Goal: Task Accomplishment & Management: Use online tool/utility

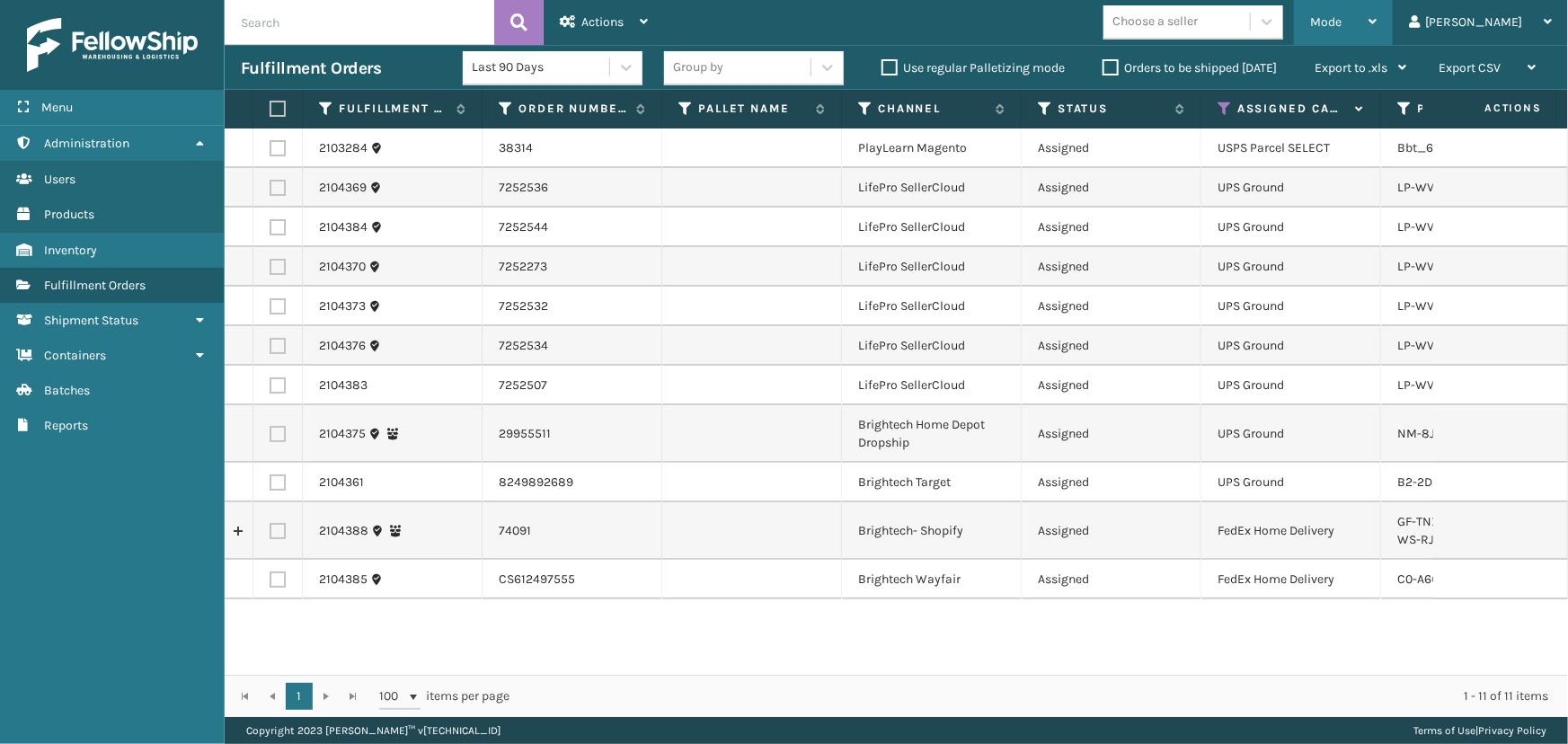
click at [1361, 24] on div "Mode Regular Mode Picking Mode Labeling Mode Exit Scan Mode" at bounding box center [1342, 22] width 98 height 45
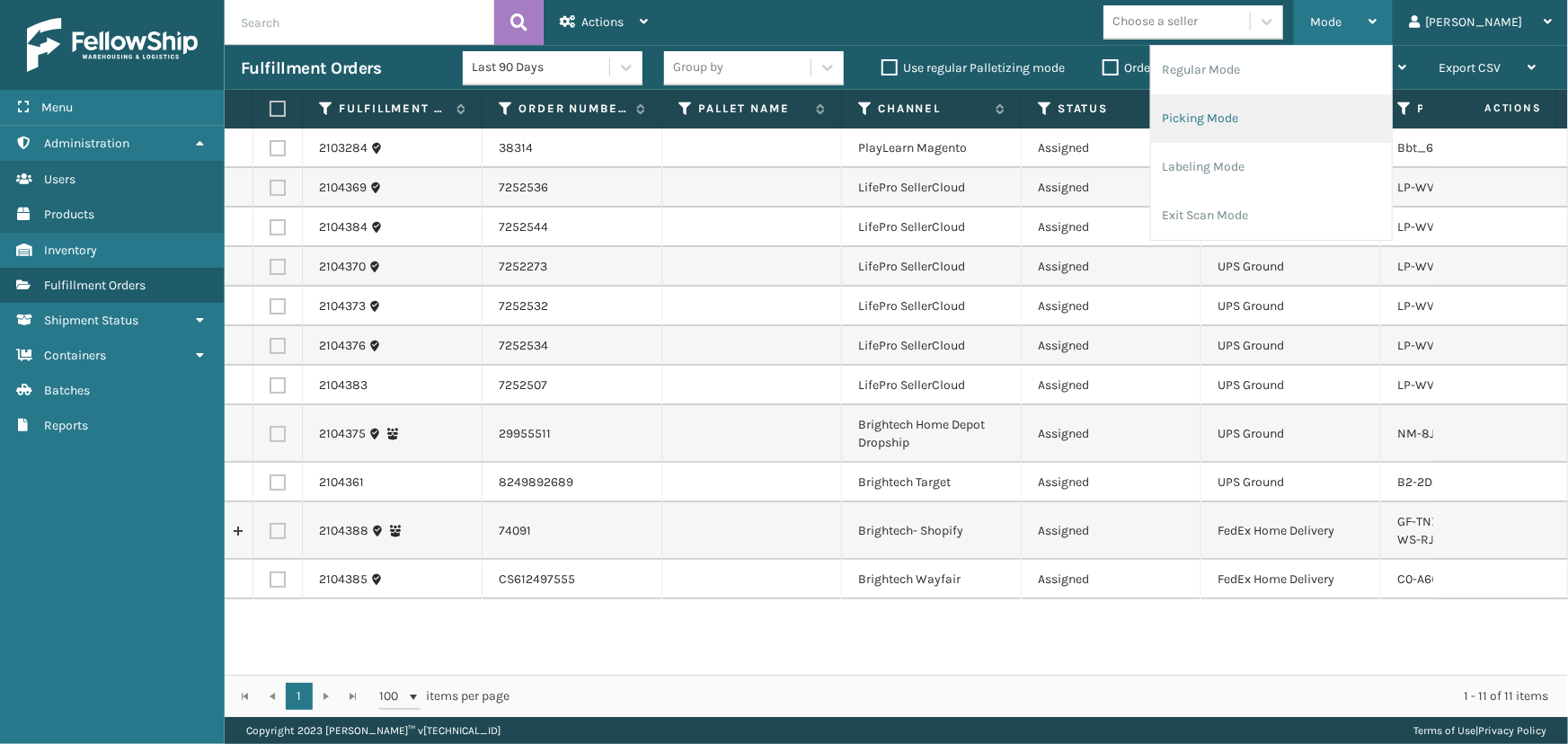
click at [1273, 95] on li "Picking Mode" at bounding box center [1272, 119] width 241 height 49
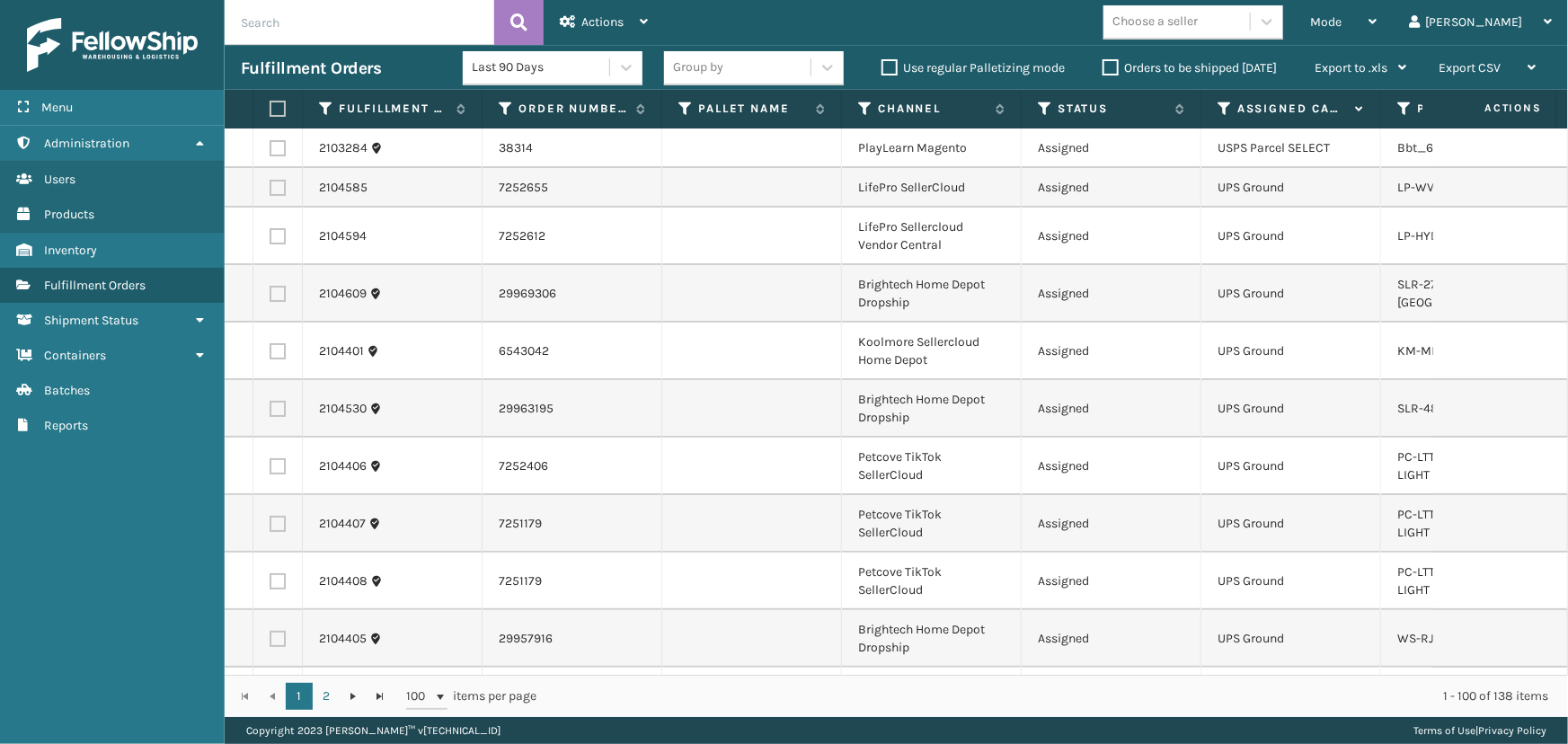
click at [1341, 17] on span "Mode" at bounding box center [1325, 22] width 32 height 15
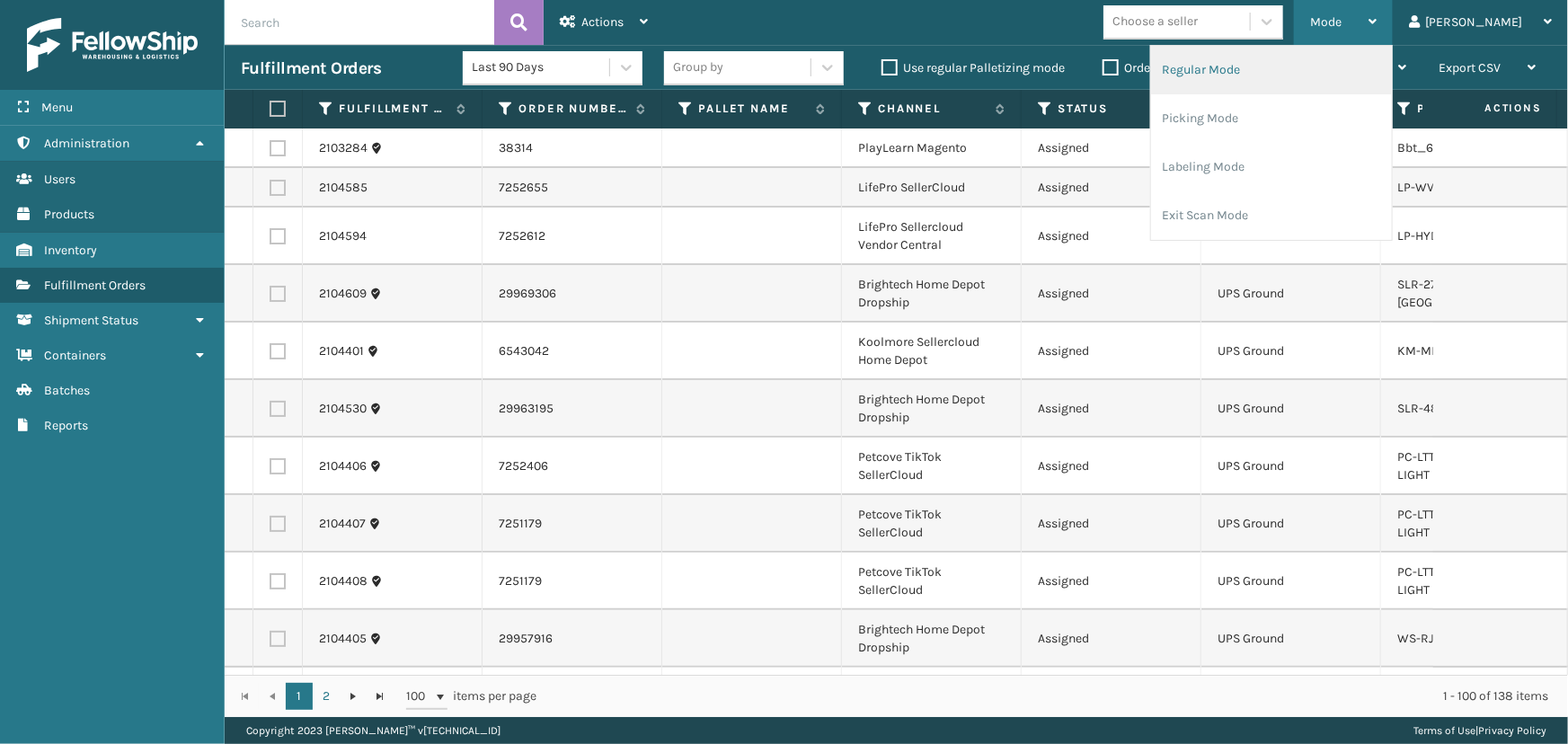
click at [1308, 66] on li "Regular Mode" at bounding box center [1272, 70] width 241 height 49
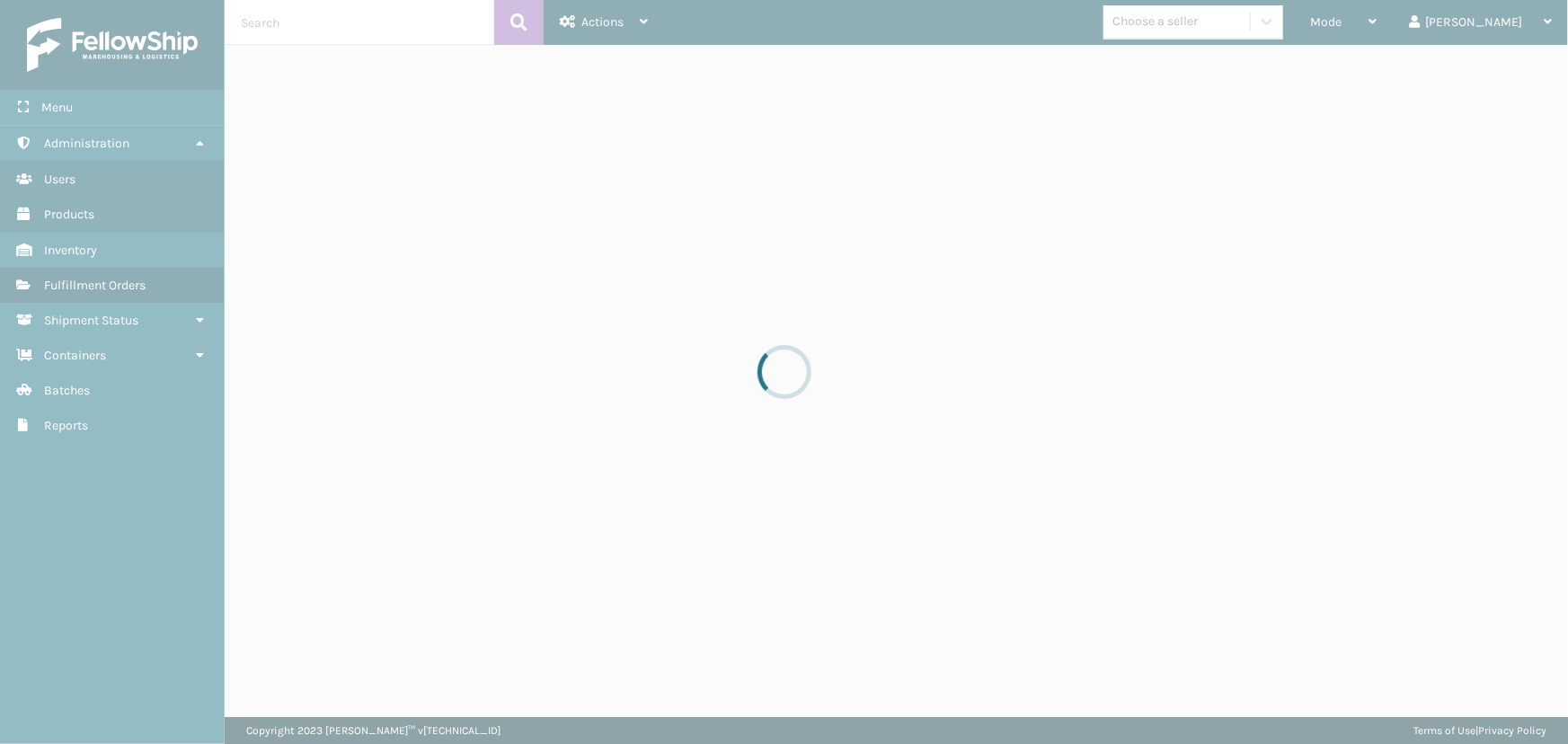
click at [521, 242] on div at bounding box center [784, 372] width 1568 height 744
click at [1405, 94] on div at bounding box center [784, 372] width 1568 height 744
drag, startPoint x: 1405, startPoint y: 94, endPoint x: 1422, endPoint y: 110, distance: 23.3
click at [1417, 103] on div at bounding box center [784, 372] width 1568 height 744
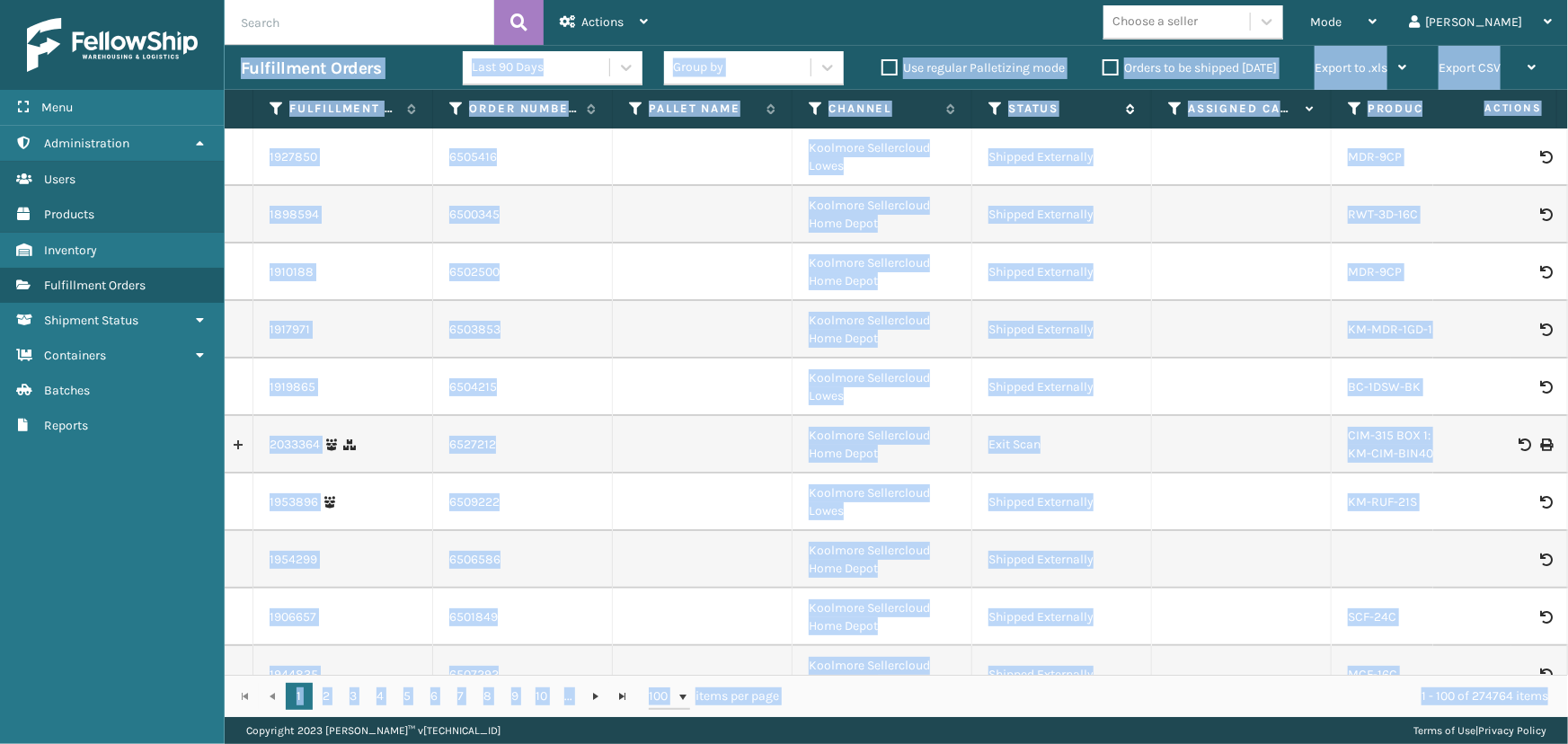
click at [997, 112] on icon at bounding box center [995, 108] width 14 height 16
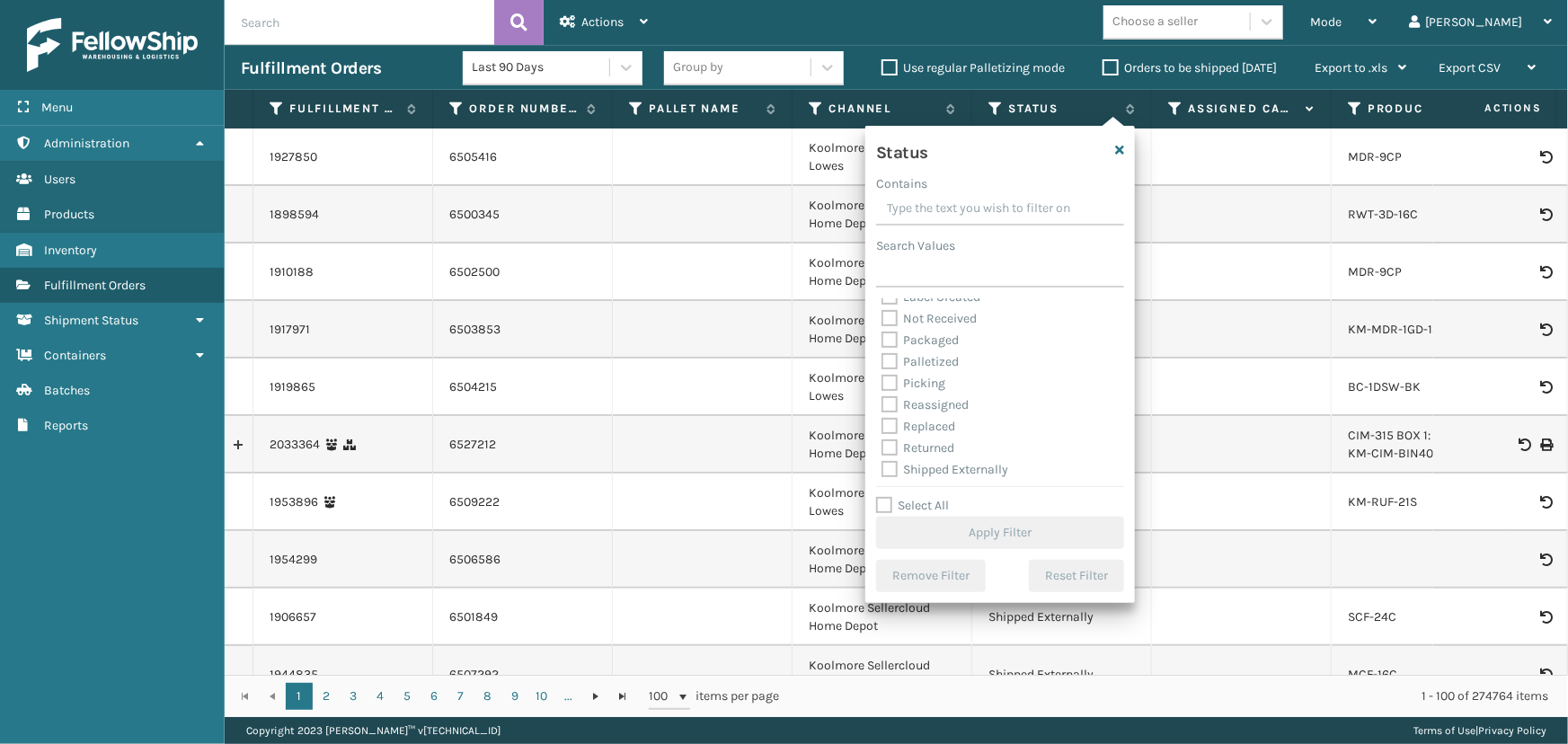
scroll to position [99, 0]
click at [920, 377] on label "Picking" at bounding box center [913, 382] width 64 height 15
click at [882, 377] on input "Picking" at bounding box center [882, 377] width 1 height 11
checkbox input "true"
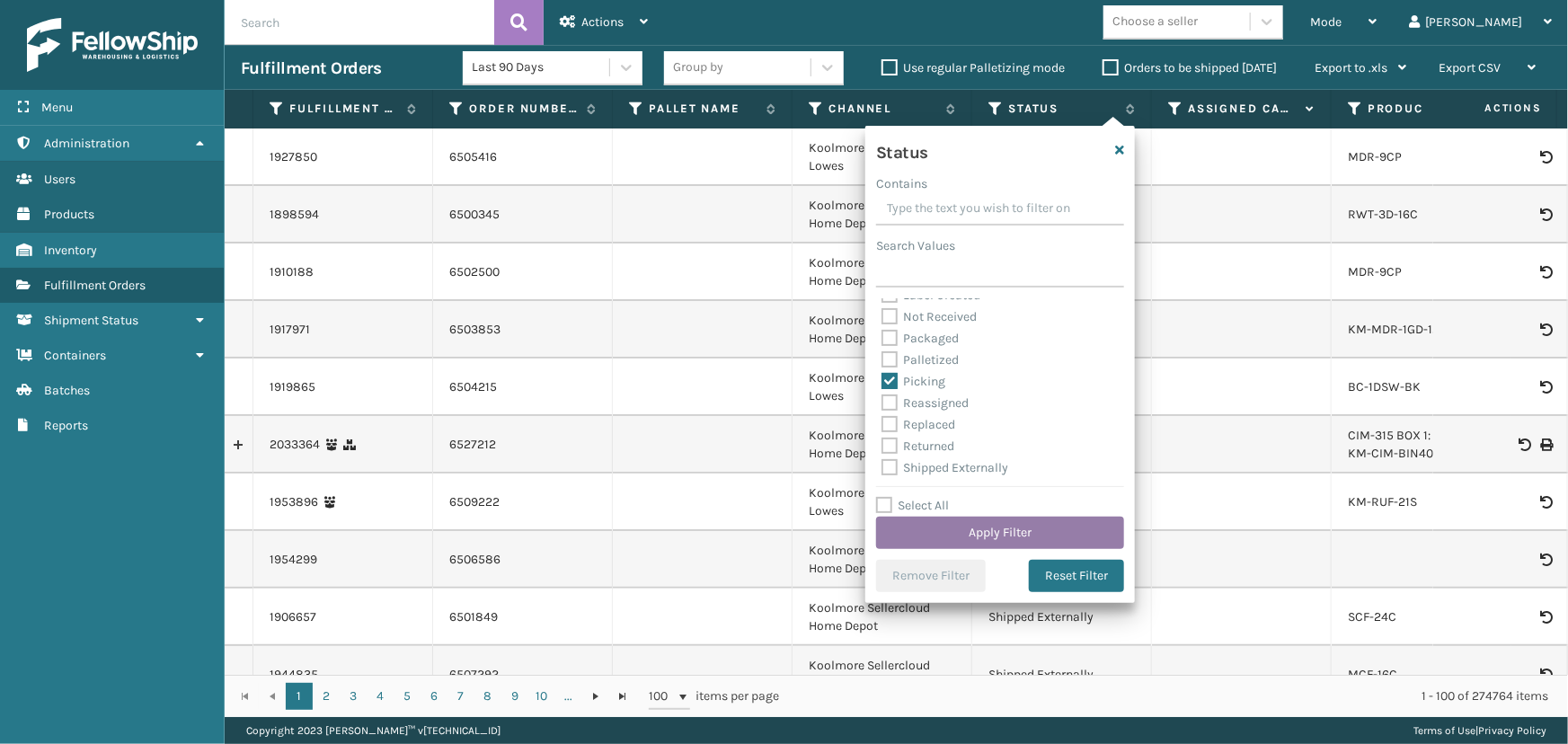
click at [990, 530] on button "Apply Filter" at bounding box center [999, 533] width 248 height 33
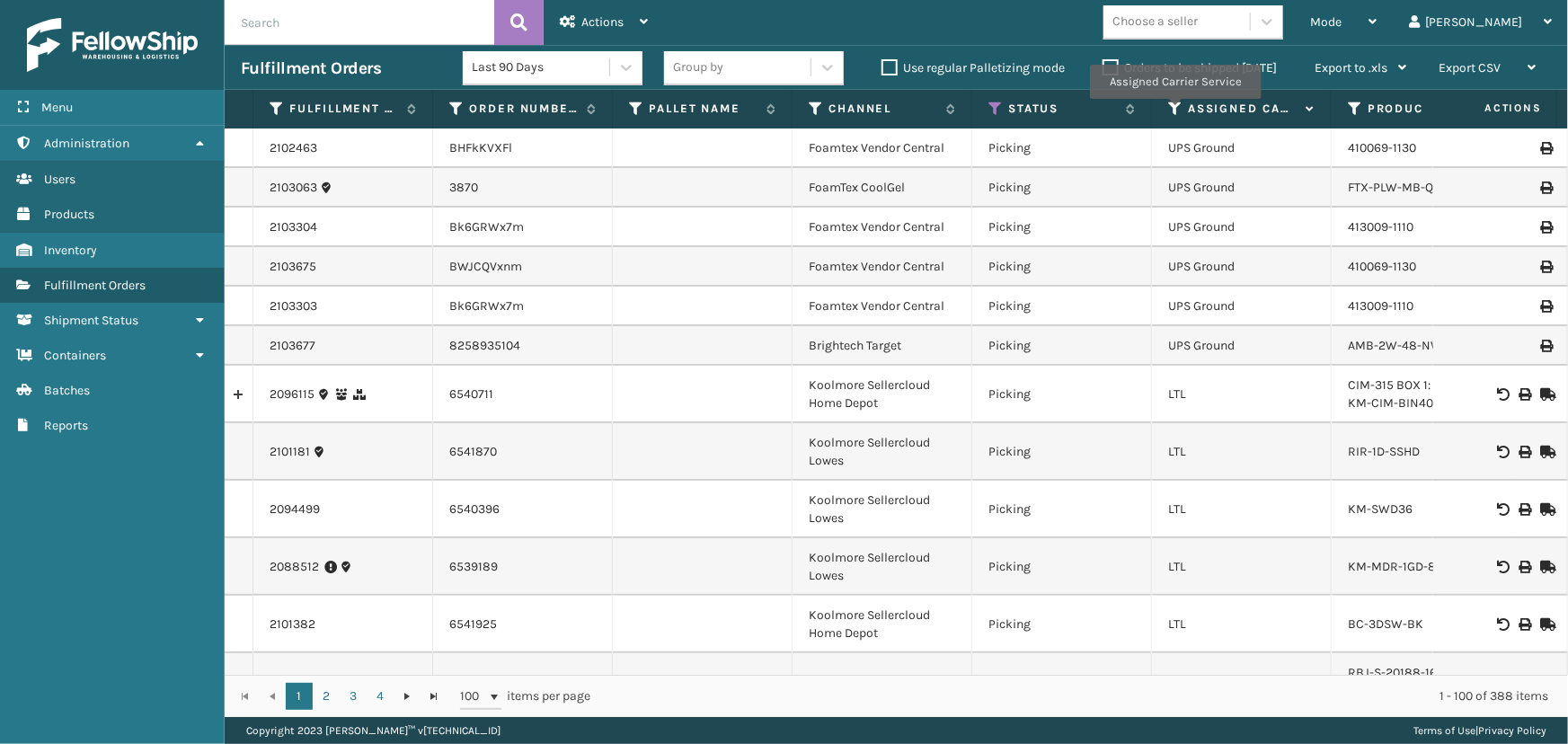
click at [1174, 112] on icon at bounding box center [1175, 108] width 14 height 16
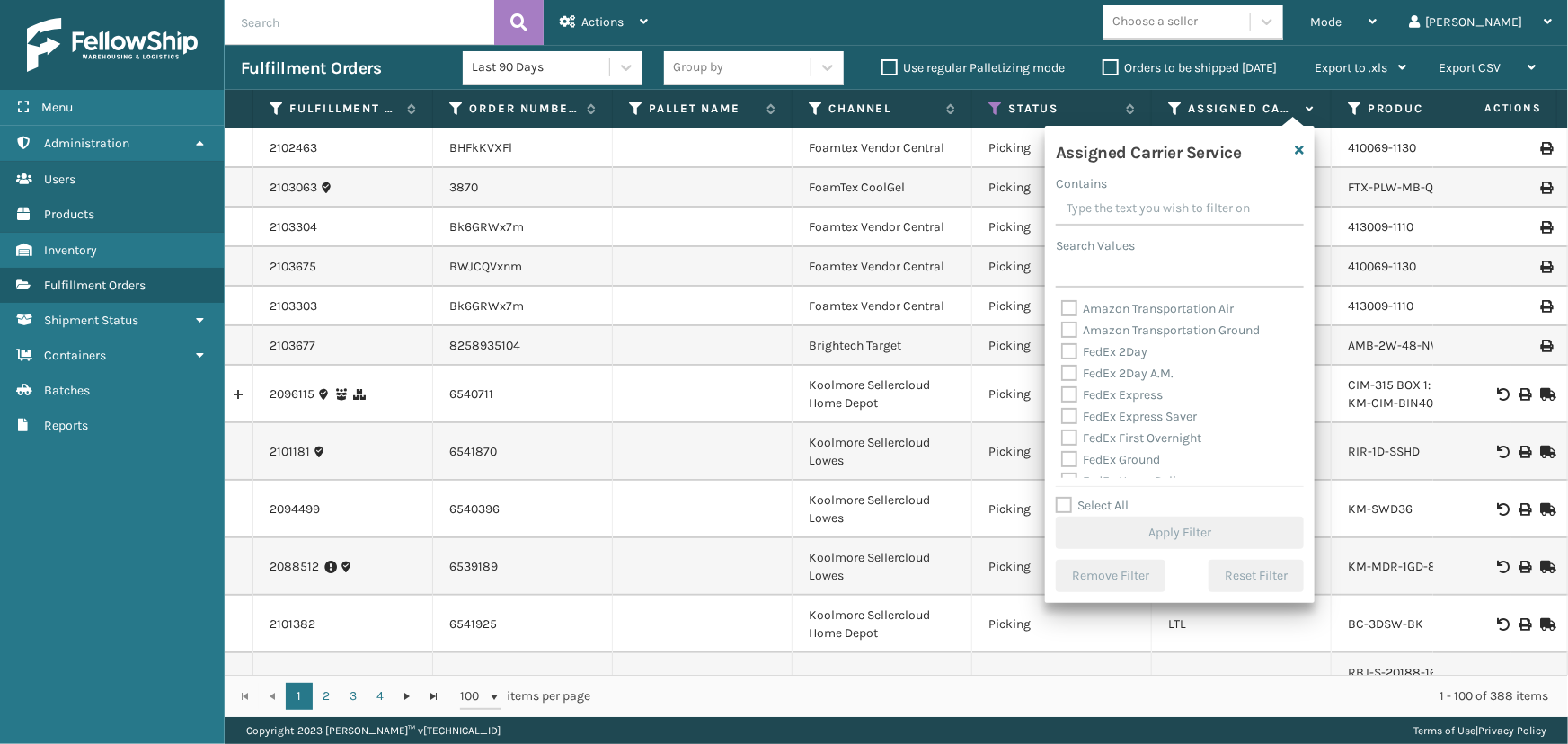
click at [1107, 513] on label "Select All" at bounding box center [1092, 506] width 73 height 15
click at [1107, 497] on input "Select All" at bounding box center [1190, 496] width 270 height 2
checkbox input "true"
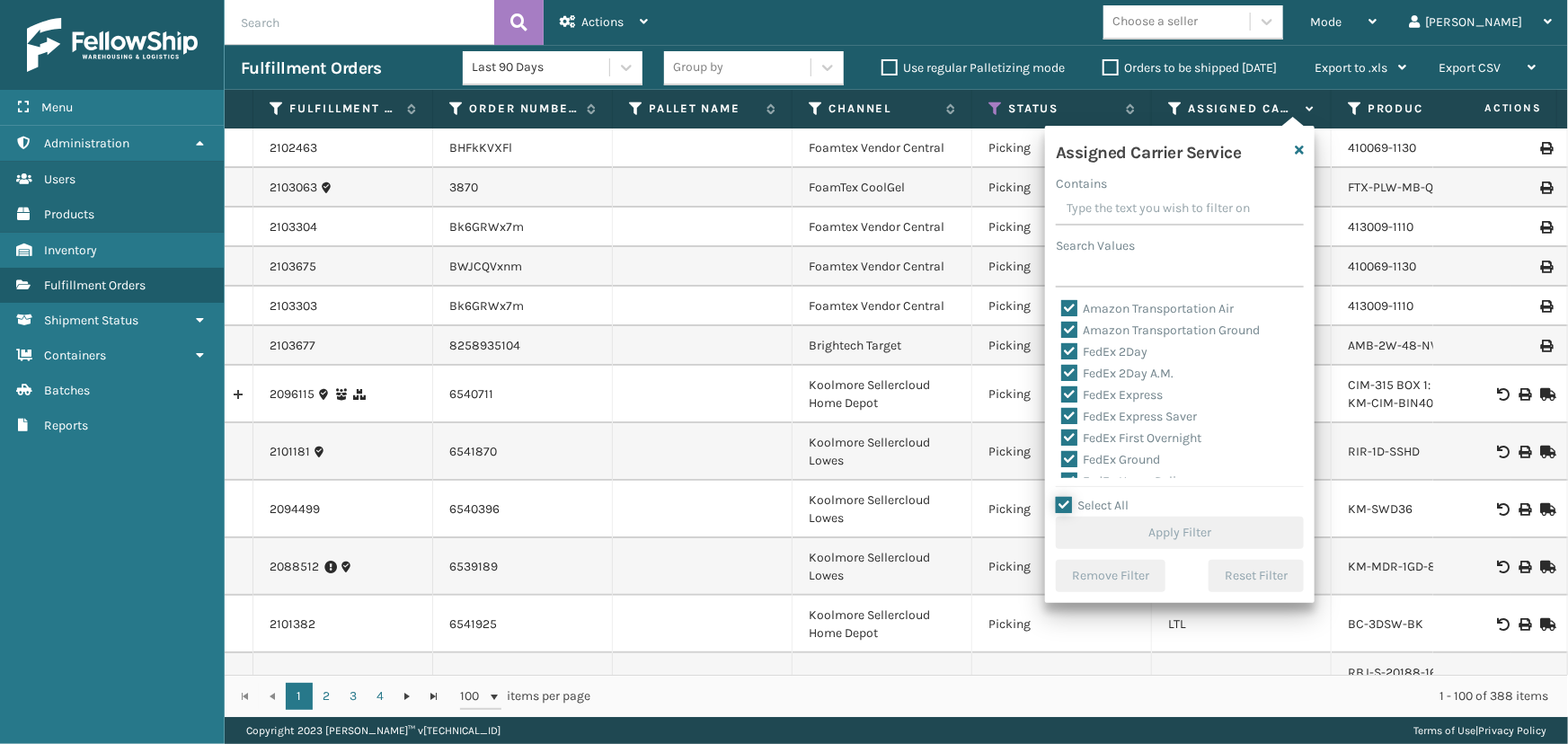
checkbox input "true"
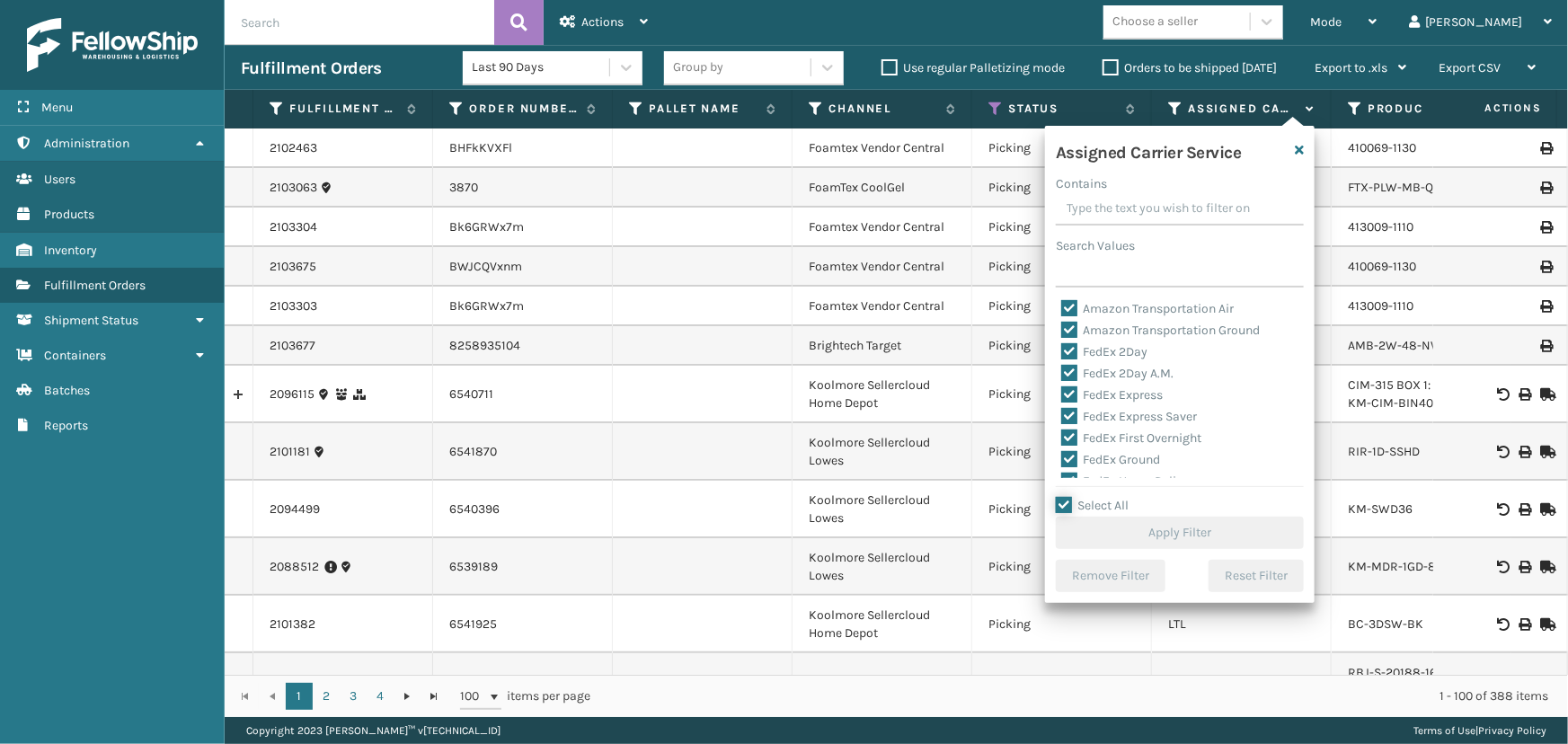
checkbox input "true"
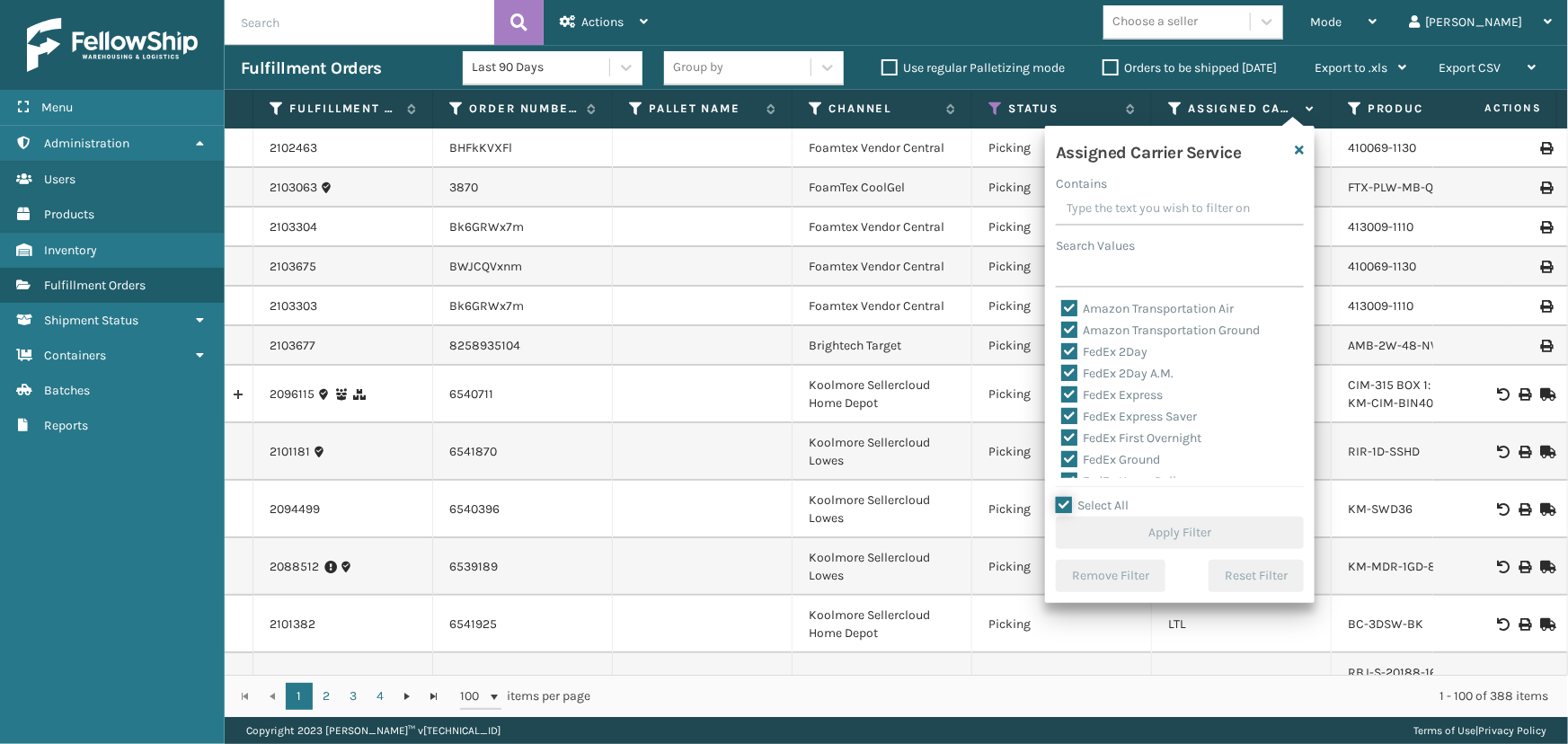
checkbox input "true"
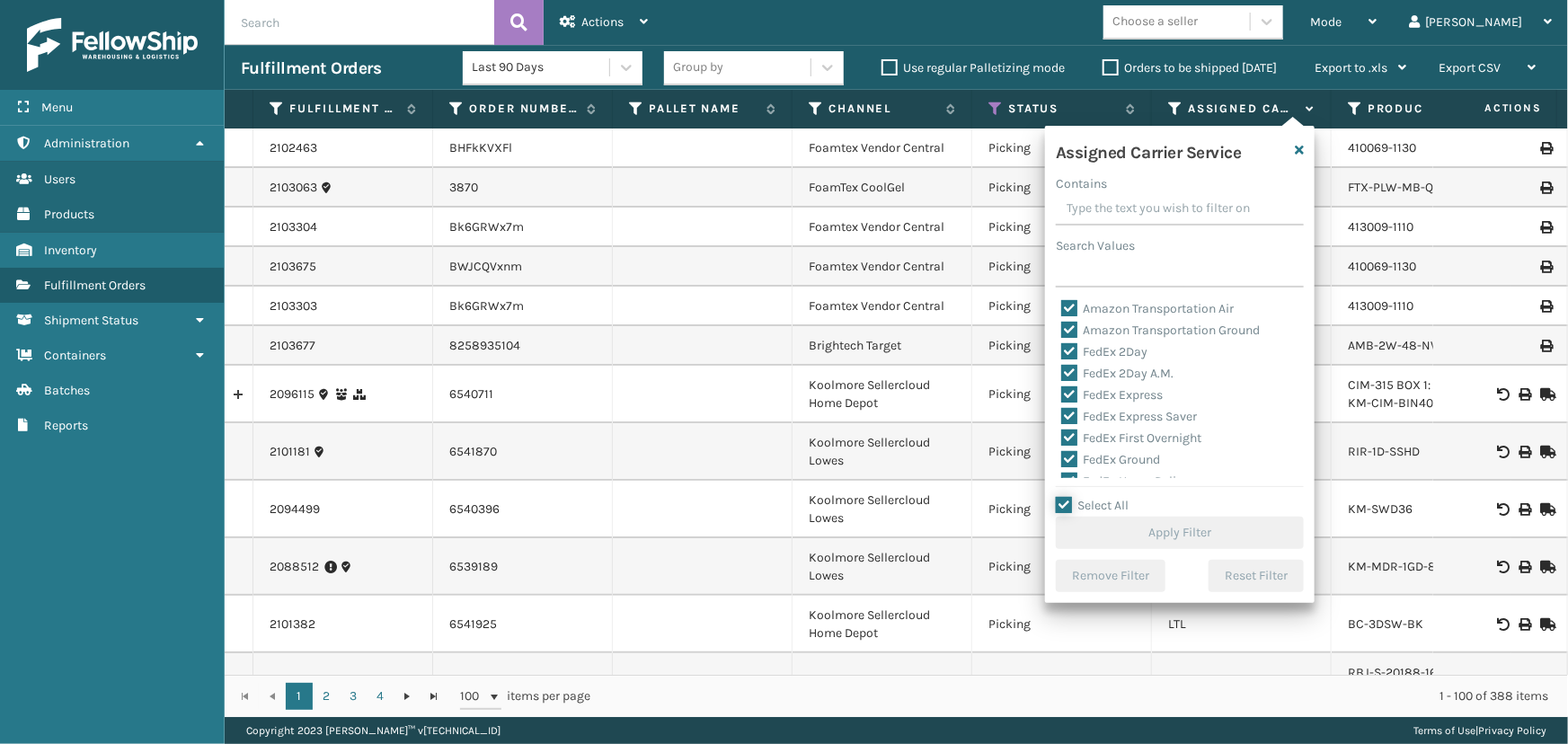
checkbox input "true"
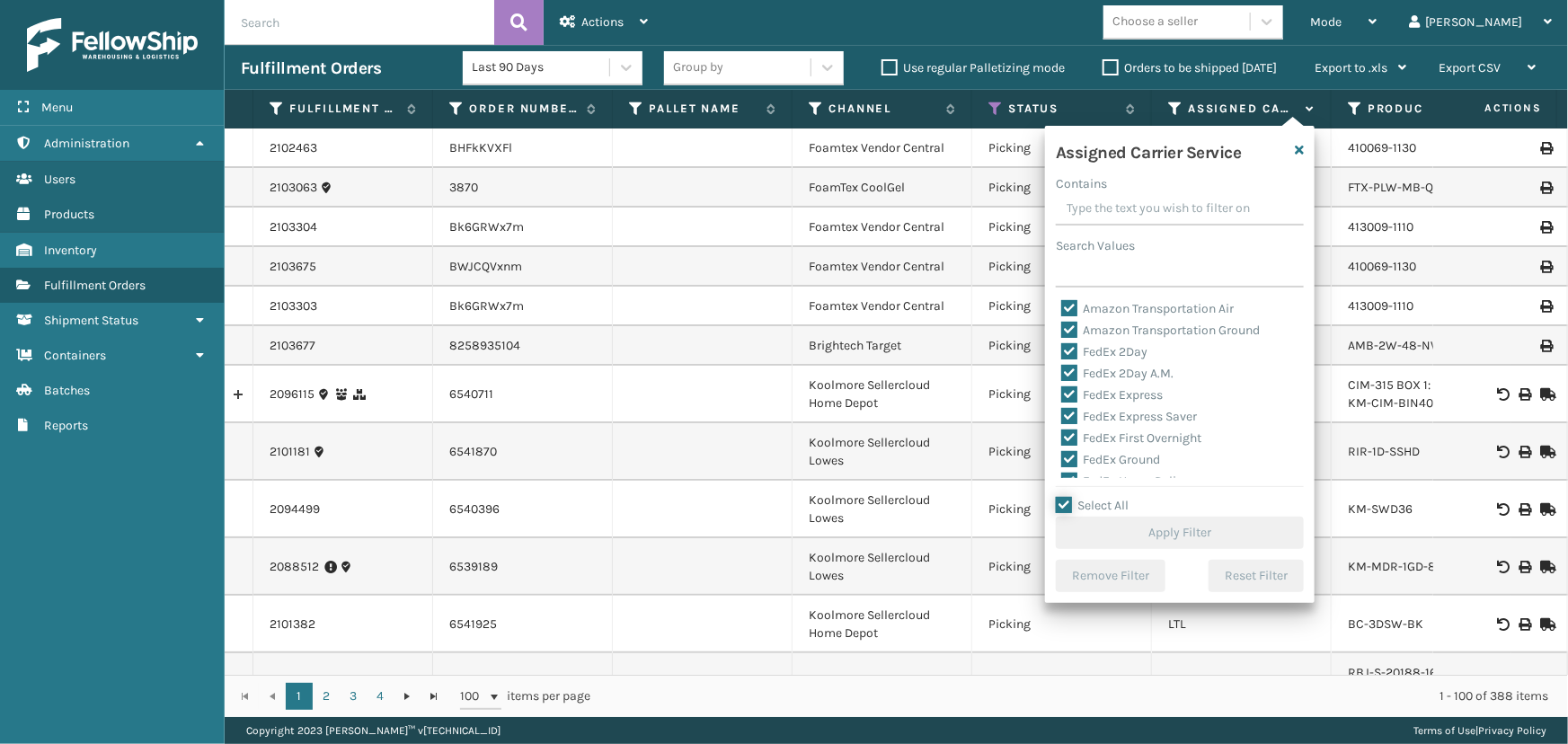
checkbox input "true"
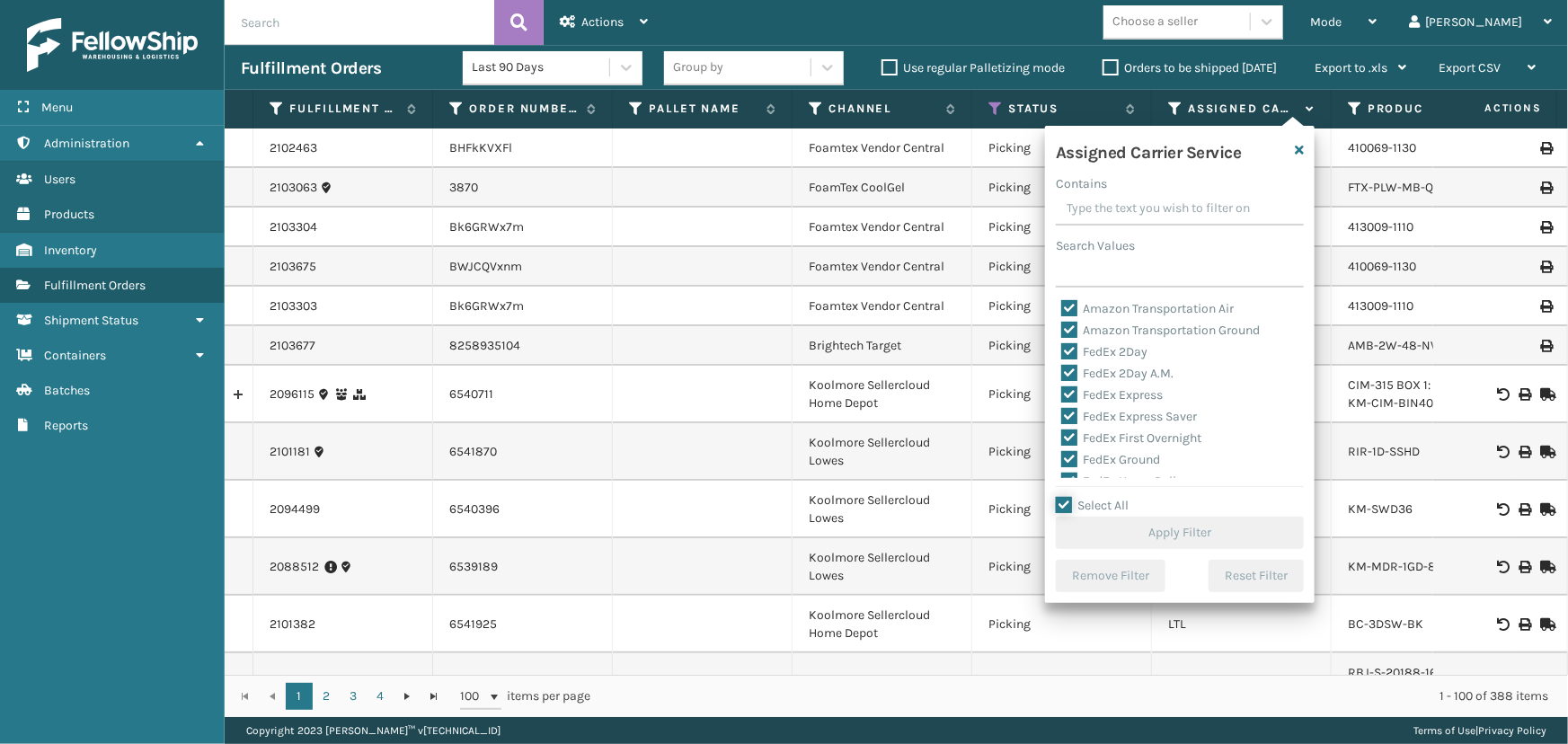
checkbox input "true"
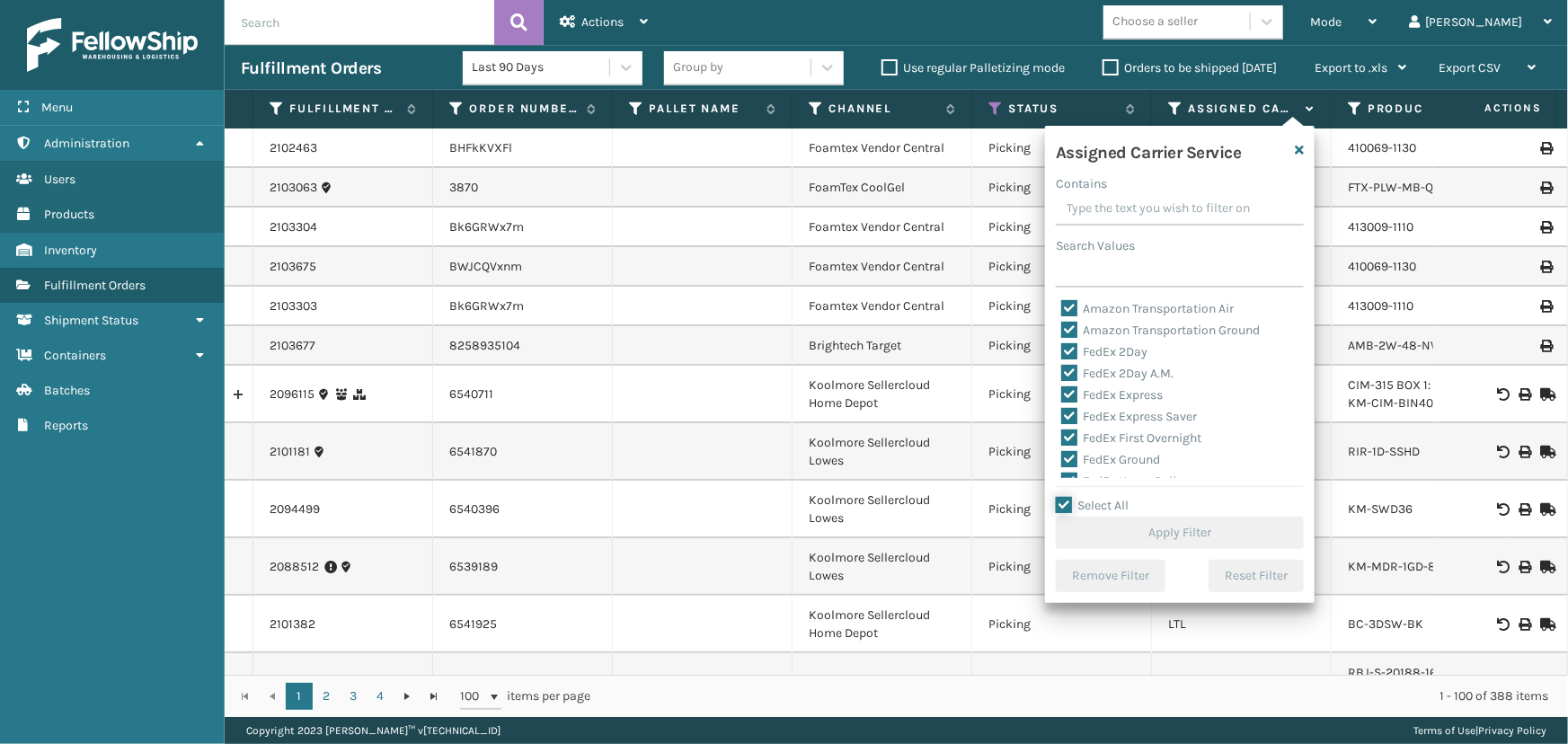
checkbox input "true"
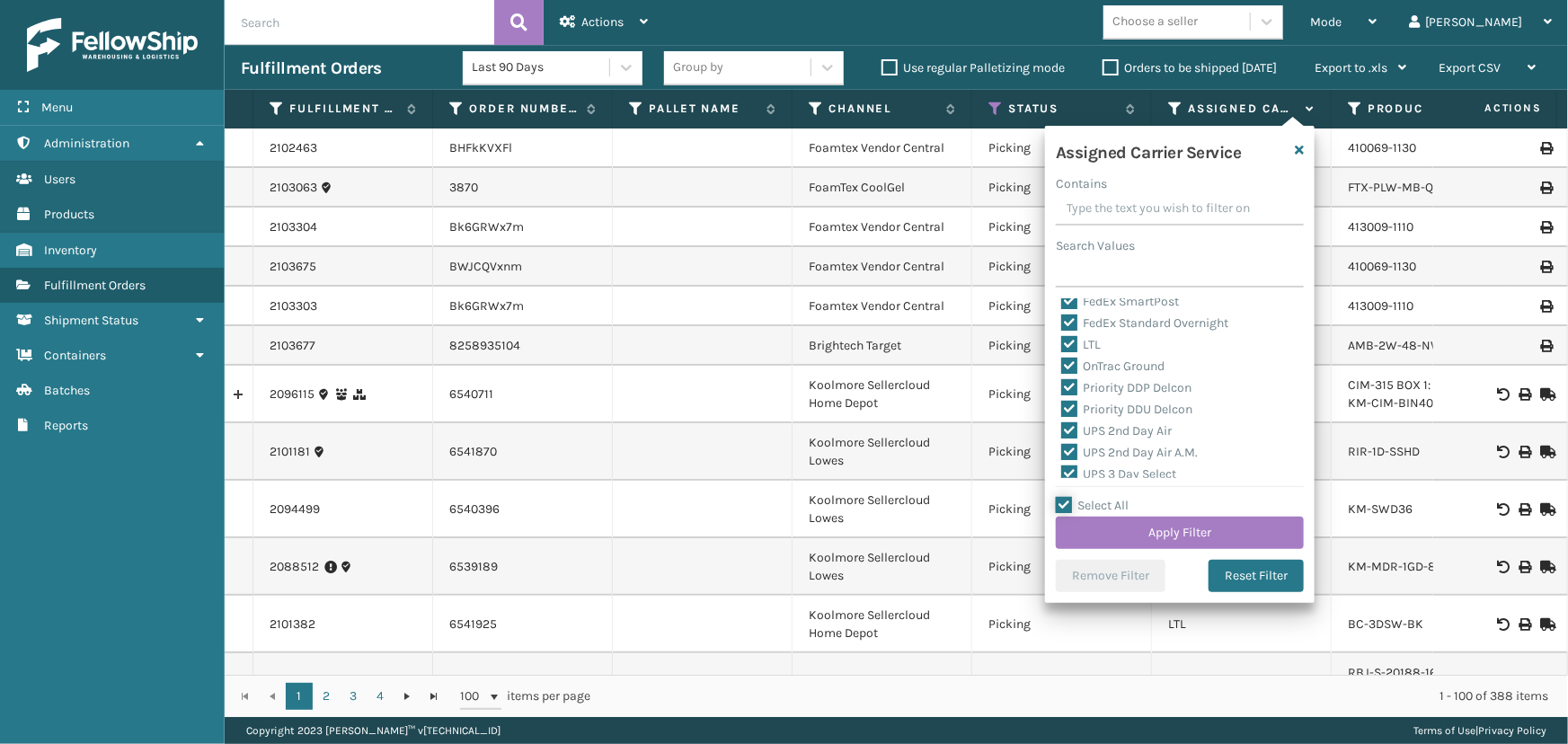
scroll to position [245, 0]
click at [1093, 325] on label "LTL" at bounding box center [1080, 323] width 39 height 15
click at [1062, 324] on input "LTL" at bounding box center [1061, 318] width 1 height 11
checkbox input "false"
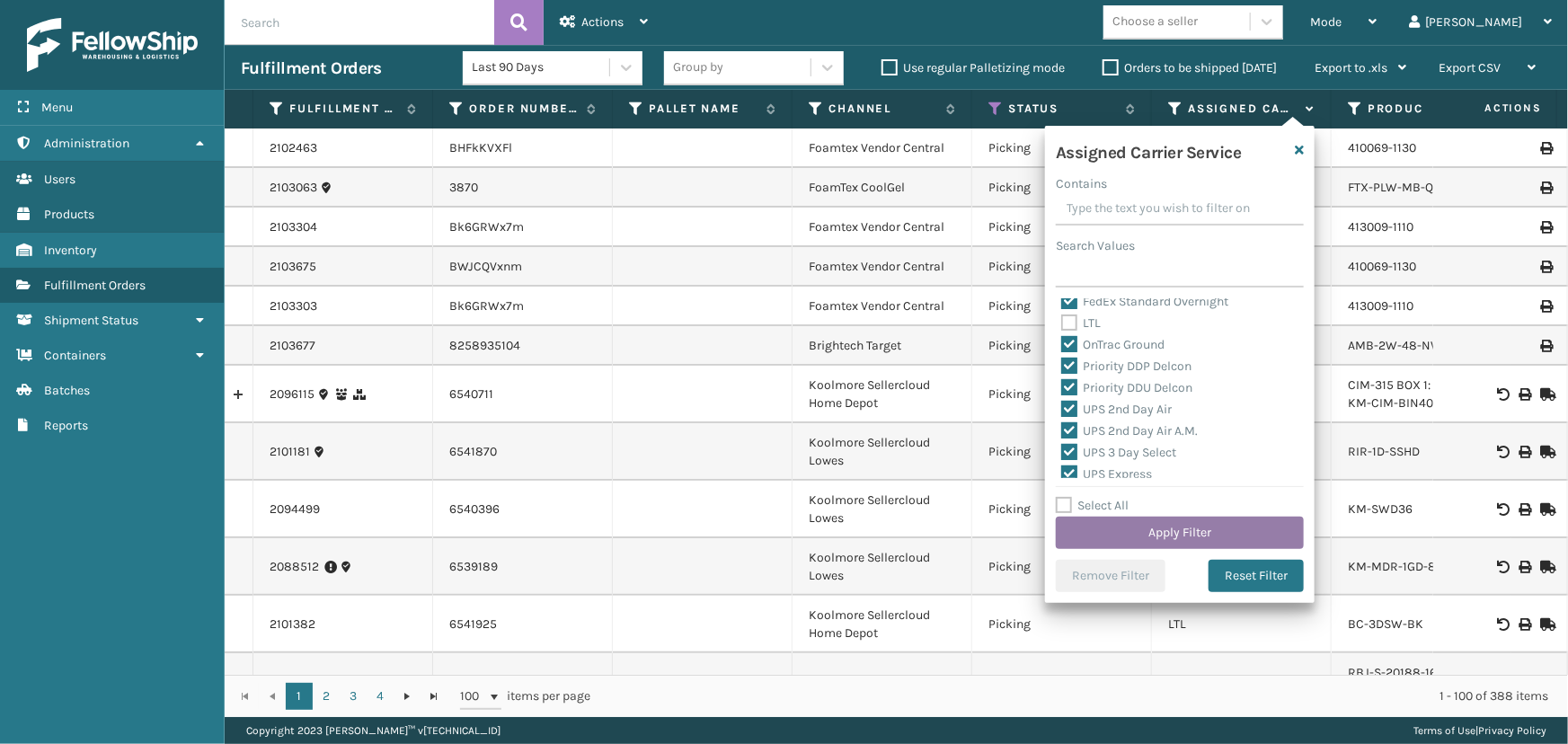
click at [1179, 527] on button "Apply Filter" at bounding box center [1179, 533] width 248 height 33
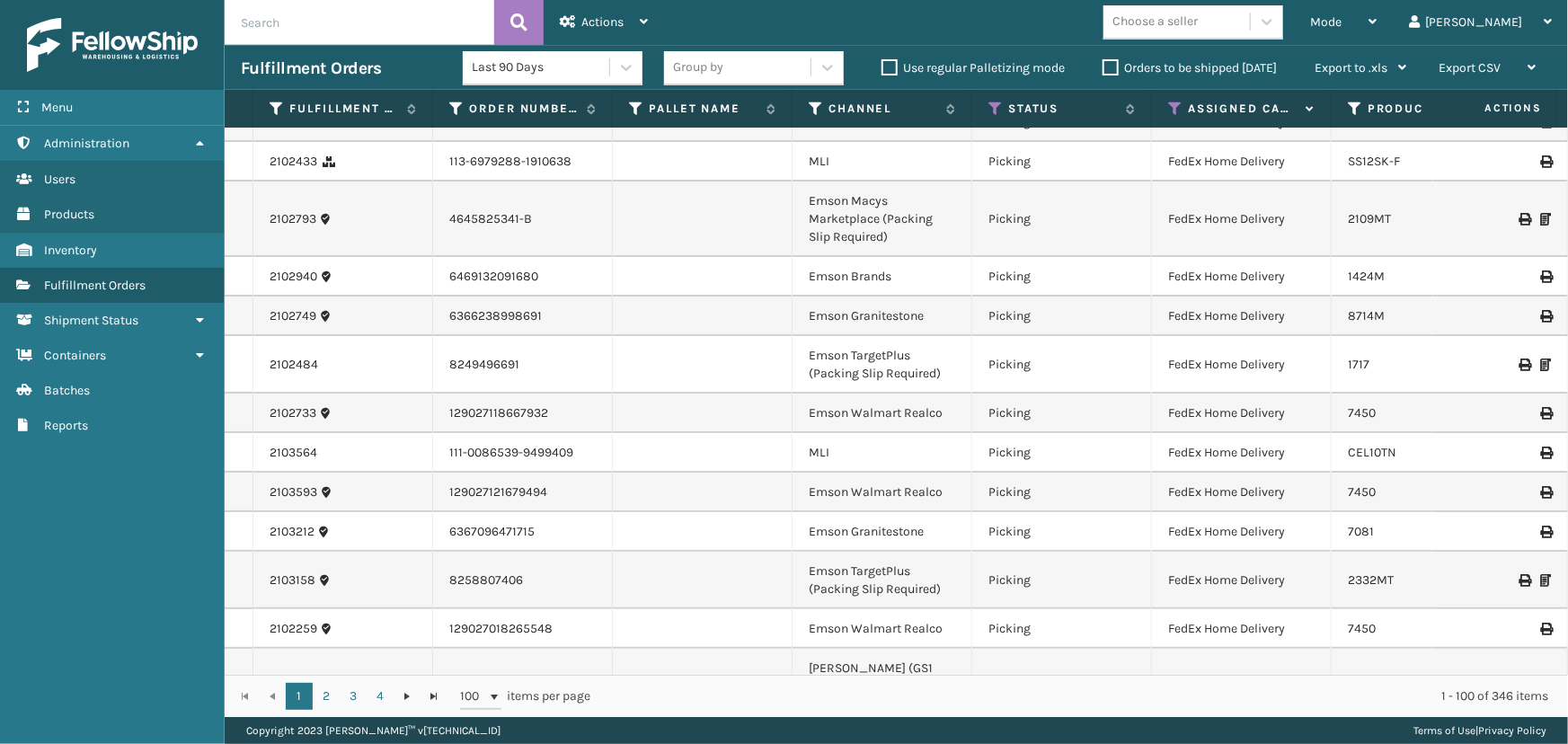
scroll to position [3561, 0]
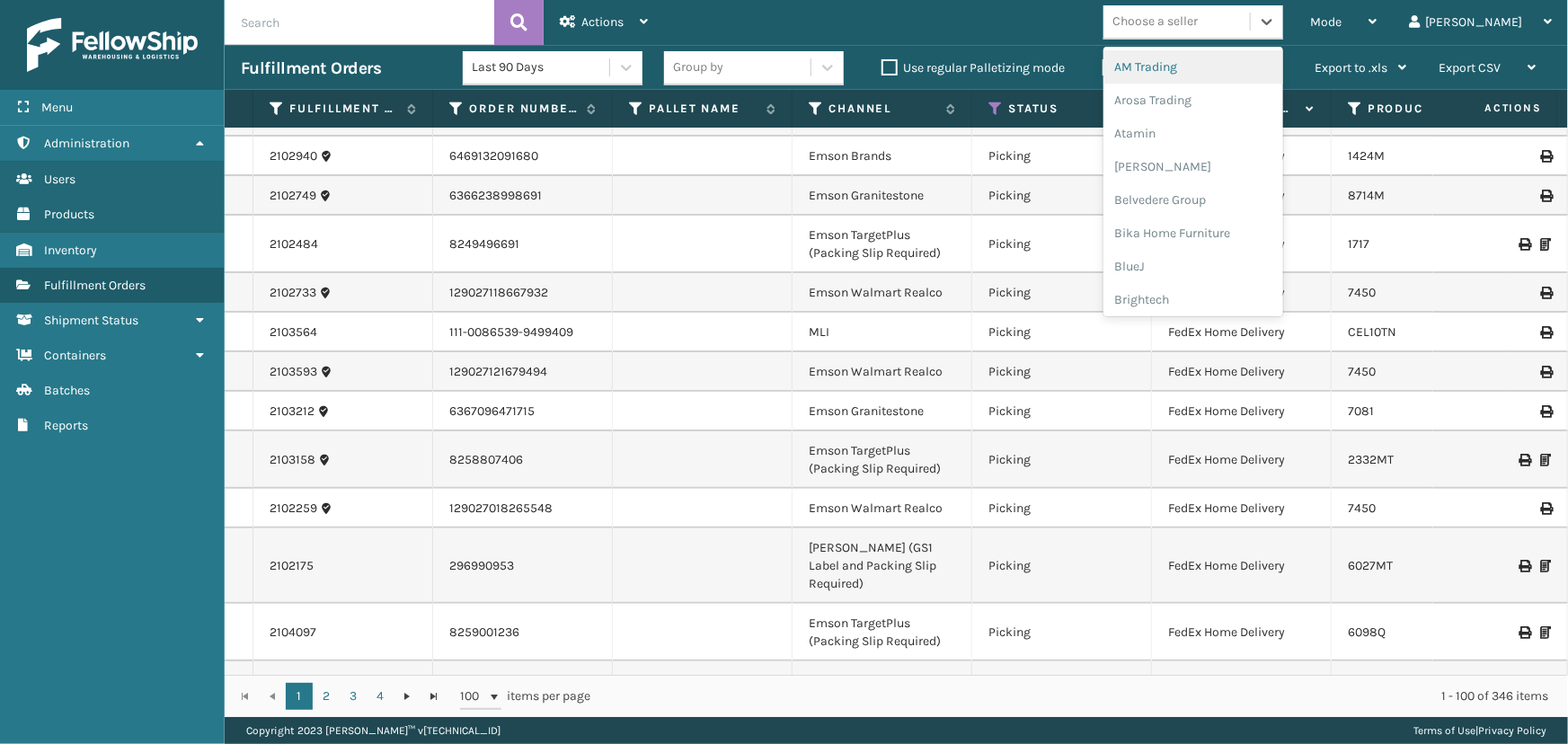
click at [1250, 28] on div "Choose a seller" at bounding box center [1176, 22] width 146 height 30
click at [1233, 292] on div "Brightech" at bounding box center [1193, 299] width 180 height 33
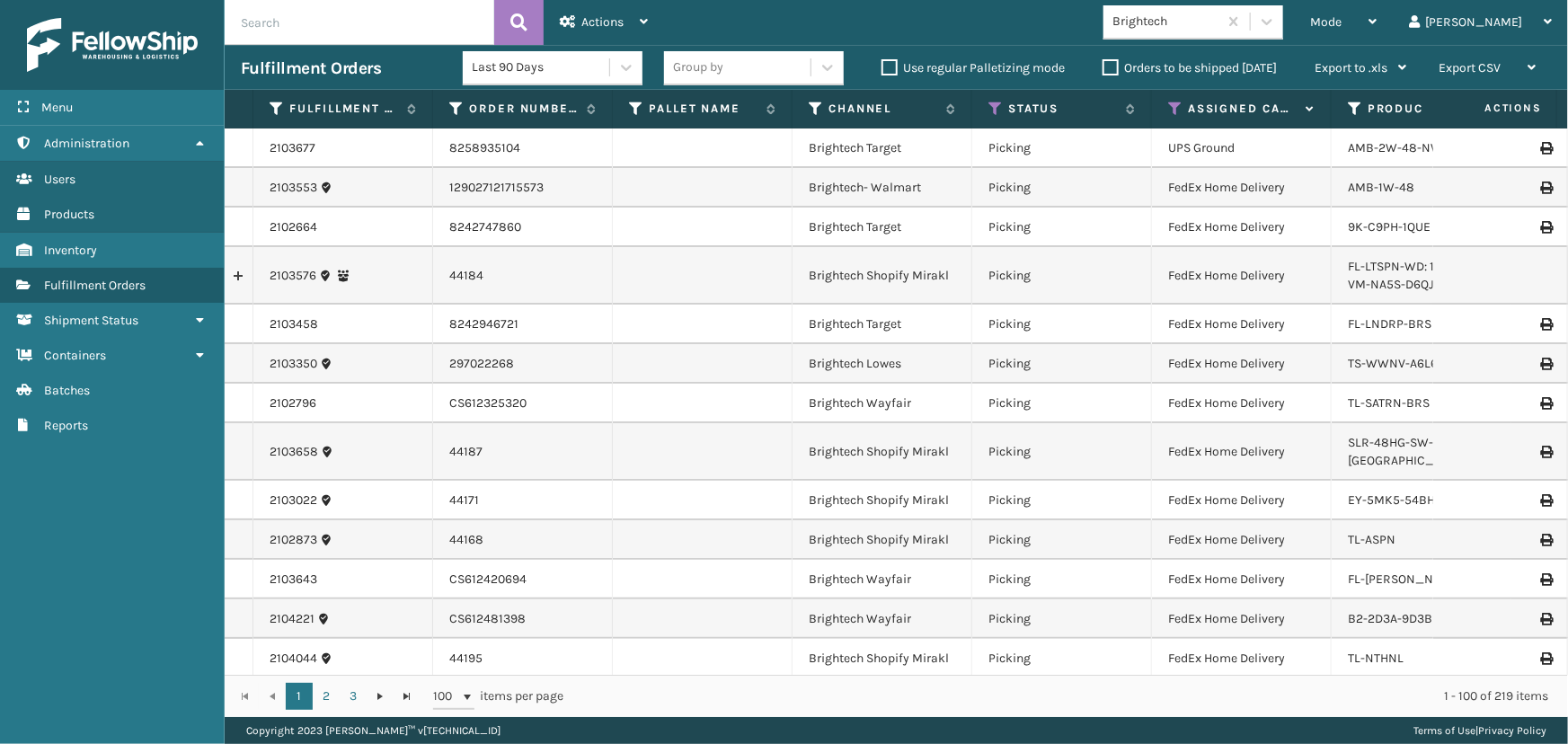
drag, startPoint x: 607, startPoint y: 291, endPoint x: 634, endPoint y: 328, distance: 45.8
click at [1377, 12] on div "Mode" at bounding box center [1343, 22] width 67 height 45
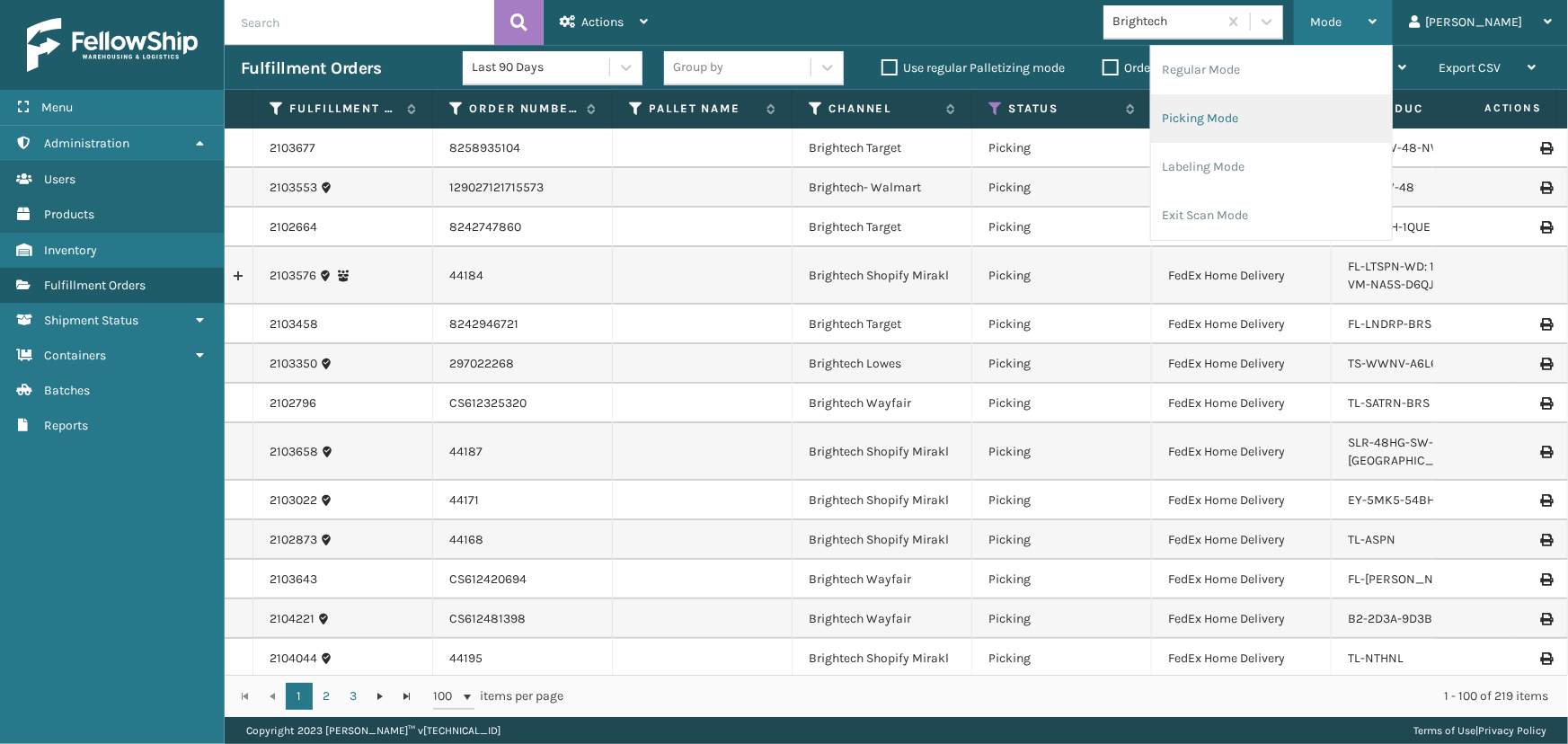
click at [1312, 118] on li "Picking Mode" at bounding box center [1272, 119] width 241 height 49
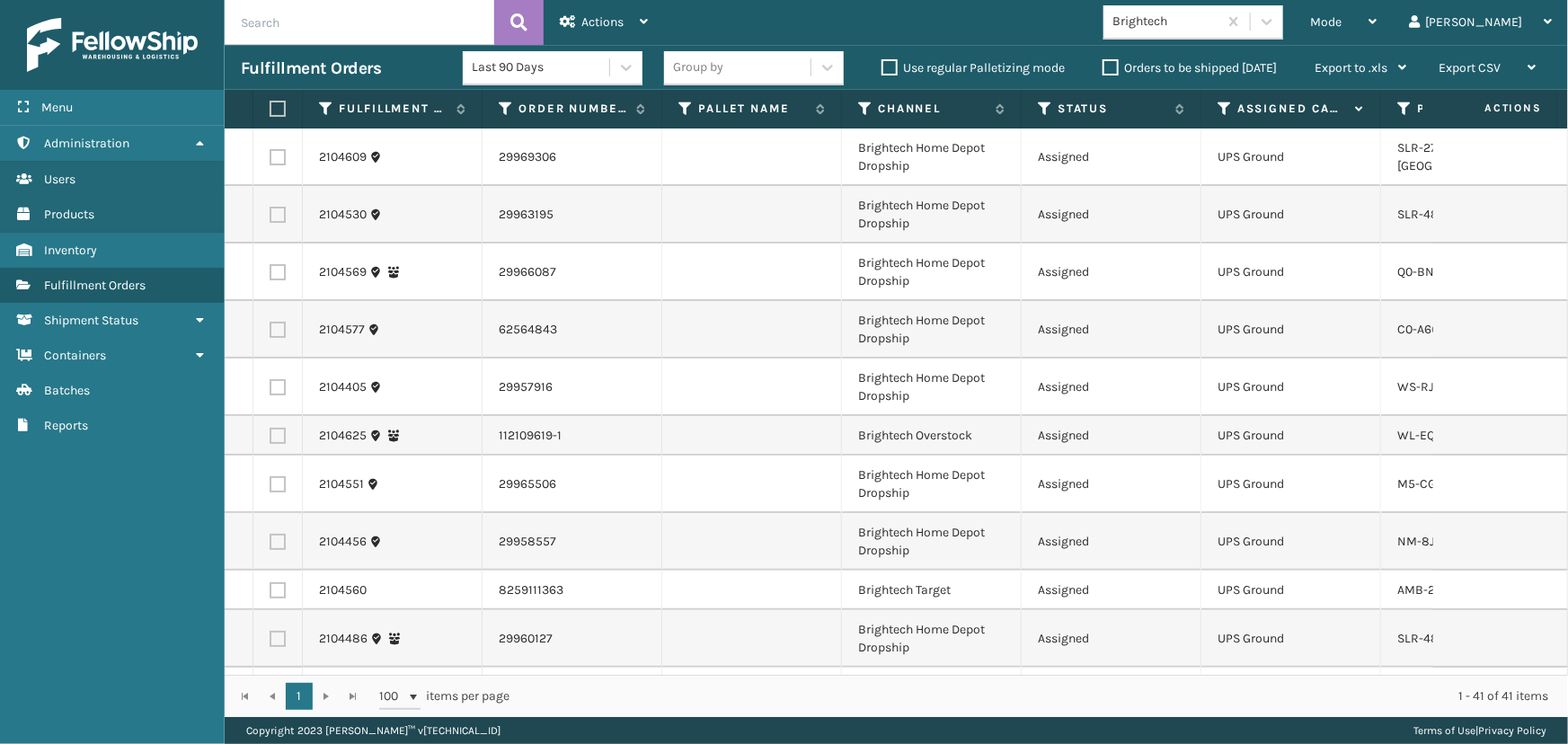
click at [1219, 22] on div "Brightech" at bounding box center [1165, 22] width 107 height 19
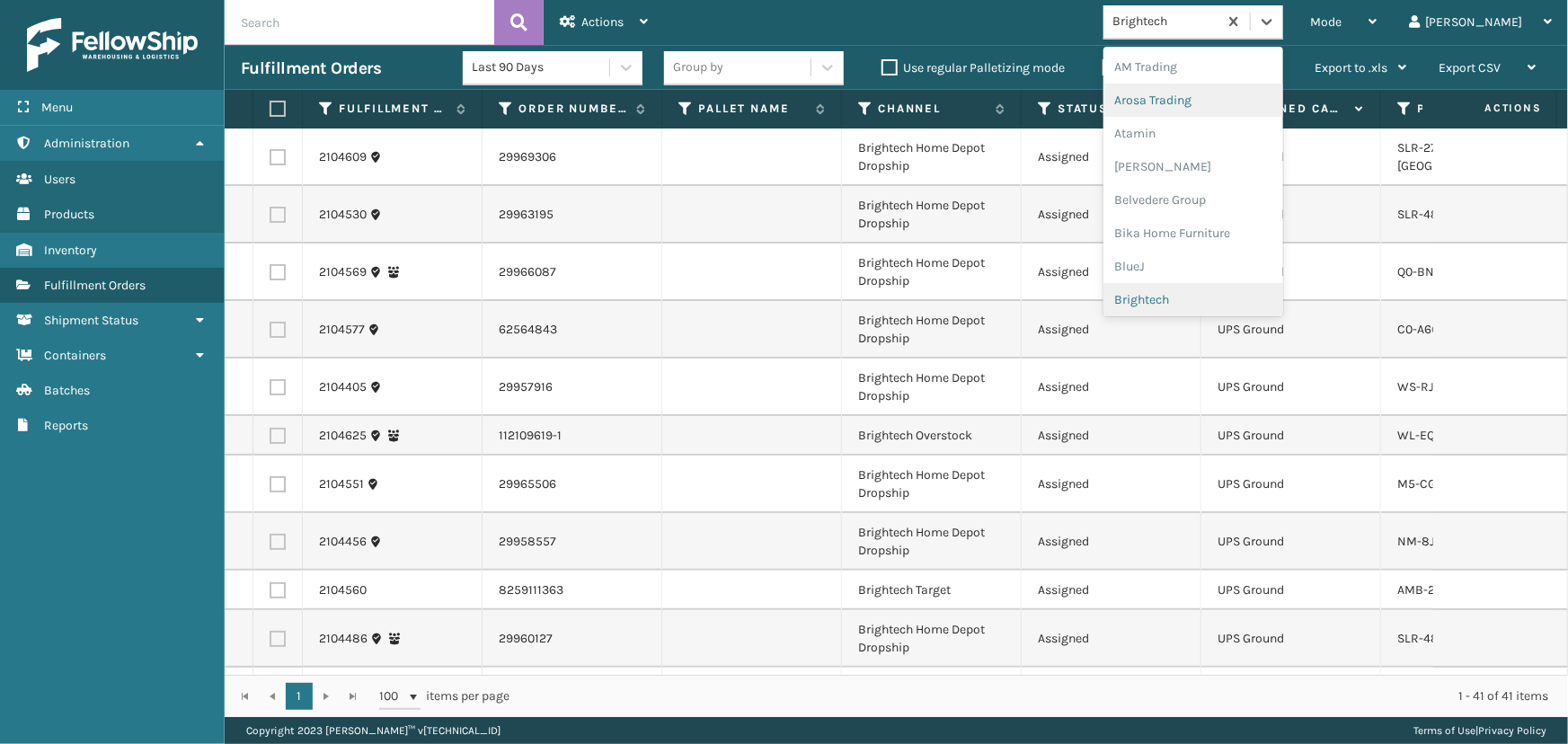
scroll to position [11, 0]
click at [1204, 288] on div "Brightech" at bounding box center [1193, 289] width 180 height 33
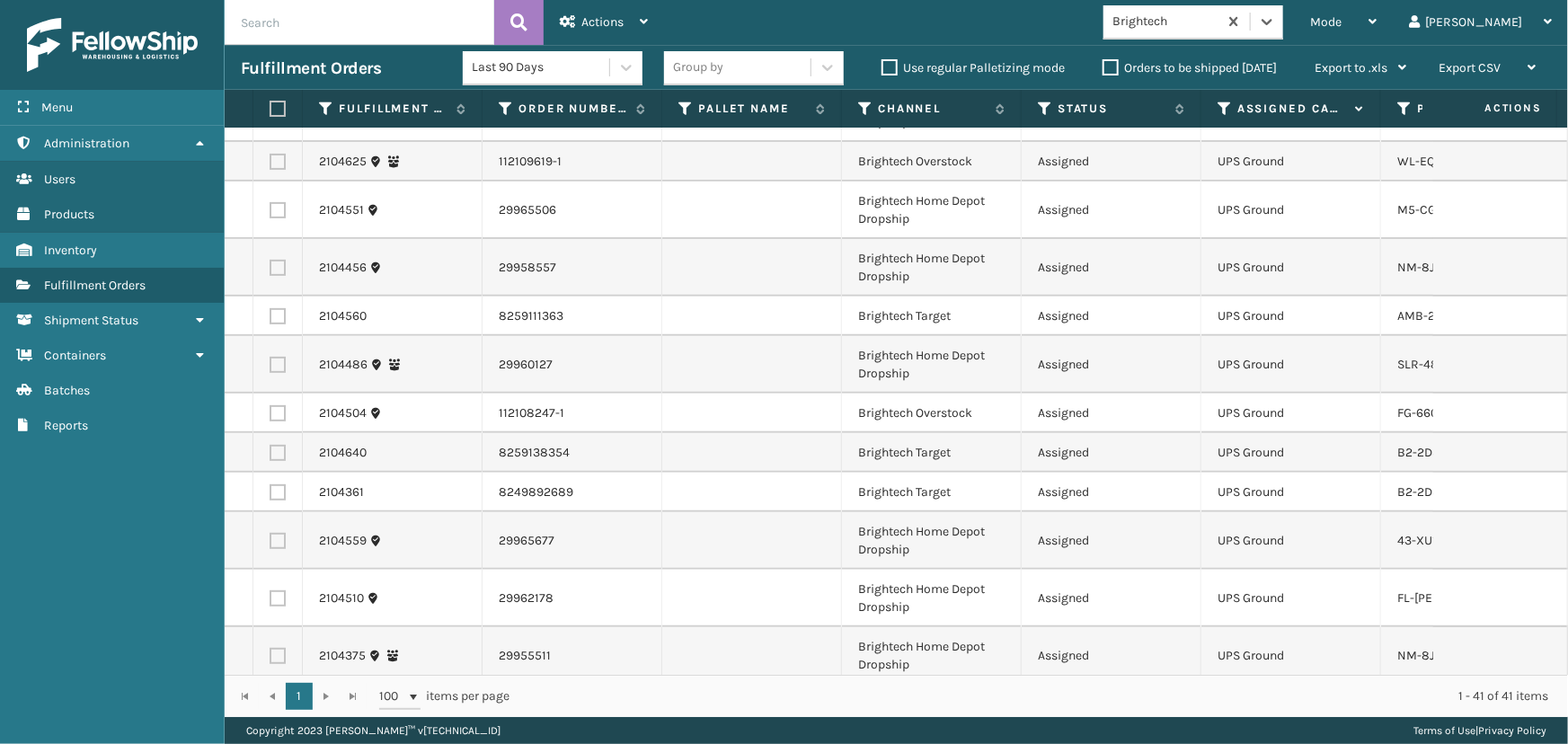
scroll to position [0, 0]
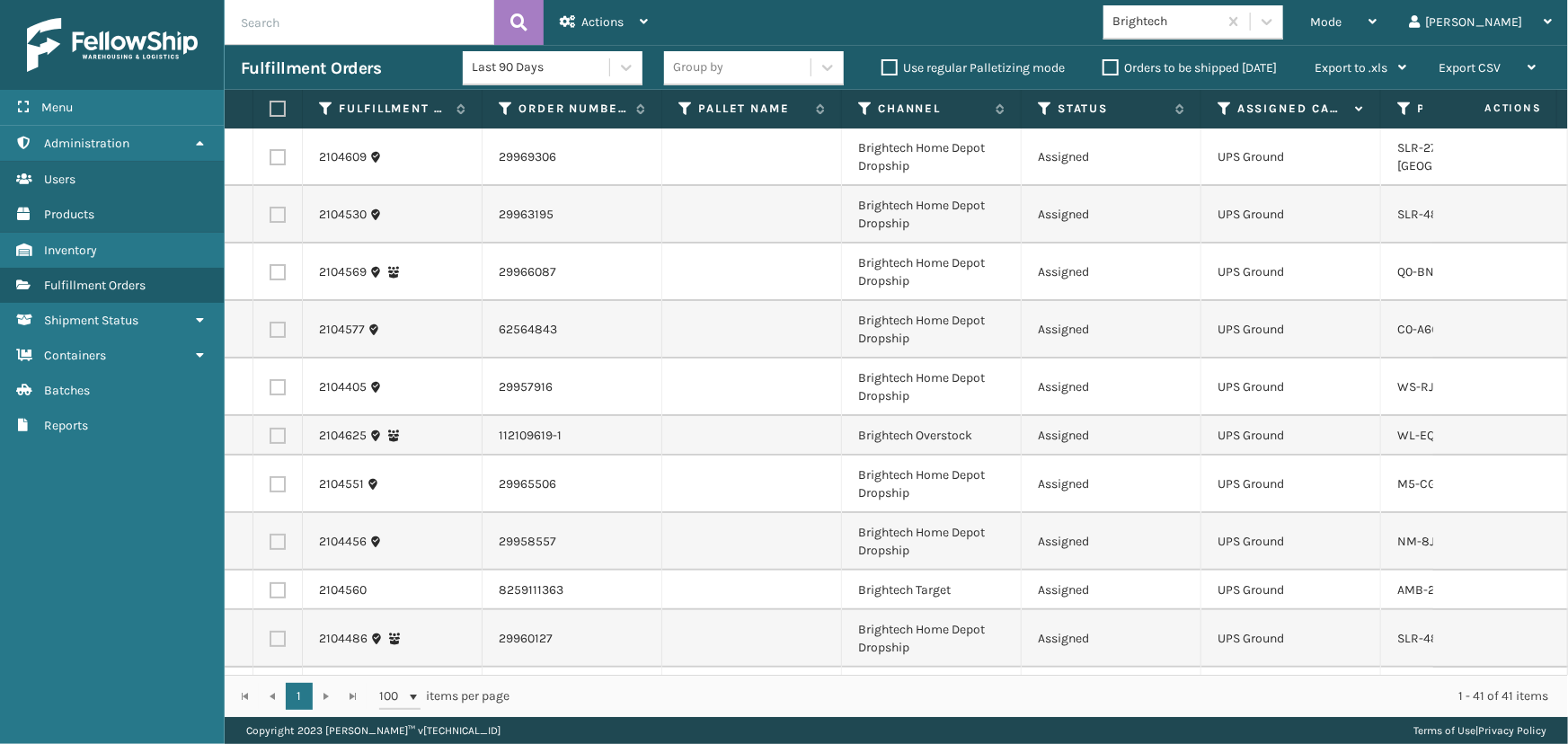
click at [278, 112] on label at bounding box center [274, 108] width 11 height 16
click at [271, 112] on input "checkbox" at bounding box center [270, 109] width 1 height 11
checkbox input "true"
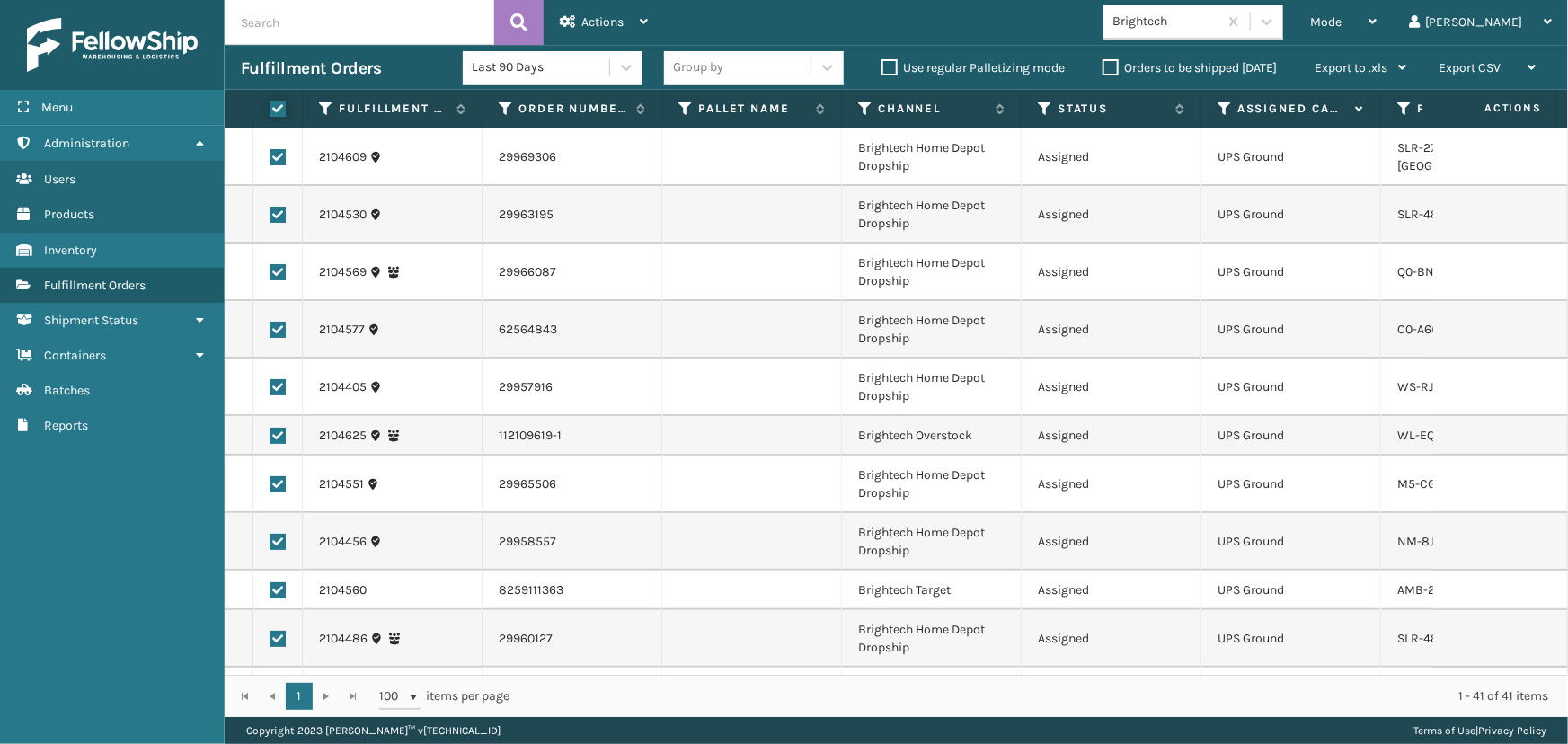
checkbox input "true"
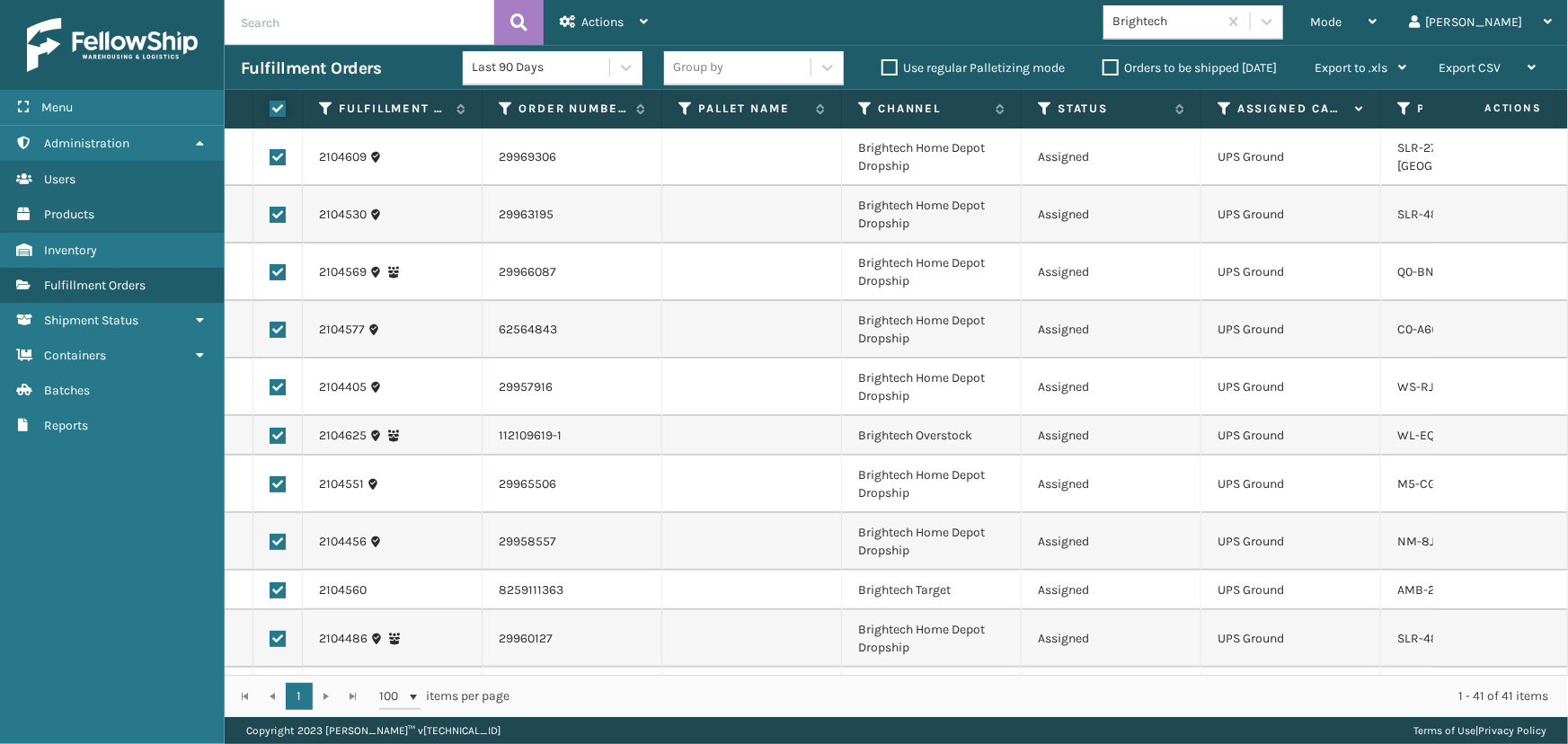
checkbox input "true"
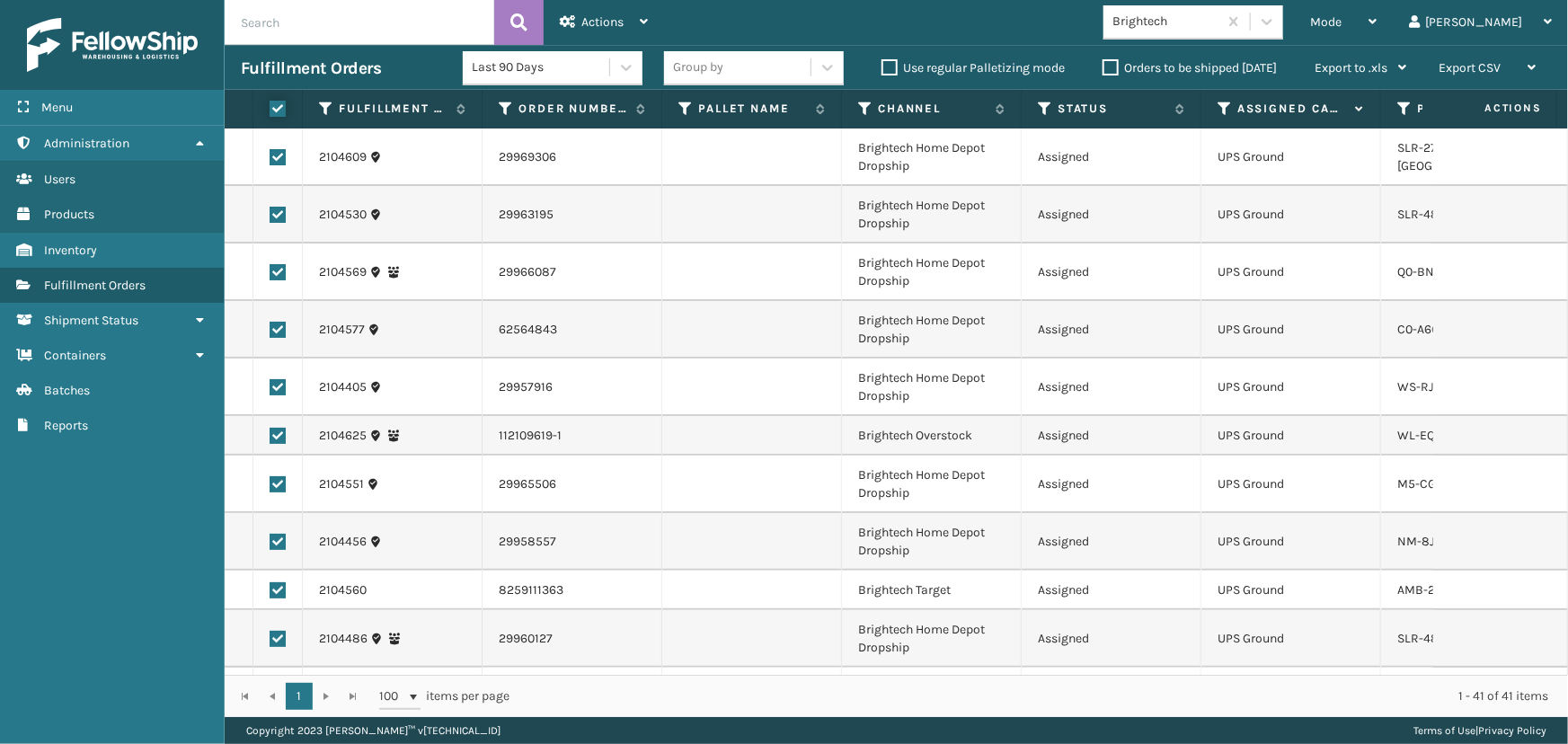
checkbox input "true"
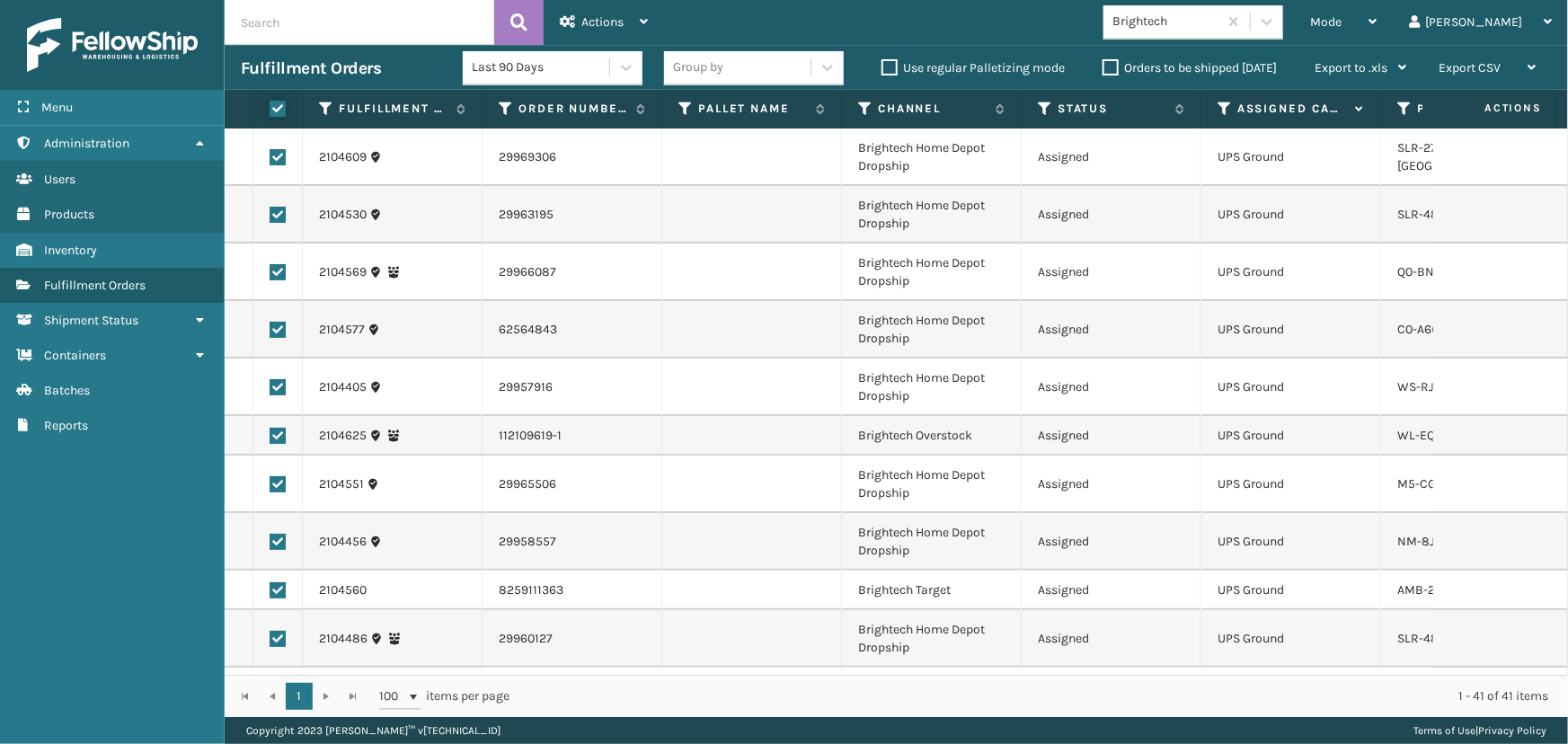
checkbox input "true"
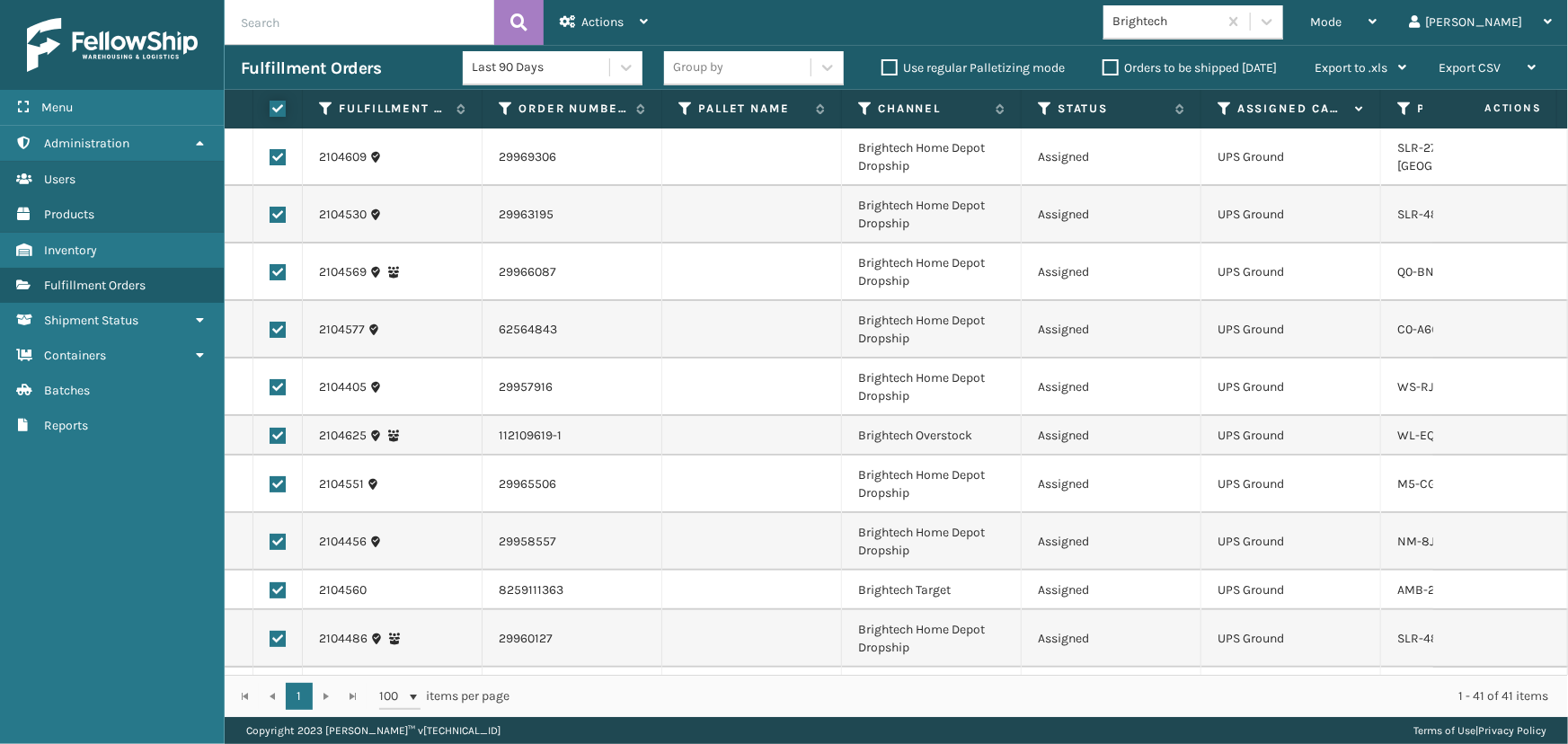
checkbox input "true"
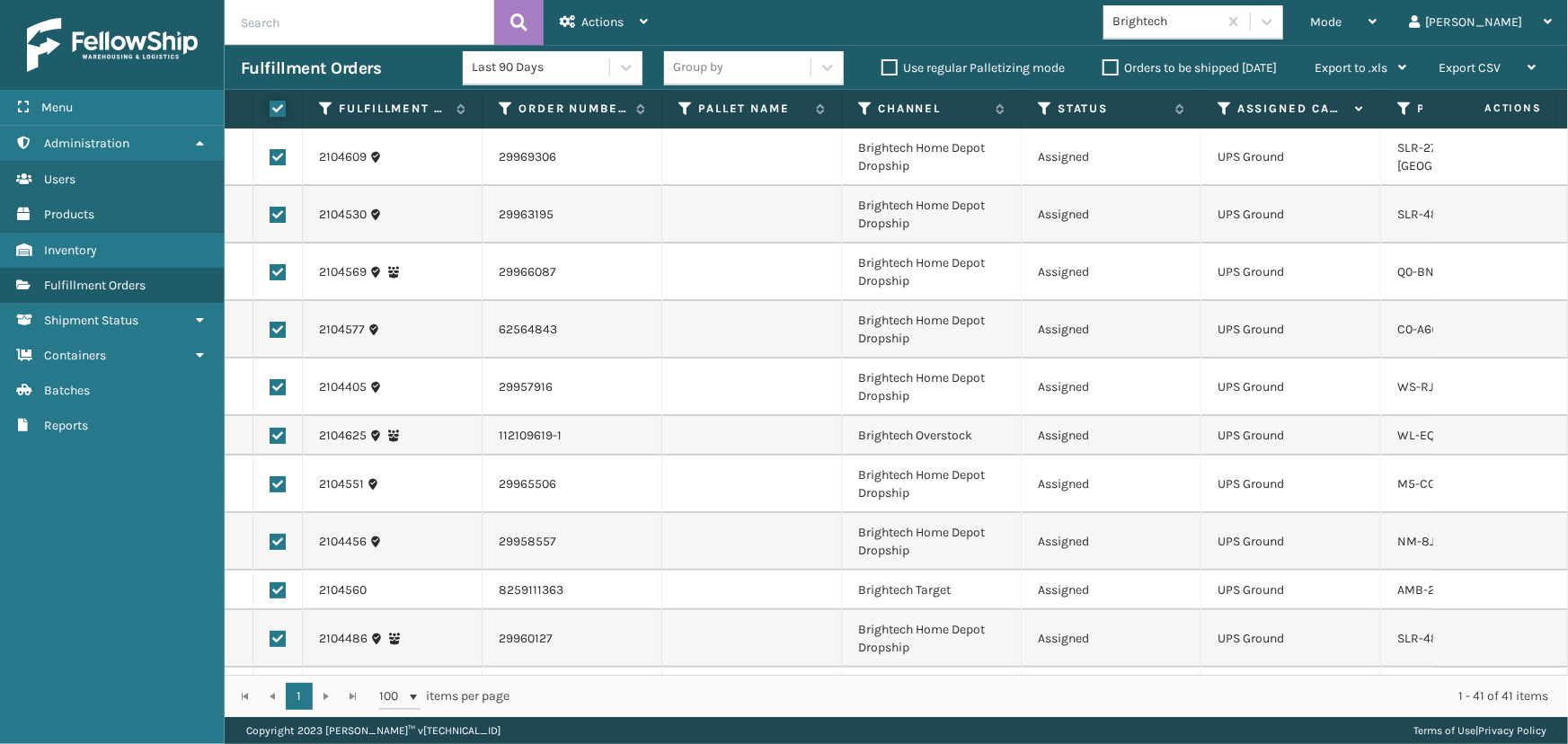
checkbox input "true"
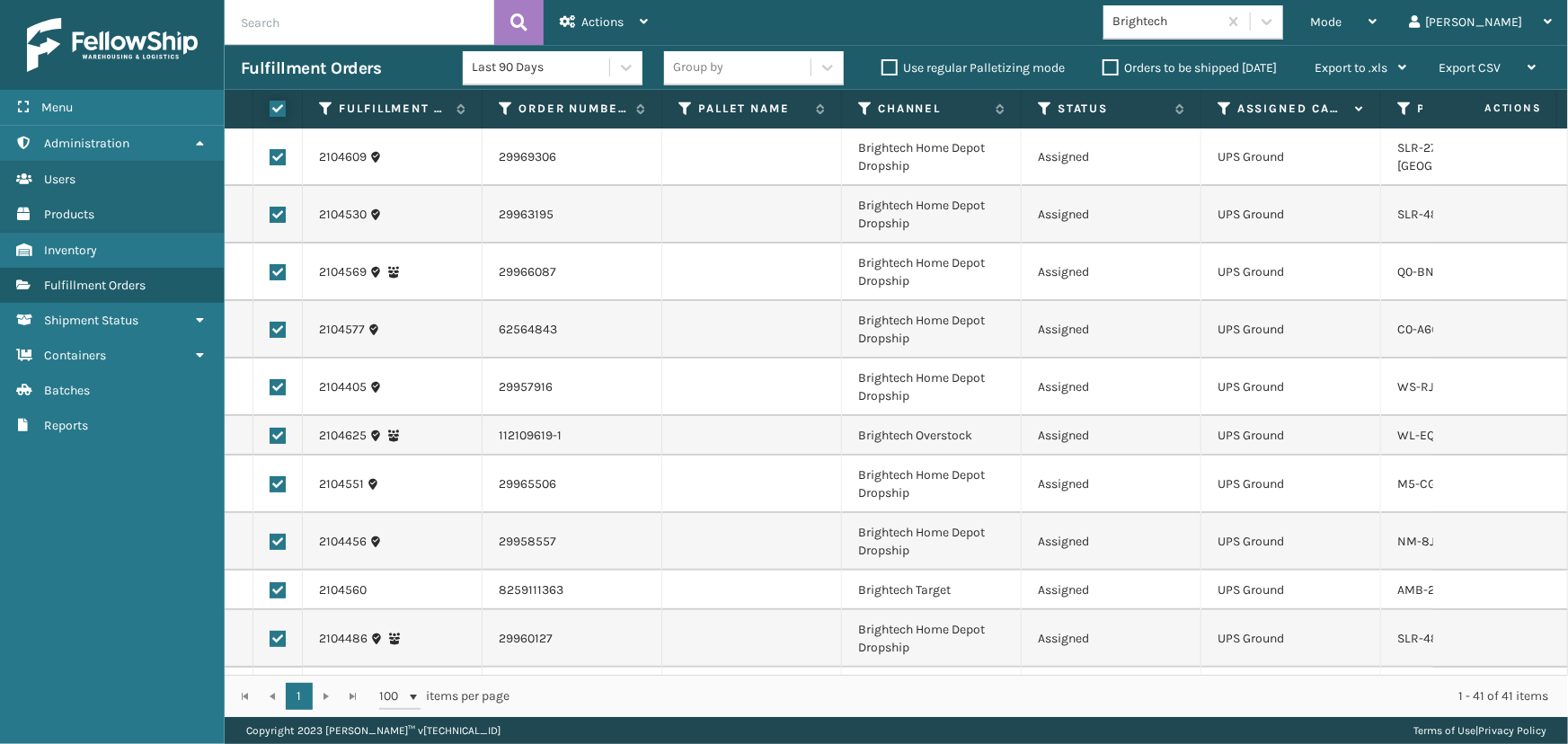
checkbox input "true"
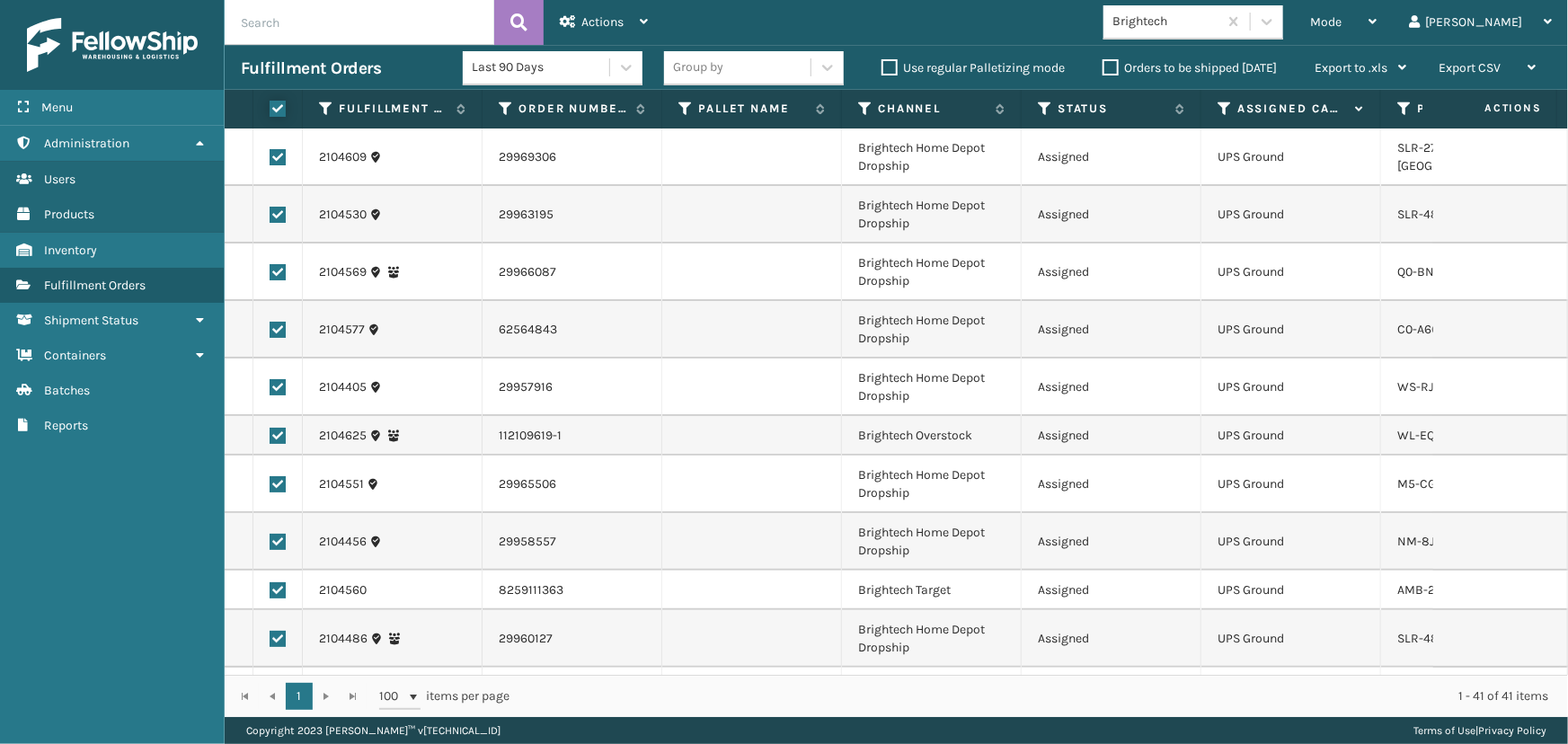
checkbox input "true"
drag, startPoint x: 275, startPoint y: 157, endPoint x: 279, endPoint y: 183, distance: 26.3
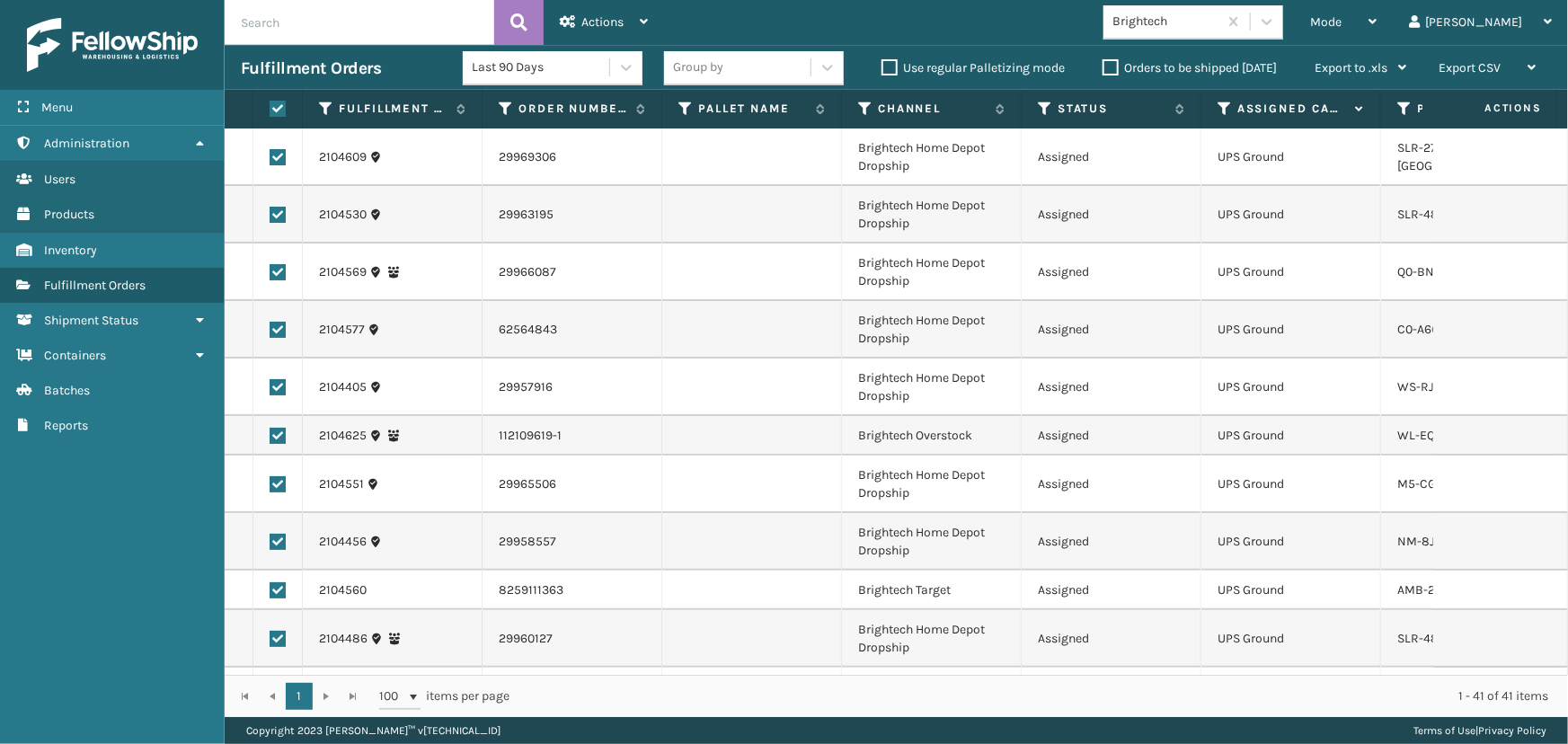
click at [276, 156] on label at bounding box center [277, 157] width 16 height 16
click at [271, 156] on input "checkbox" at bounding box center [270, 155] width 1 height 11
checkbox input "false"
click at [278, 215] on label at bounding box center [277, 214] width 16 height 16
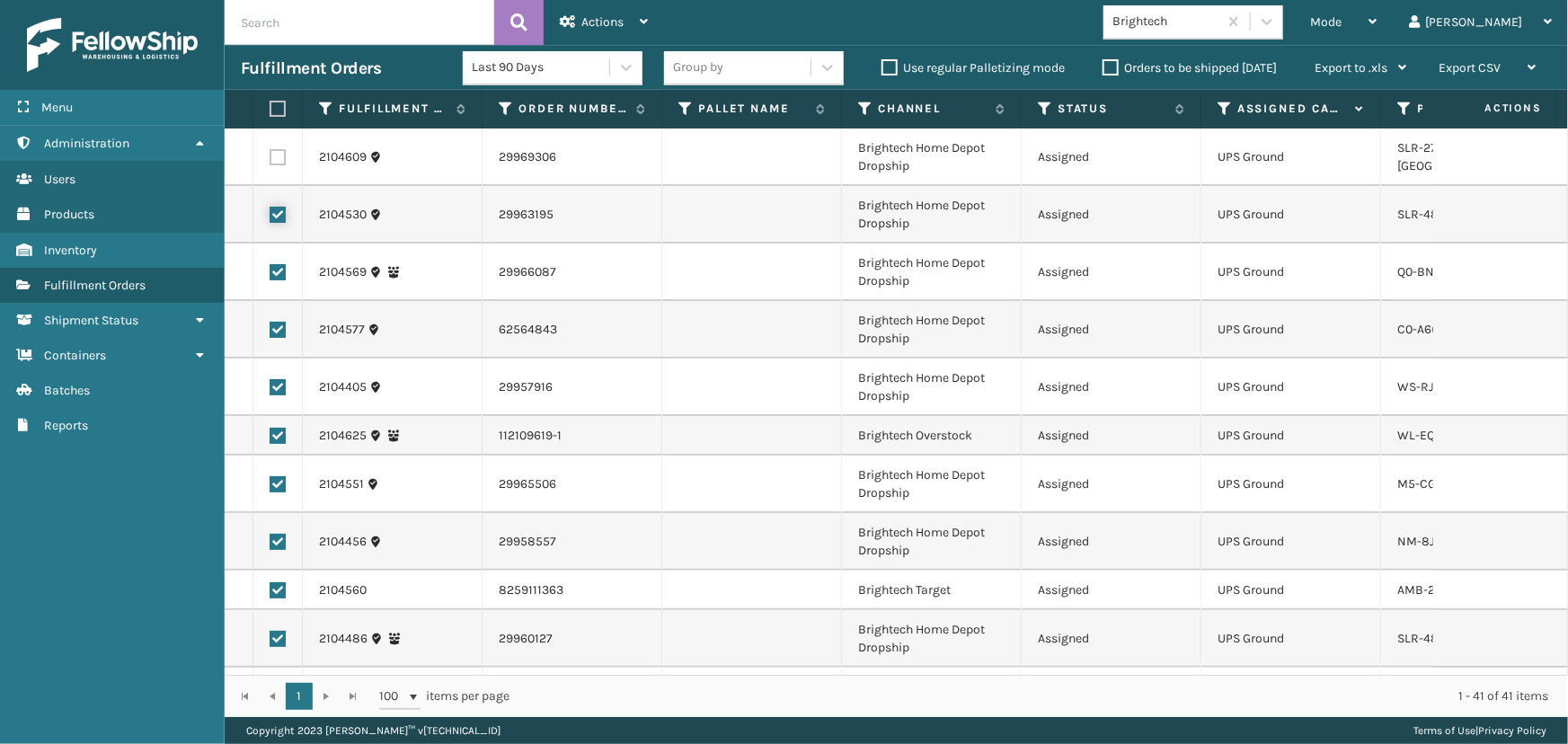
click at [271, 215] on input "checkbox" at bounding box center [270, 212] width 1 height 11
checkbox input "false"
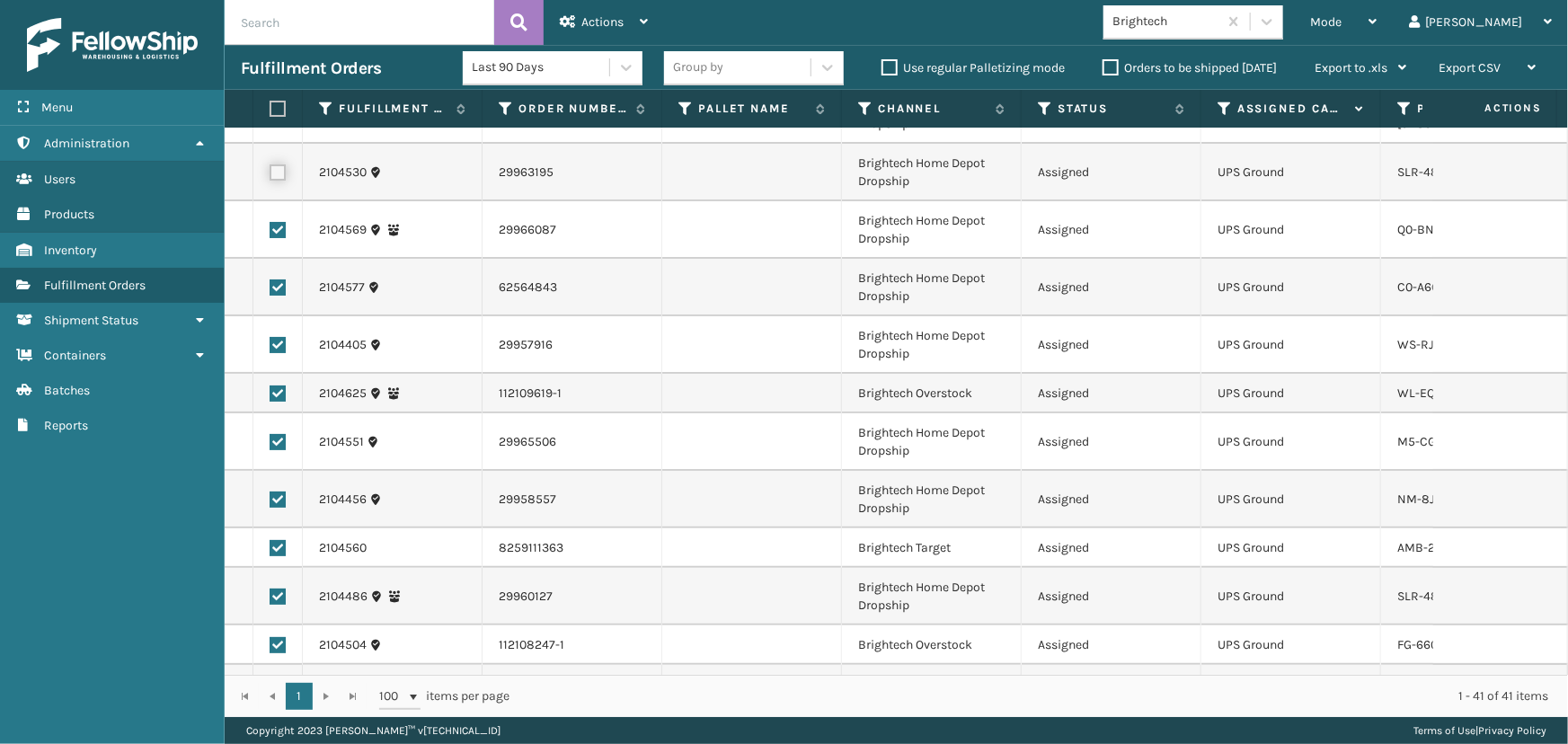
scroll to position [81, 0]
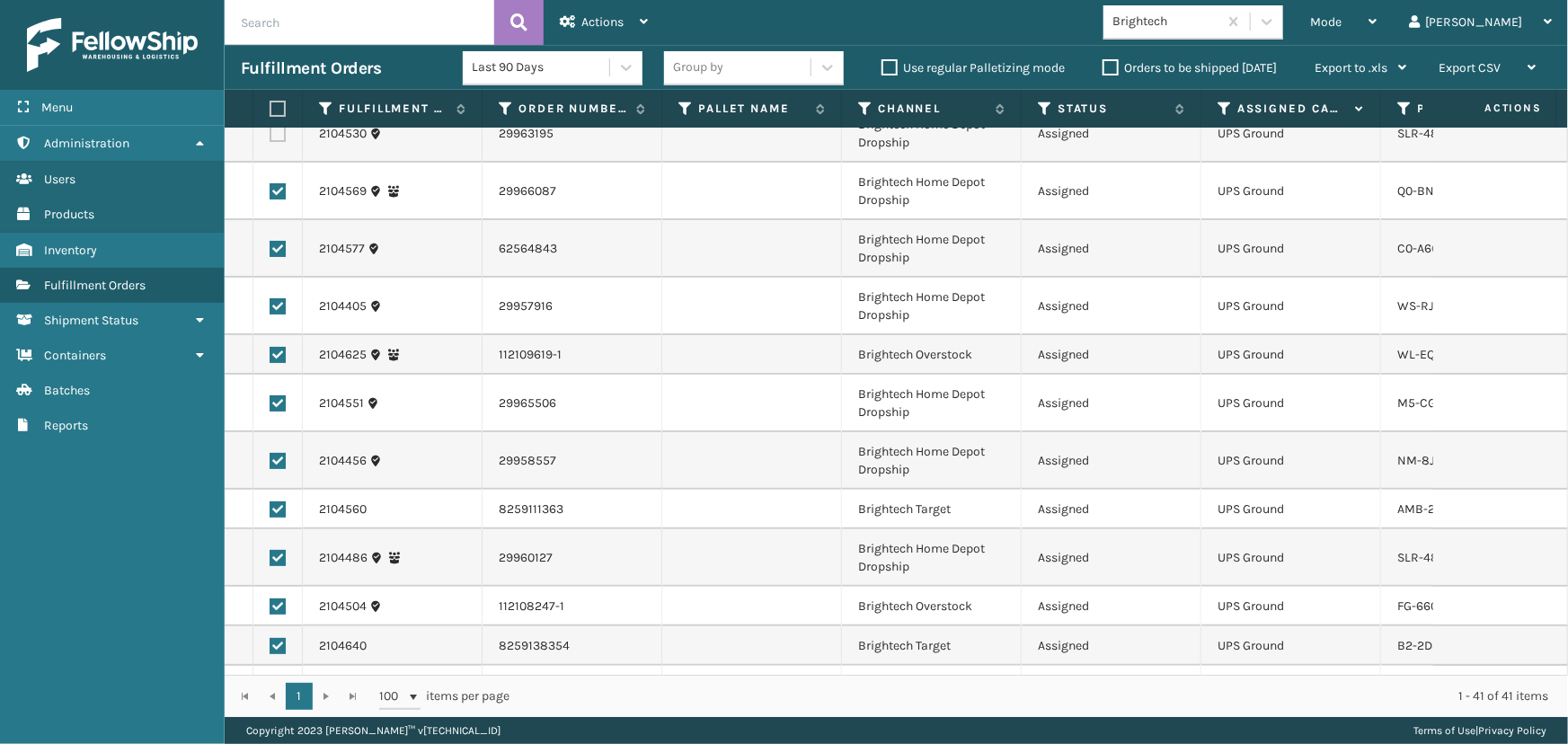
click at [277, 195] on label at bounding box center [277, 191] width 16 height 16
click at [271, 195] on input "checkbox" at bounding box center [270, 189] width 1 height 11
checkbox input "false"
click at [273, 248] on label at bounding box center [277, 249] width 16 height 16
click at [271, 248] on input "checkbox" at bounding box center [270, 247] width 1 height 11
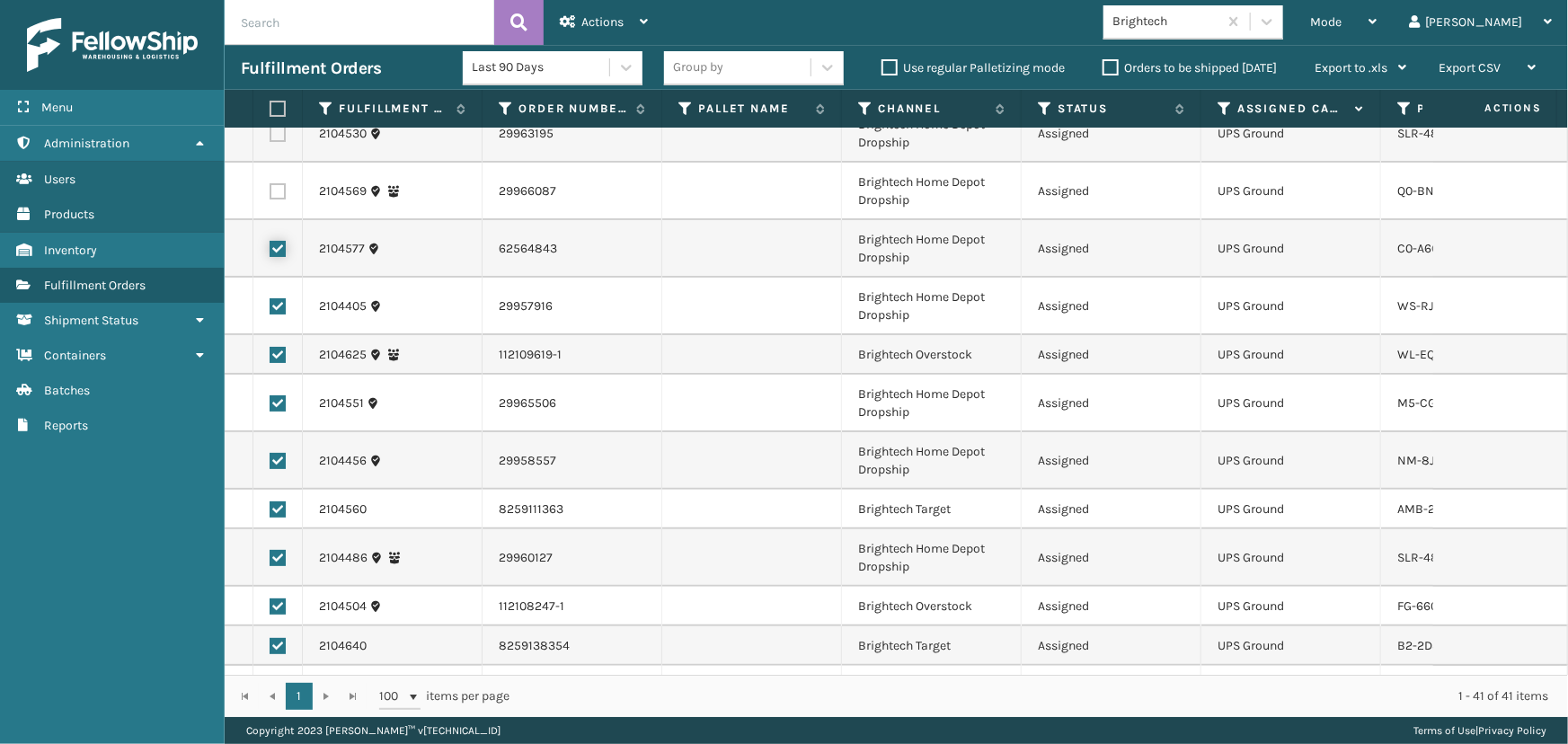
checkbox input "false"
click at [279, 298] on td at bounding box center [278, 306] width 50 height 57
click at [273, 301] on label at bounding box center [277, 306] width 16 height 16
click at [271, 301] on input "checkbox" at bounding box center [270, 304] width 1 height 11
checkbox input "false"
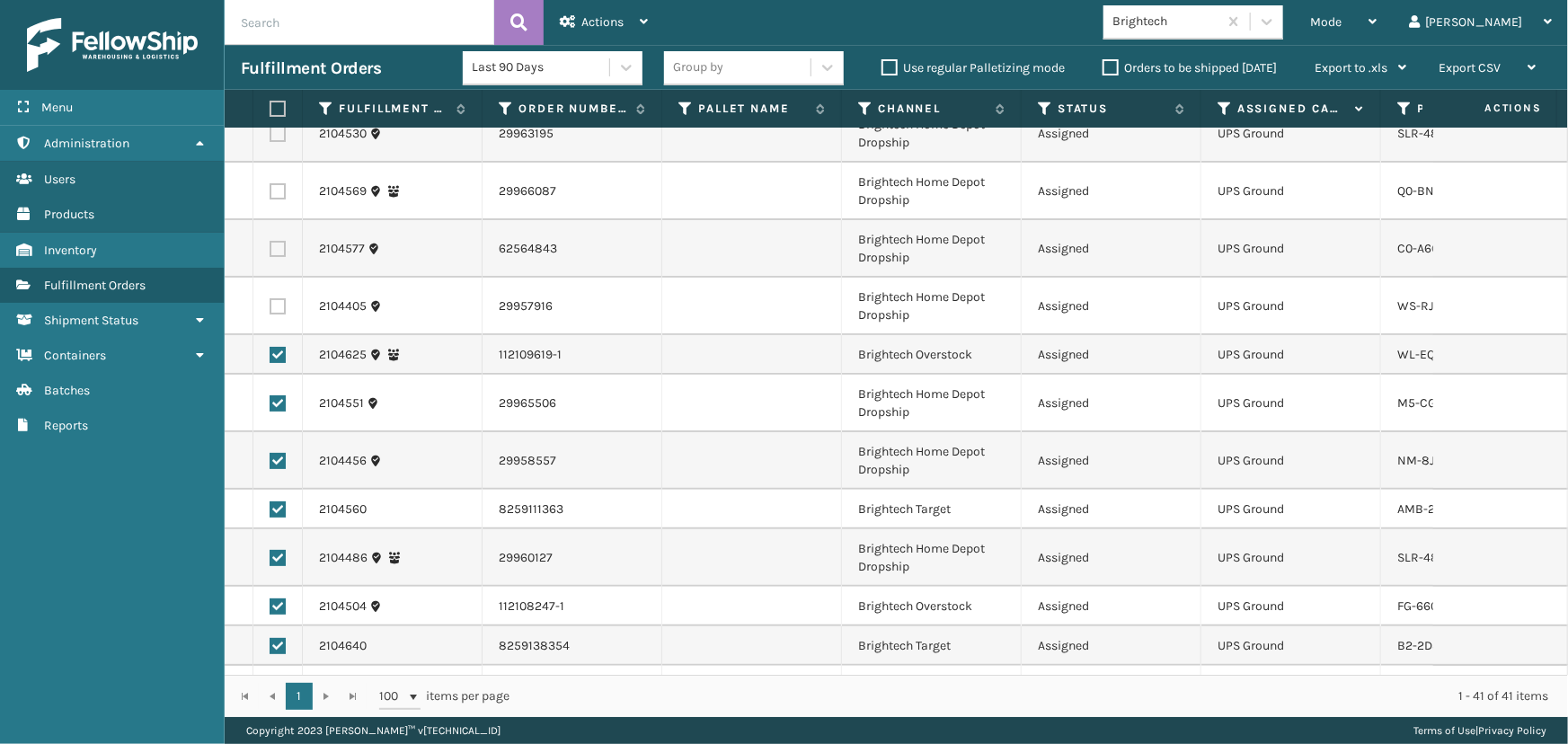
click at [279, 350] on td at bounding box center [278, 354] width 50 height 39
click at [273, 404] on label at bounding box center [277, 403] width 16 height 16
click at [271, 404] on input "checkbox" at bounding box center [270, 401] width 1 height 11
checkbox input "false"
click at [272, 359] on label at bounding box center [277, 355] width 16 height 16
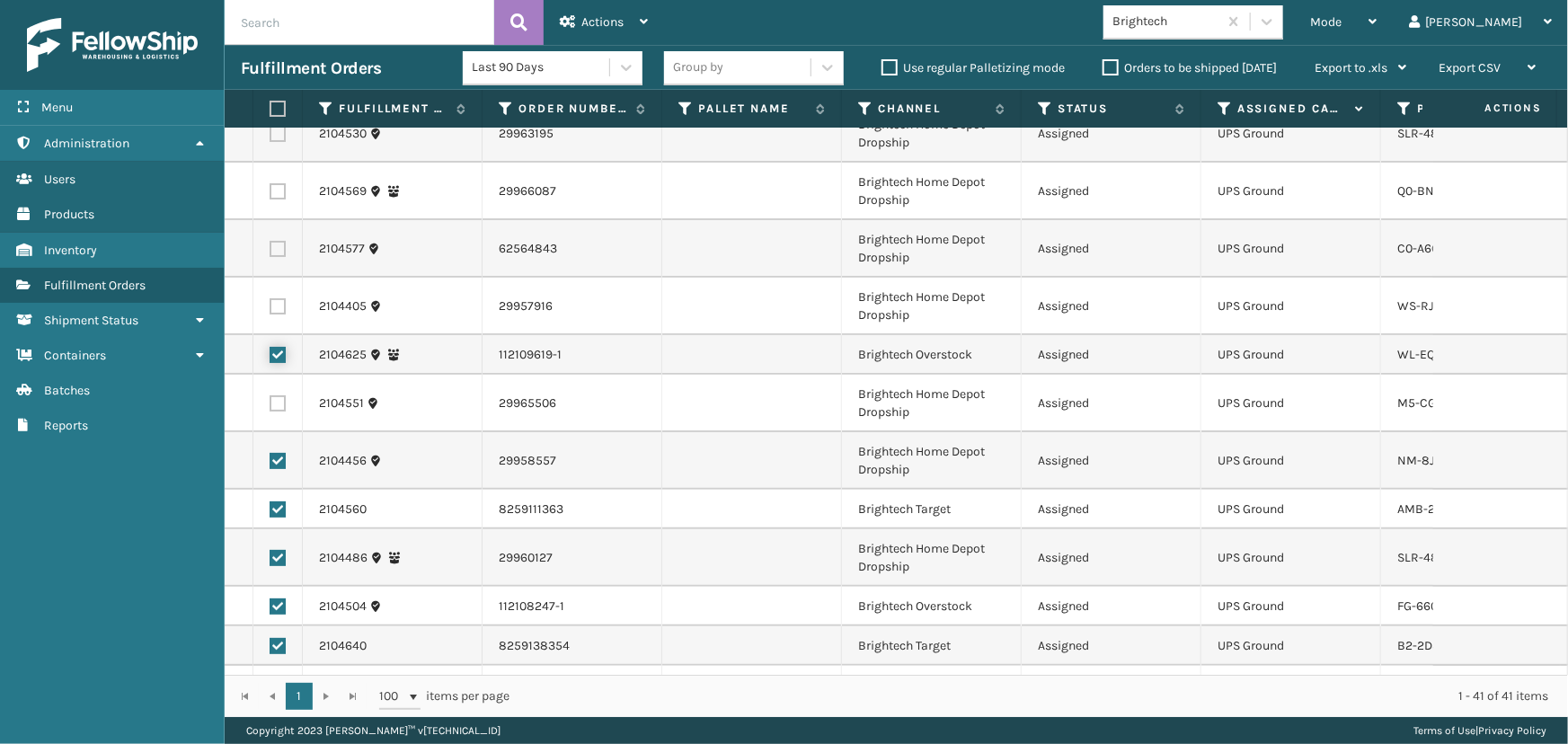
click at [271, 359] on input "checkbox" at bounding box center [270, 353] width 1 height 11
checkbox input "false"
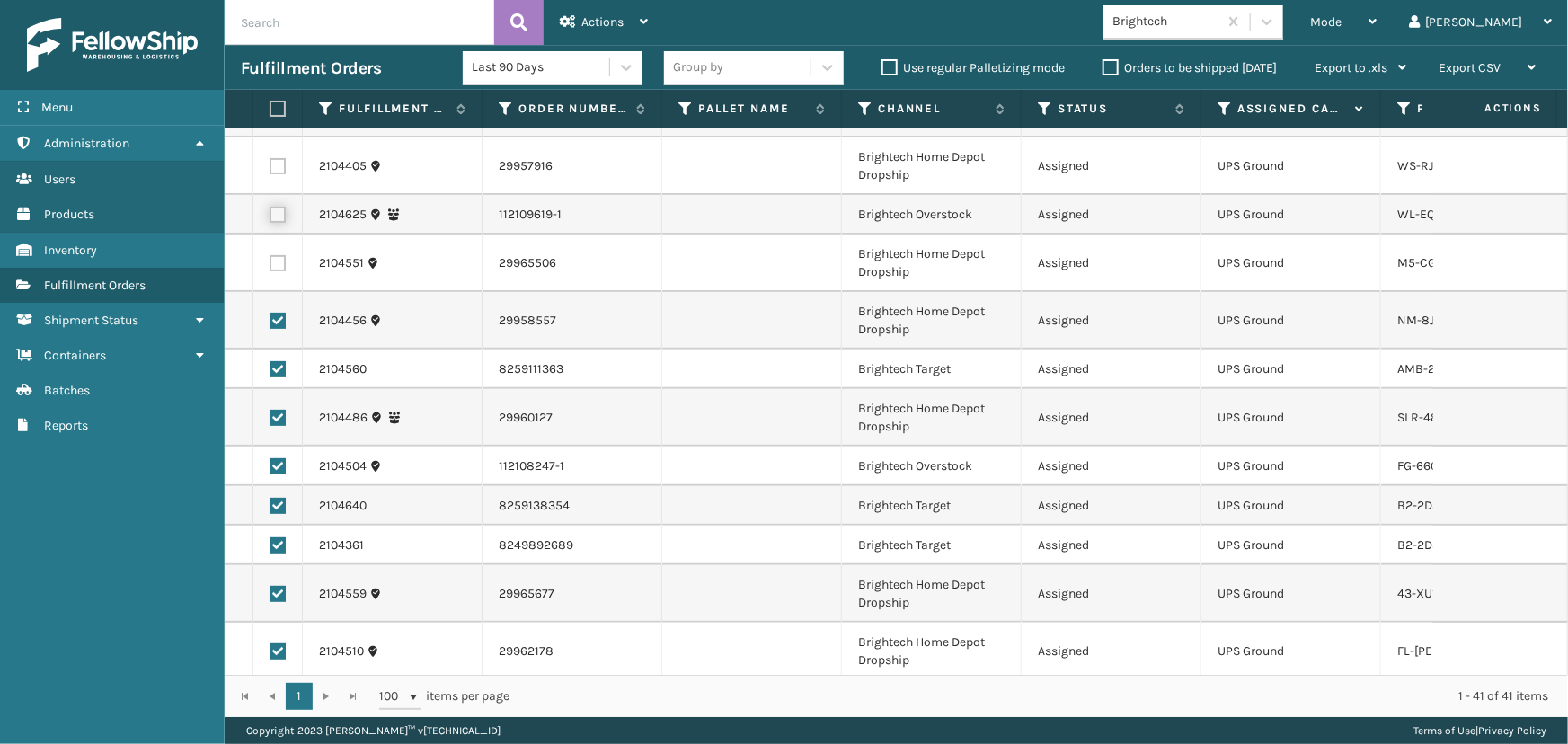
scroll to position [245, 0]
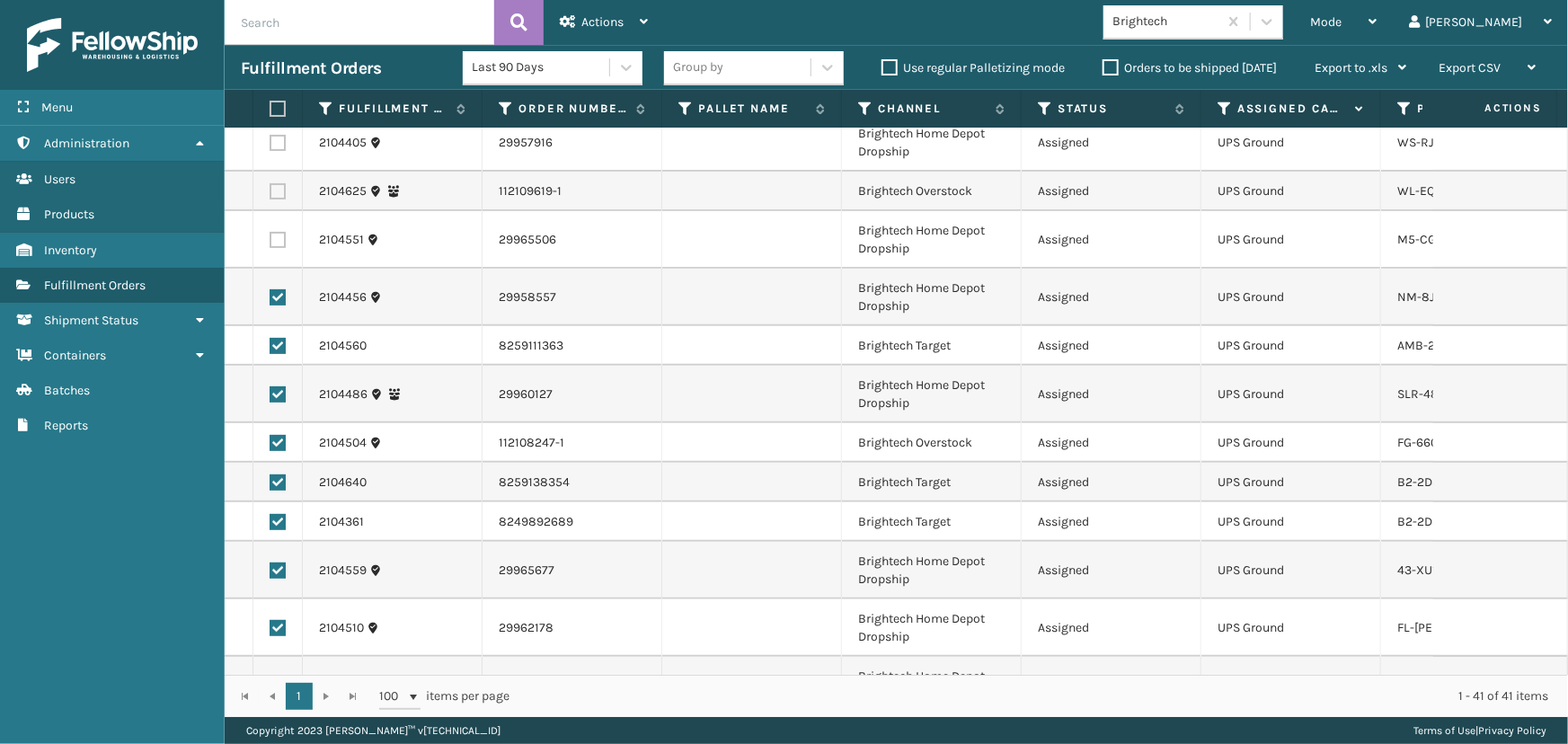
click at [276, 311] on td at bounding box center [278, 297] width 50 height 57
click at [278, 350] on label at bounding box center [277, 345] width 16 height 16
click at [271, 350] on input "checkbox" at bounding box center [270, 343] width 1 height 11
checkbox input "false"
click at [275, 296] on label at bounding box center [277, 297] width 16 height 16
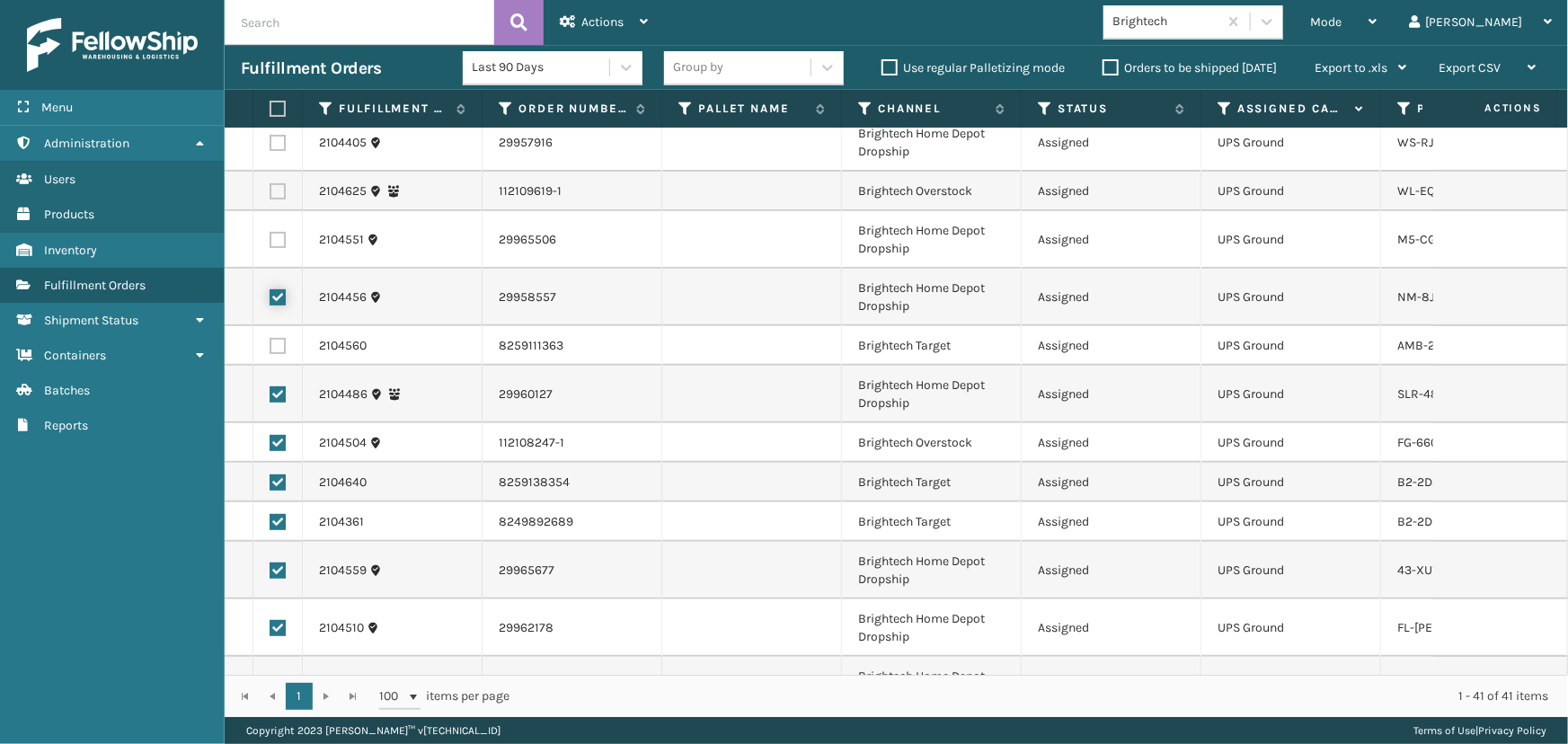
click at [271, 296] on input "checkbox" at bounding box center [270, 295] width 1 height 11
checkbox input "false"
drag, startPoint x: 275, startPoint y: 389, endPoint x: 277, endPoint y: 406, distance: 17.1
click at [276, 389] on label at bounding box center [277, 394] width 16 height 16
click at [271, 389] on input "checkbox" at bounding box center [270, 392] width 1 height 11
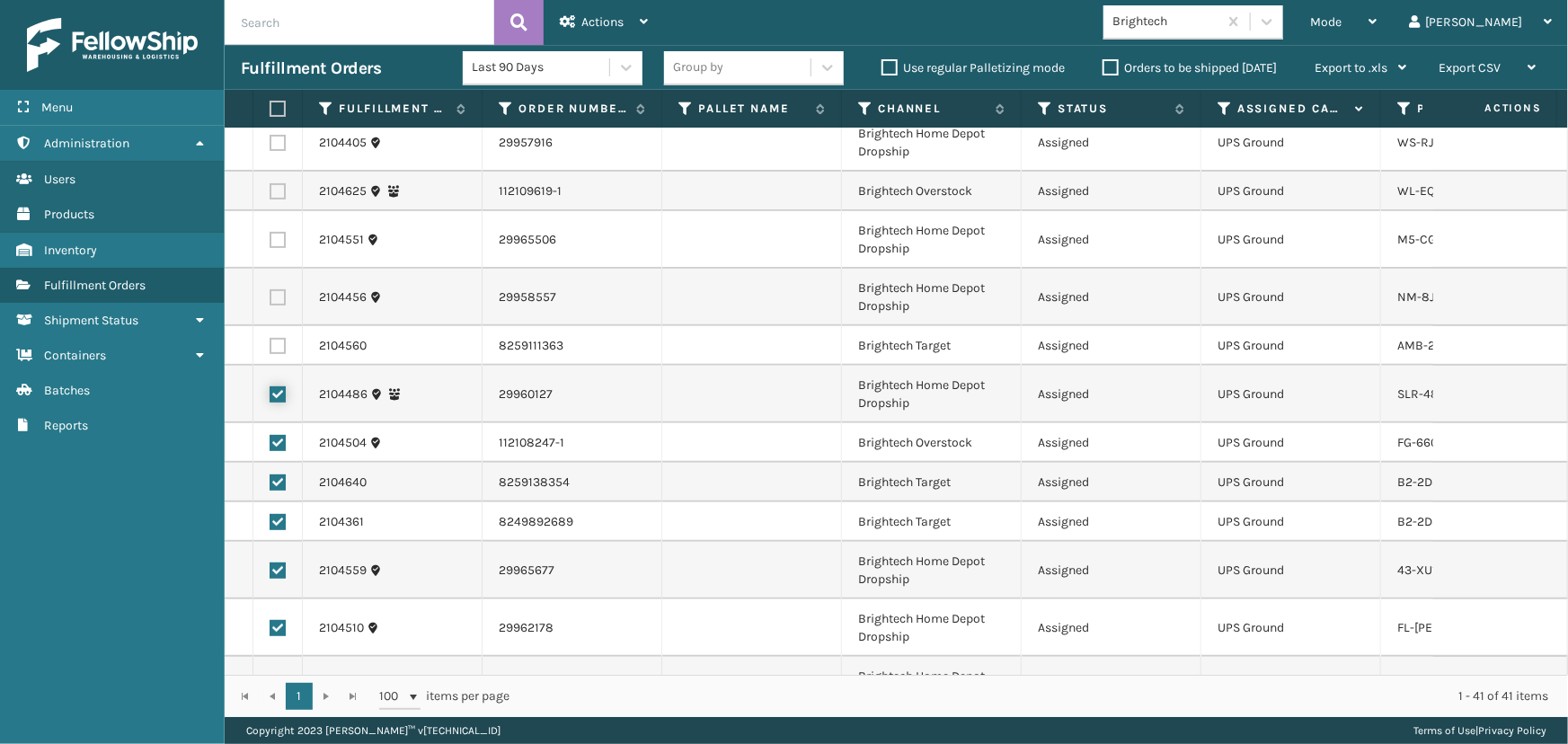
checkbox input "false"
click at [280, 438] on label at bounding box center [277, 443] width 16 height 16
click at [271, 438] on input "checkbox" at bounding box center [270, 441] width 1 height 11
checkbox input "false"
click at [280, 484] on label at bounding box center [277, 482] width 16 height 16
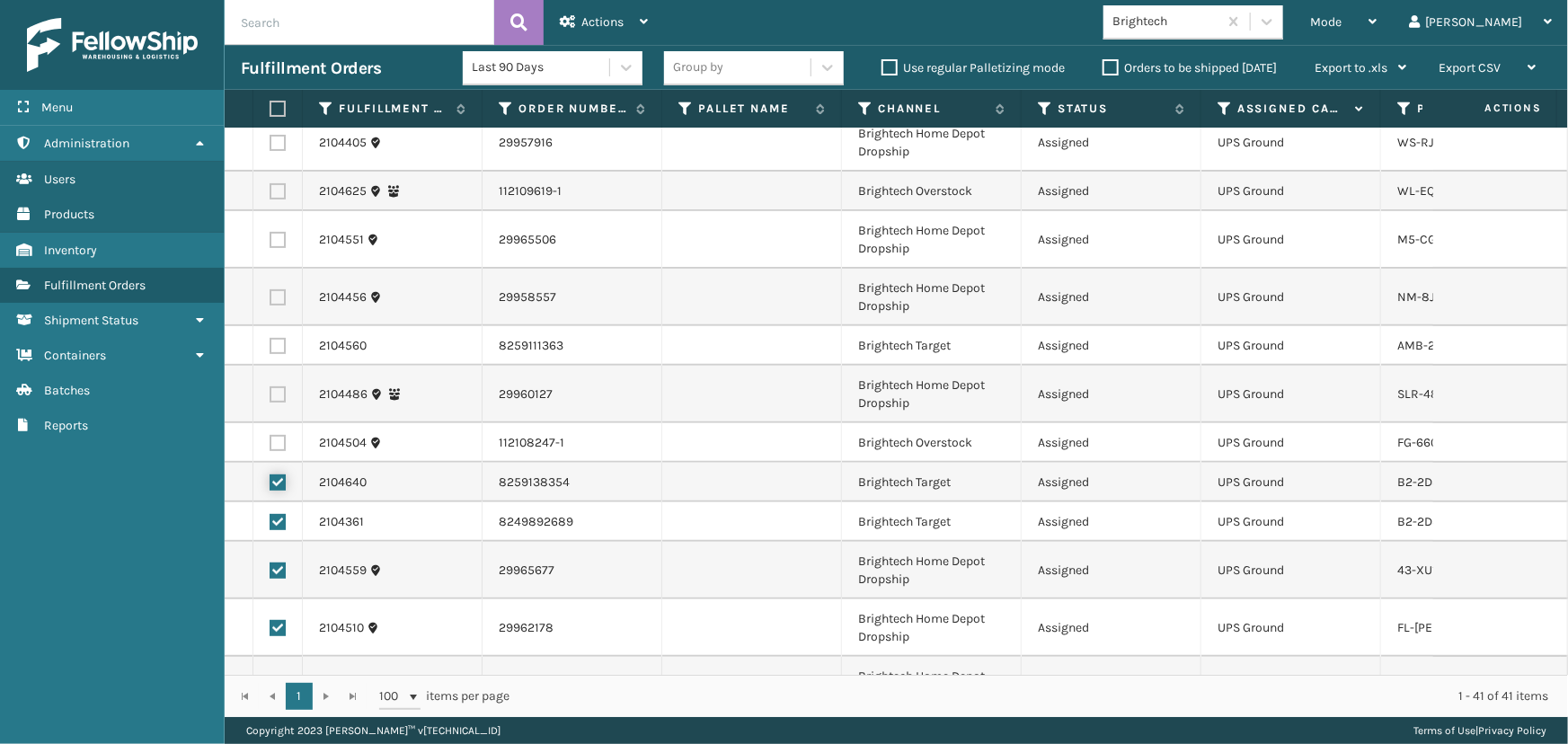
click at [271, 484] on input "checkbox" at bounding box center [270, 480] width 1 height 11
checkbox input "false"
click at [275, 524] on label at bounding box center [277, 521] width 16 height 16
click at [271, 524] on input "checkbox" at bounding box center [270, 519] width 1 height 11
checkbox input "false"
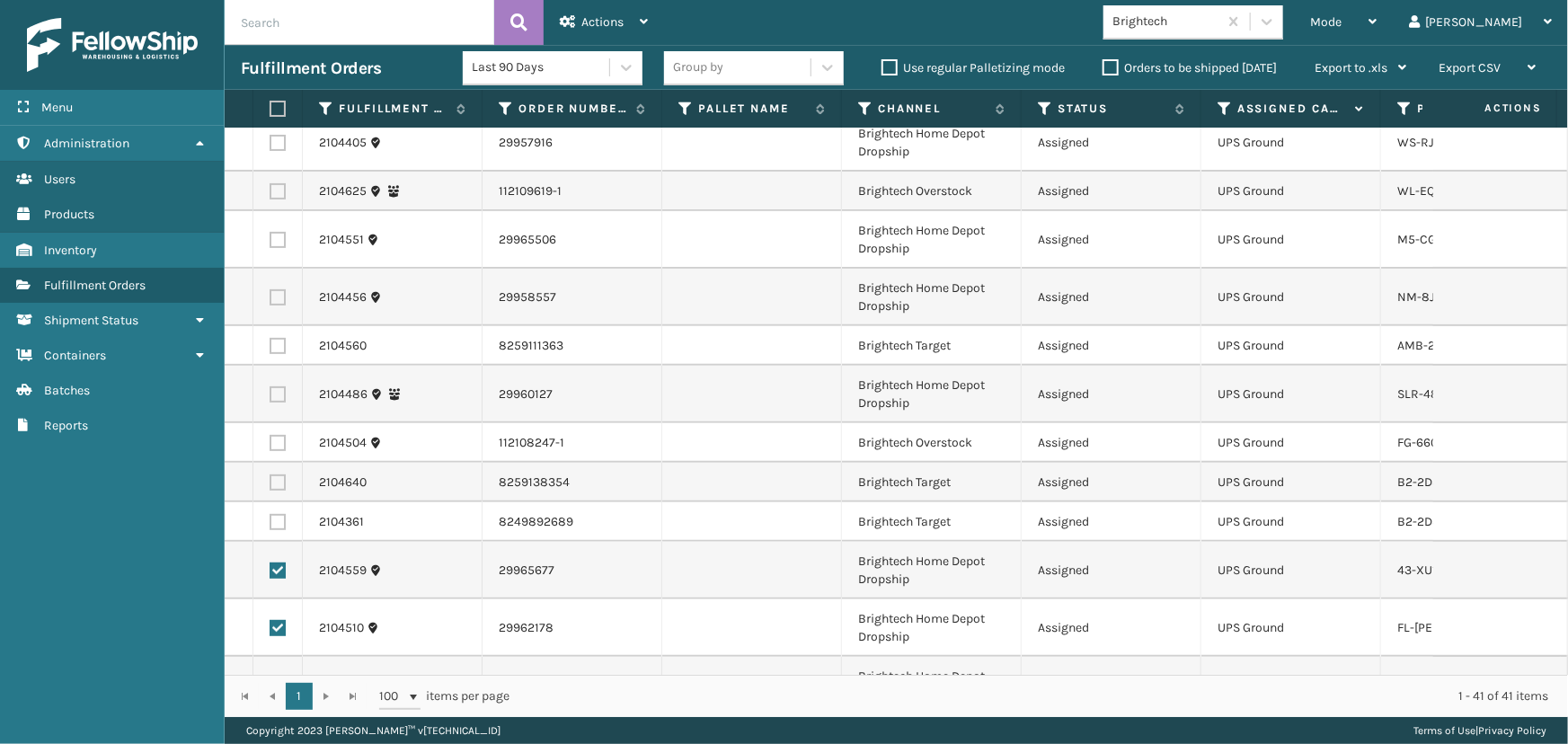
click at [278, 573] on label at bounding box center [277, 570] width 16 height 16
click at [271, 573] on input "checkbox" at bounding box center [270, 568] width 1 height 11
checkbox input "false"
click at [273, 633] on label at bounding box center [277, 627] width 16 height 16
click at [271, 632] on input "checkbox" at bounding box center [270, 625] width 1 height 11
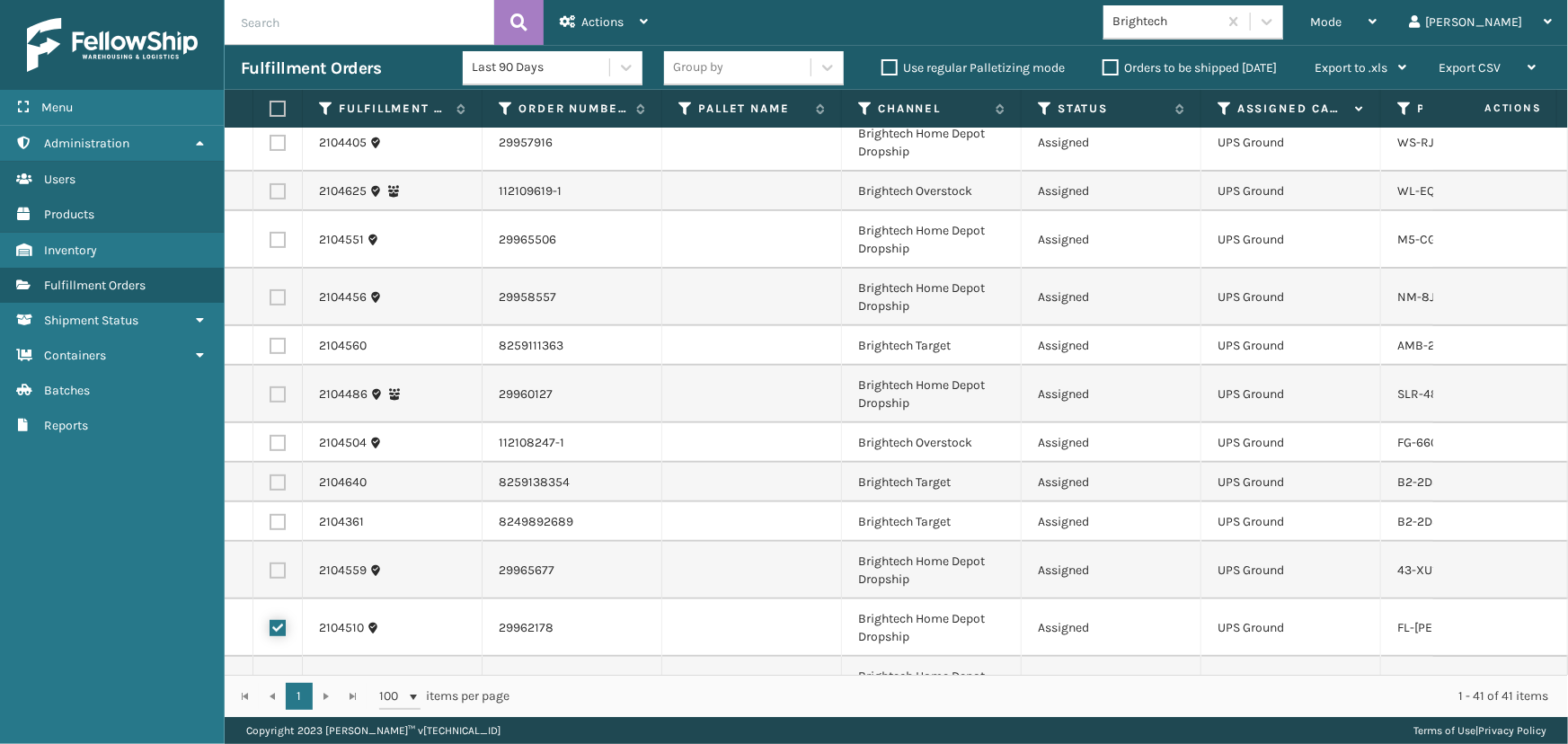
checkbox input "false"
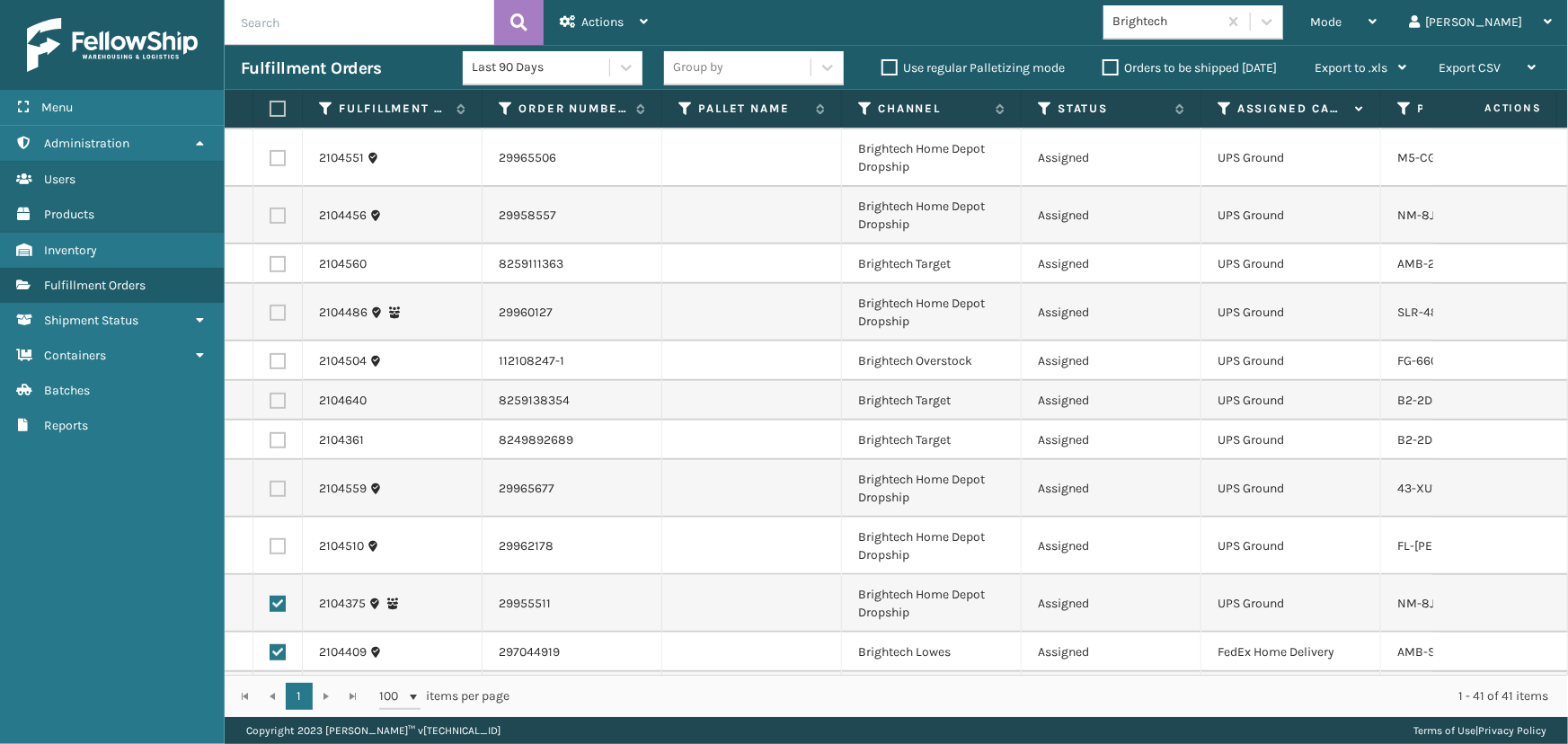
click at [279, 602] on label at bounding box center [277, 603] width 16 height 16
click at [271, 602] on input "checkbox" at bounding box center [270, 602] width 1 height 11
checkbox input "false"
click at [601, 16] on span "Actions" at bounding box center [602, 22] width 42 height 15
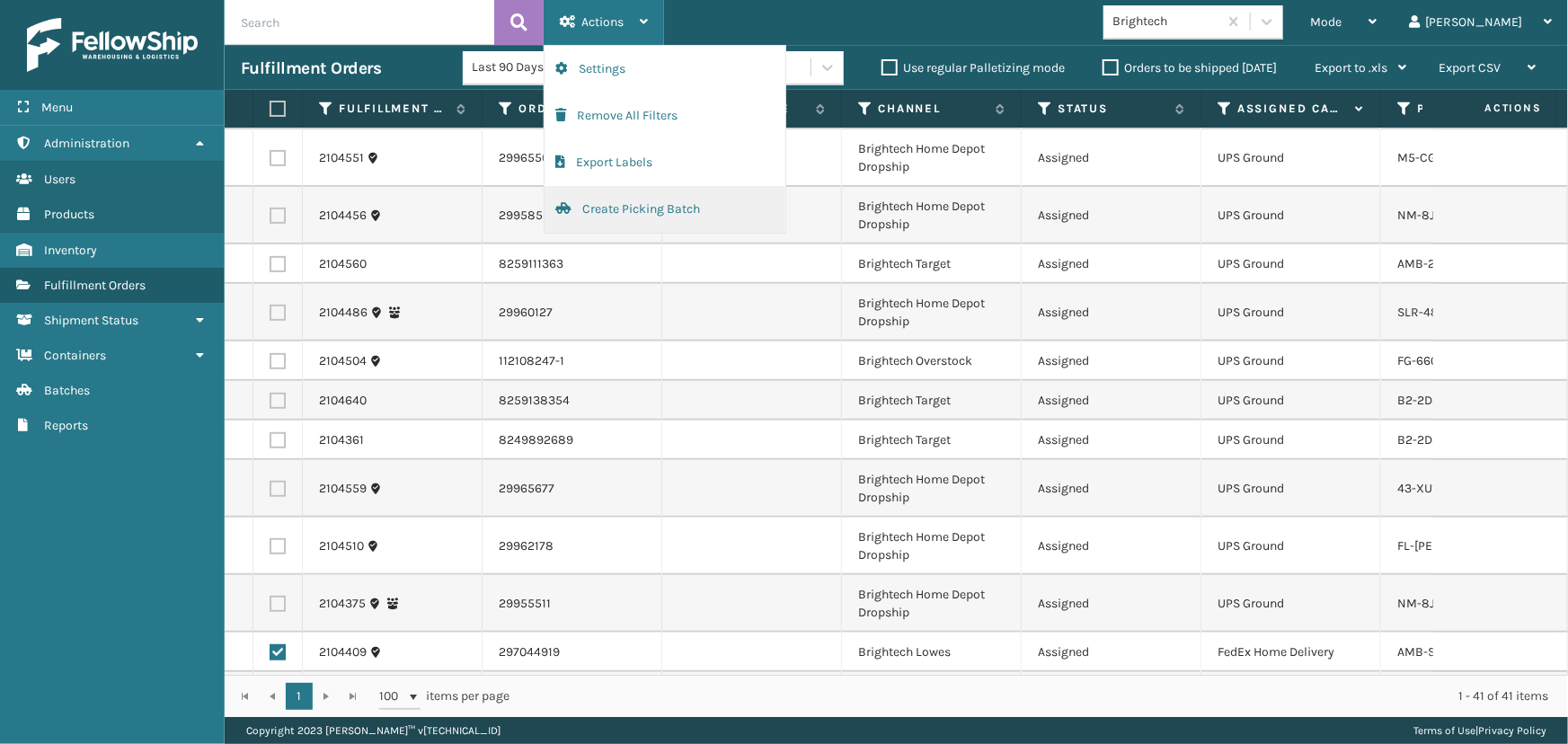
click at [627, 206] on button "Create Picking Batch" at bounding box center [664, 209] width 241 height 47
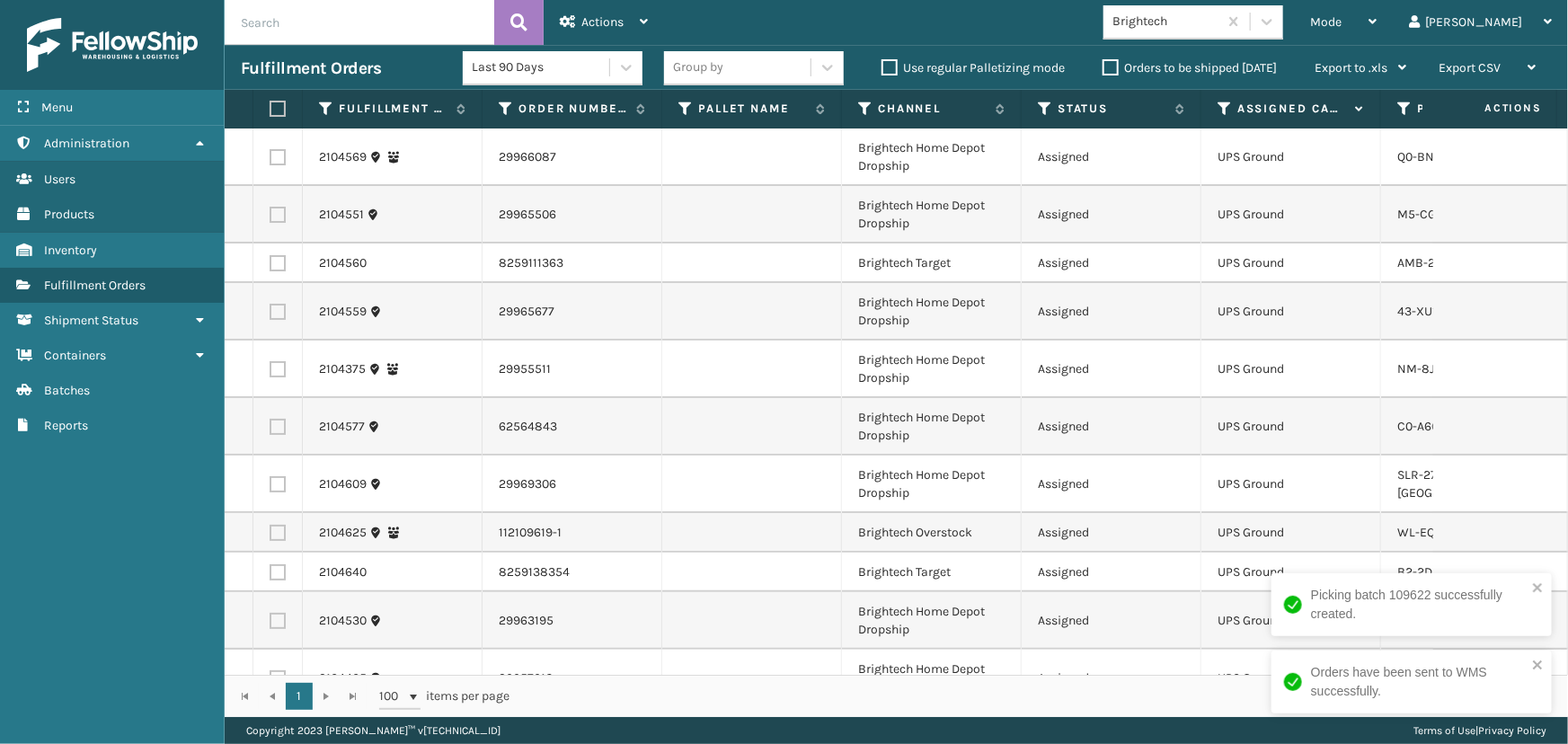
click at [275, 108] on label at bounding box center [274, 108] width 11 height 16
click at [271, 108] on input "checkbox" at bounding box center [270, 109] width 1 height 11
checkbox input "true"
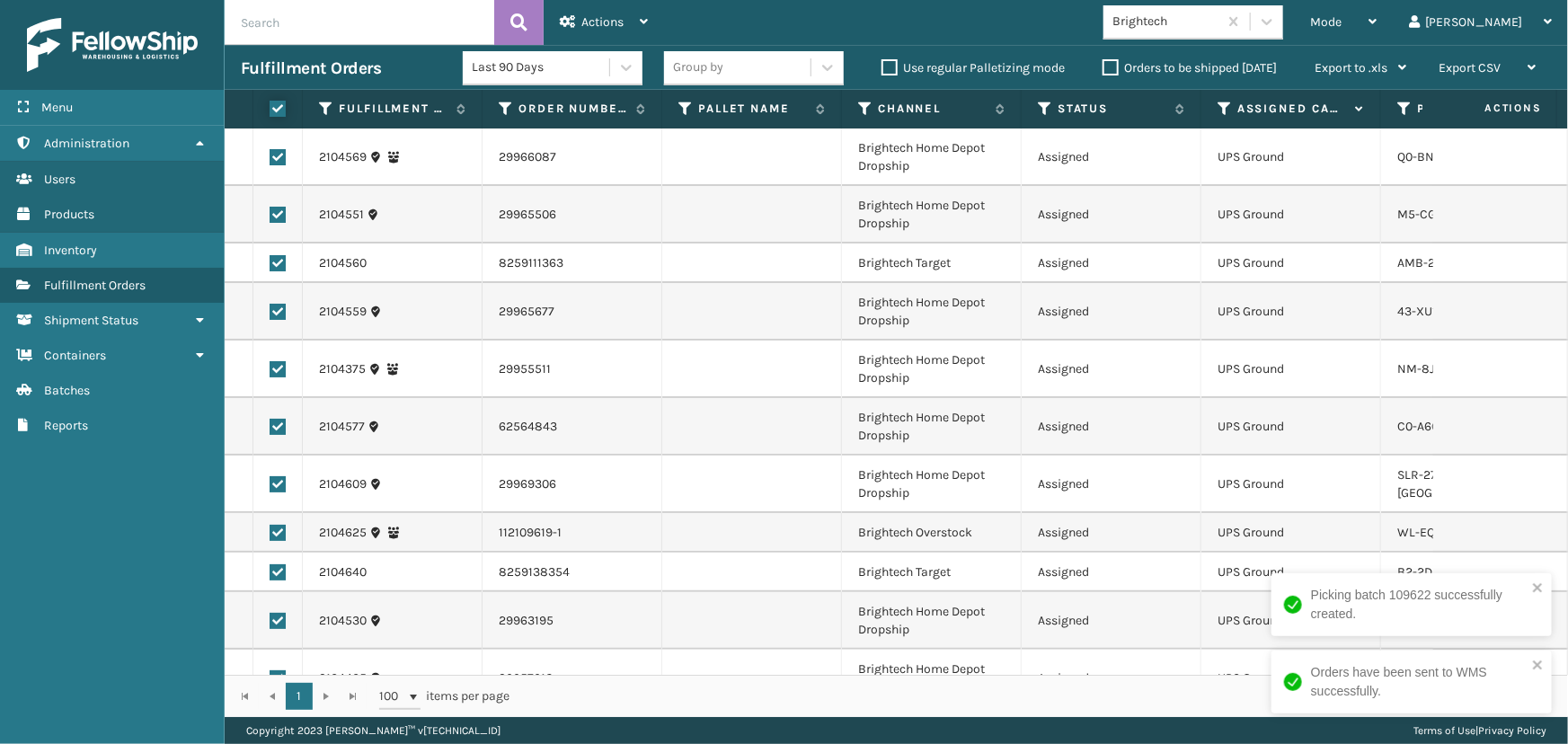
checkbox input "true"
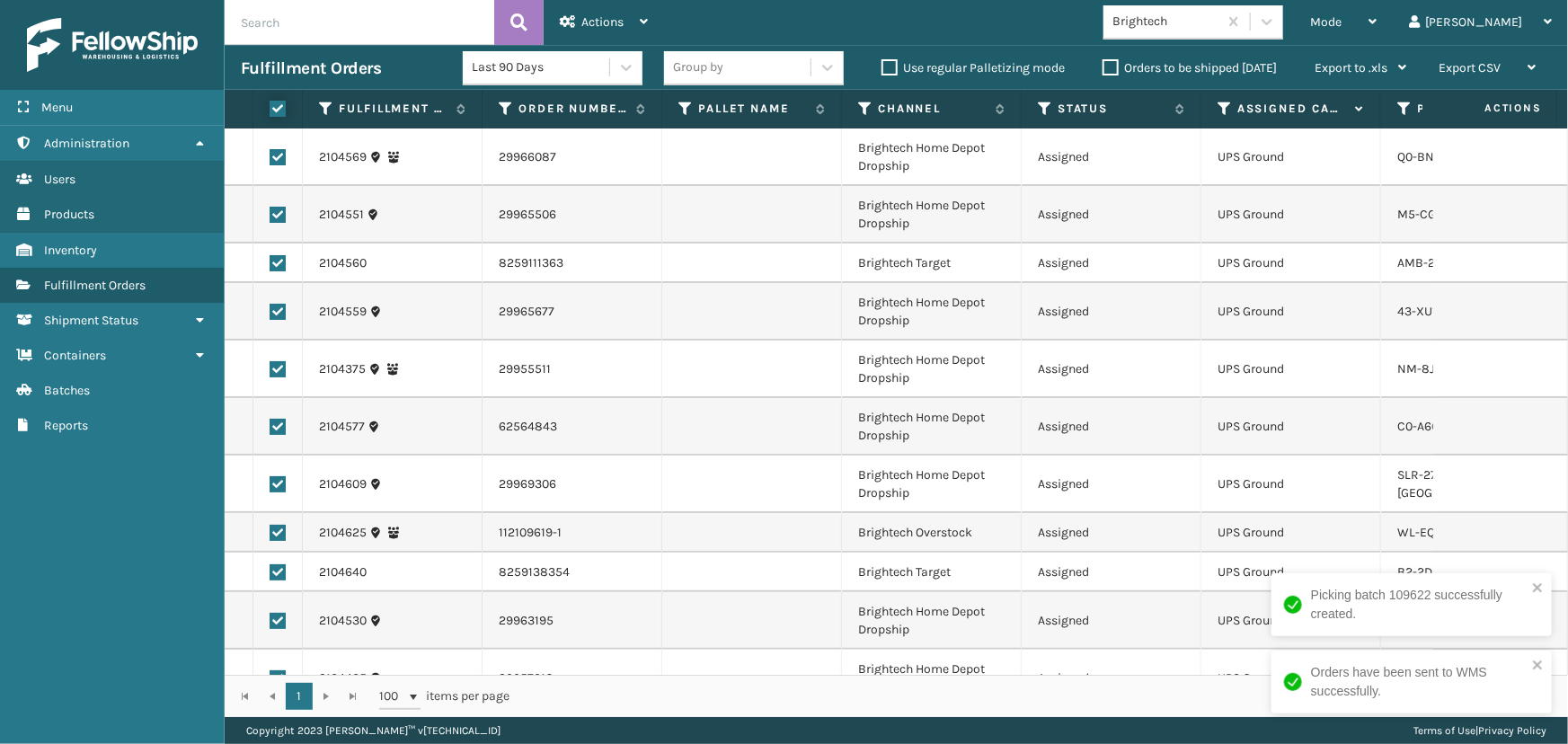
checkbox input "true"
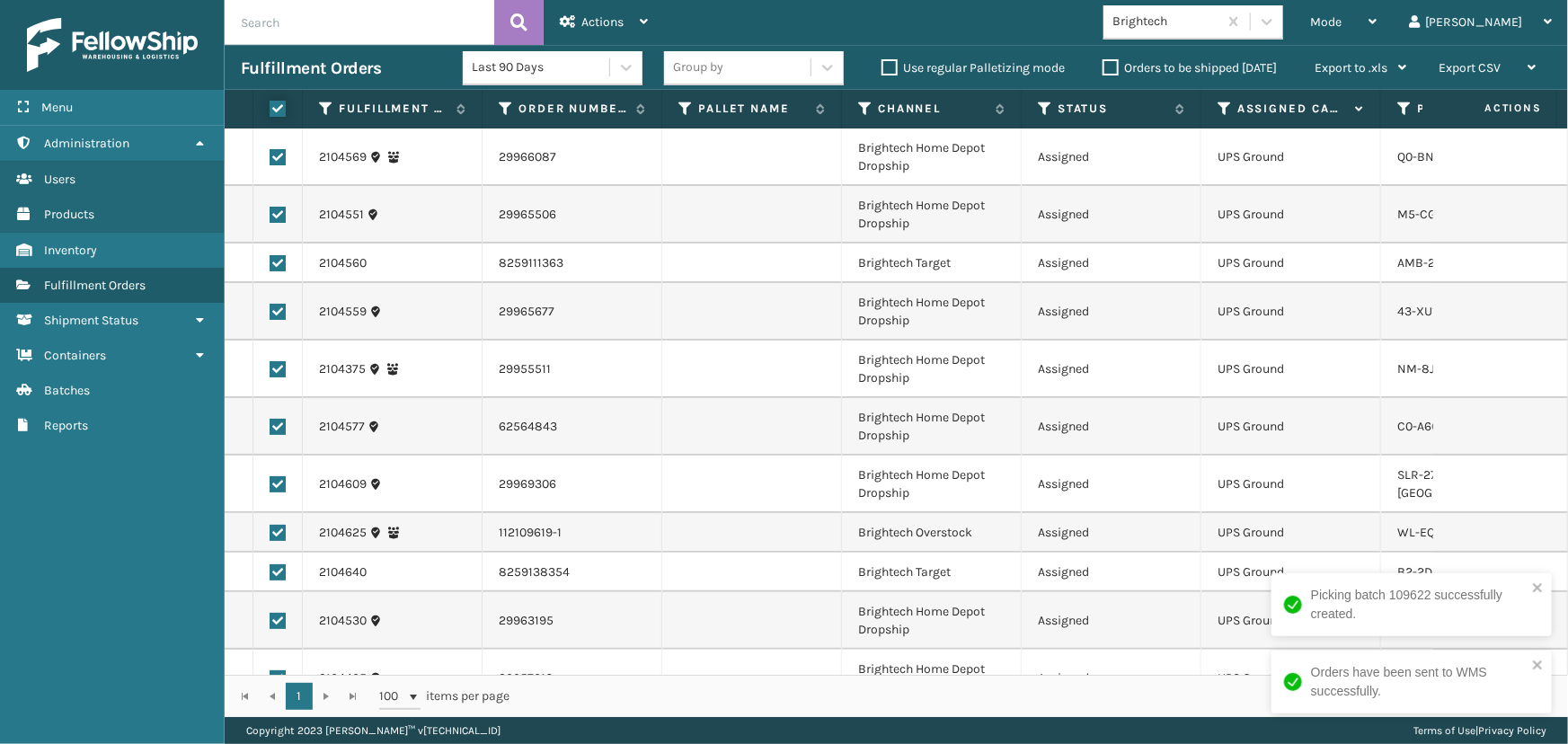
checkbox input "true"
click at [603, 13] on div "Actions" at bounding box center [603, 22] width 88 height 45
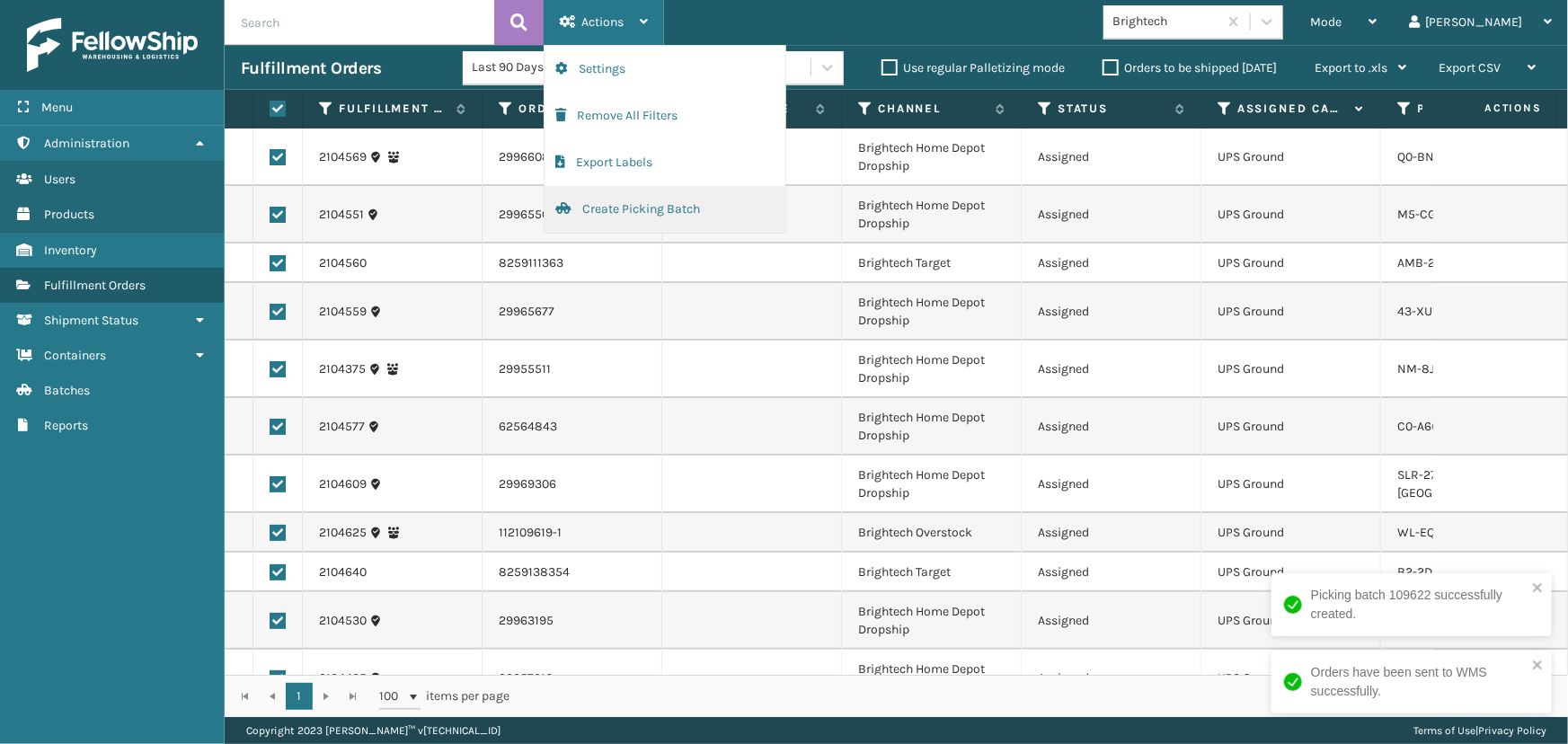
click at [606, 202] on button "Create Picking Batch" at bounding box center [664, 209] width 241 height 47
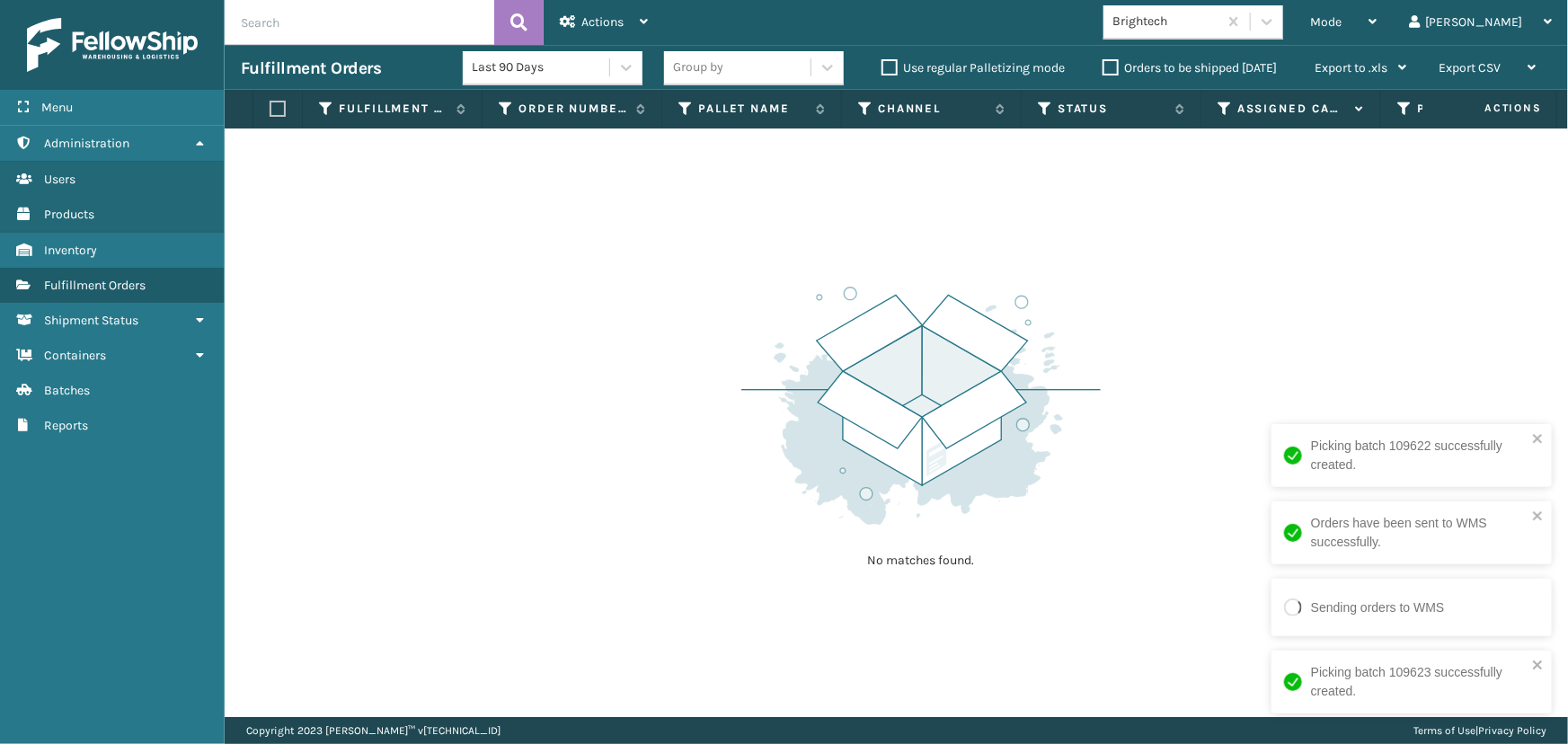
click at [1219, 18] on div "Brightech" at bounding box center [1165, 22] width 107 height 19
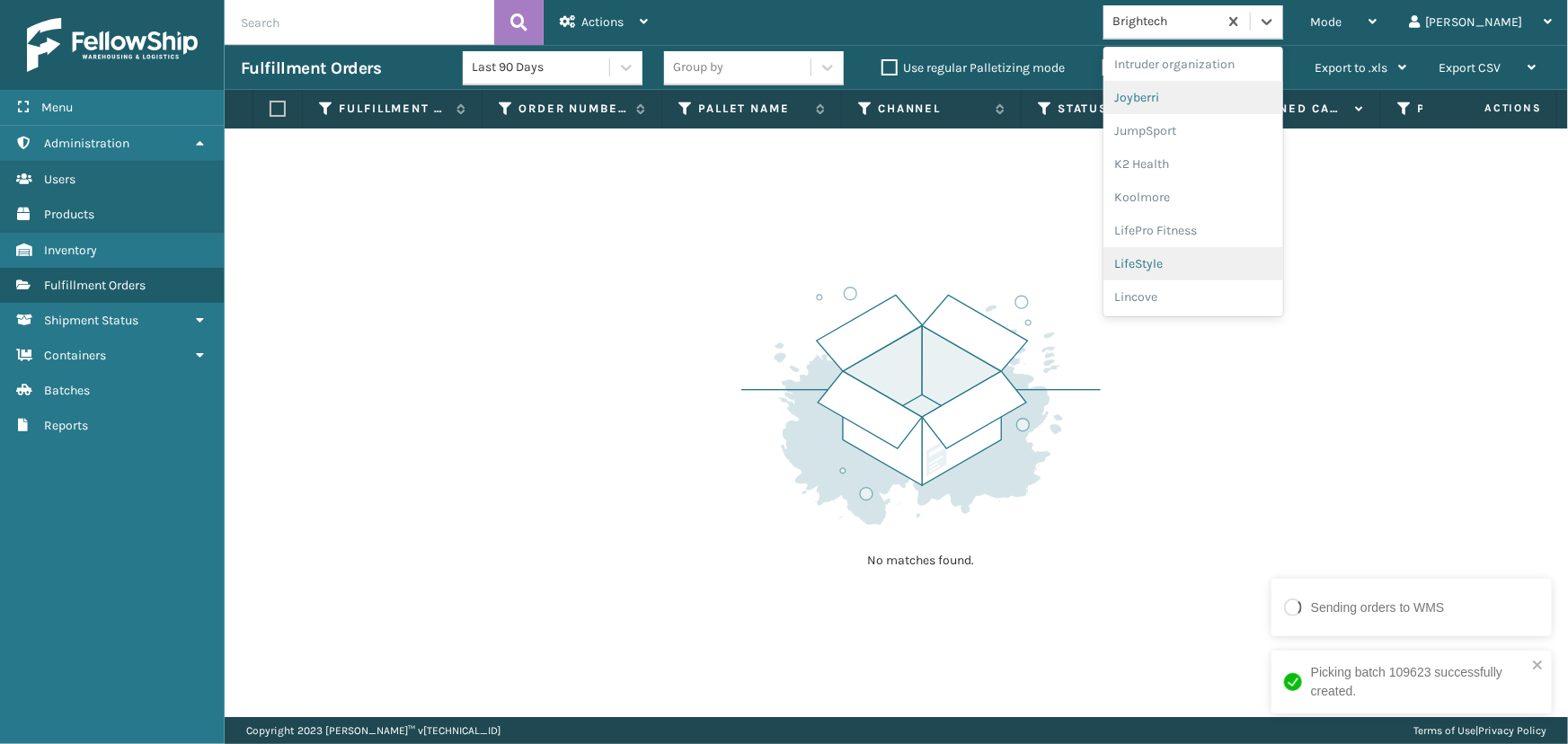
scroll to position [568, 0]
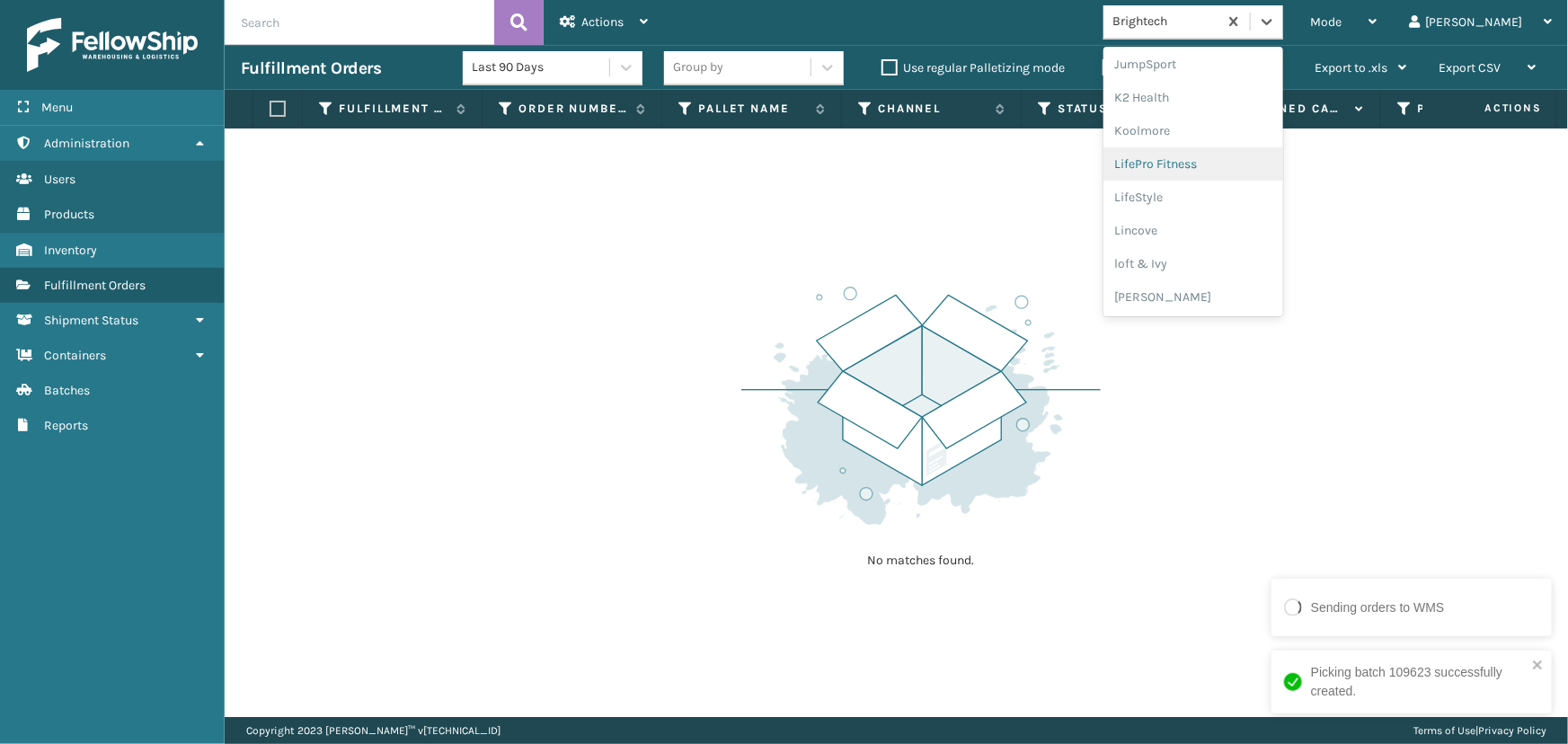
click at [1241, 165] on div "LifePro Fitness" at bounding box center [1193, 164] width 180 height 33
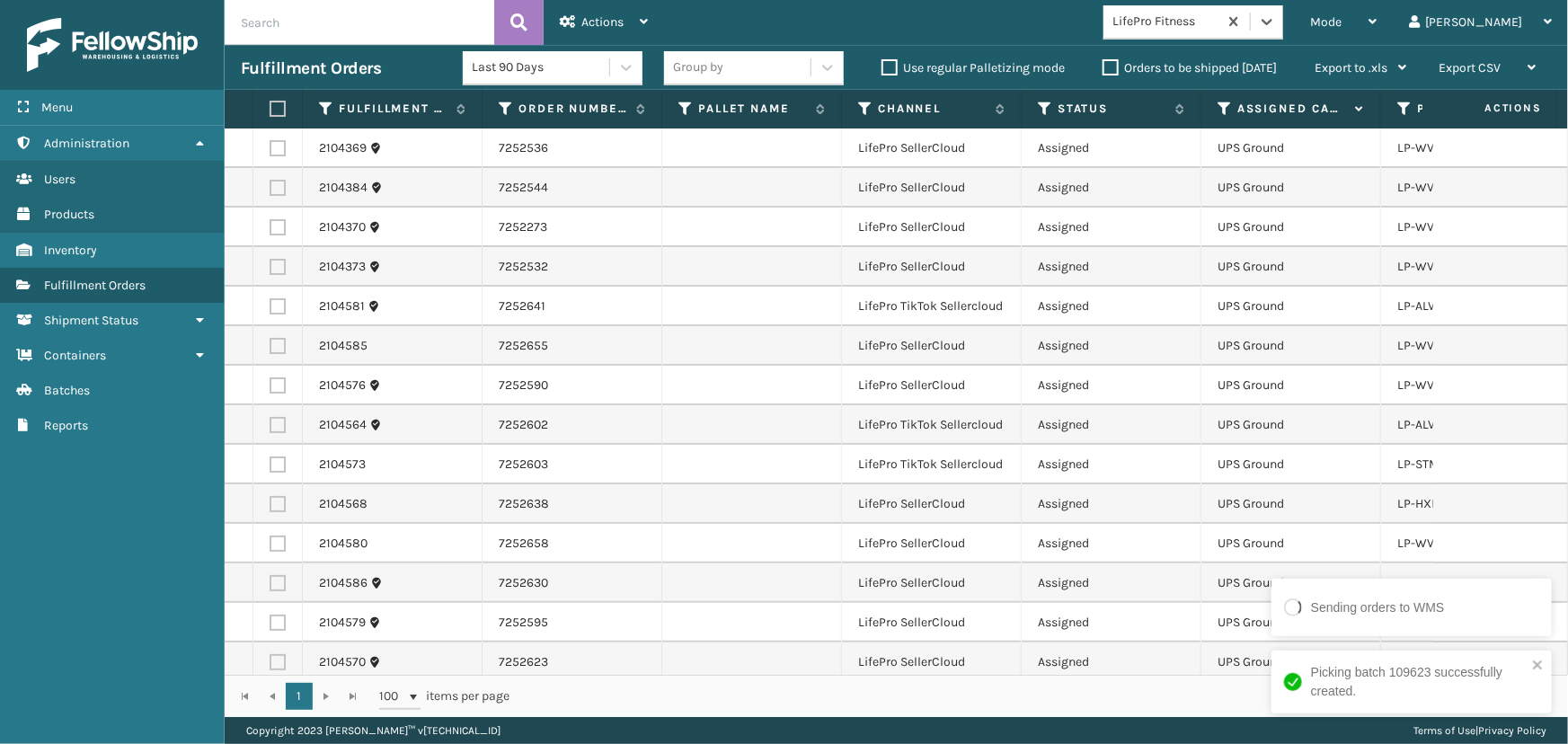
click at [274, 98] on th at bounding box center [278, 109] width 50 height 38
click at [272, 112] on label at bounding box center [274, 108] width 11 height 16
click at [271, 112] on input "checkbox" at bounding box center [270, 109] width 1 height 11
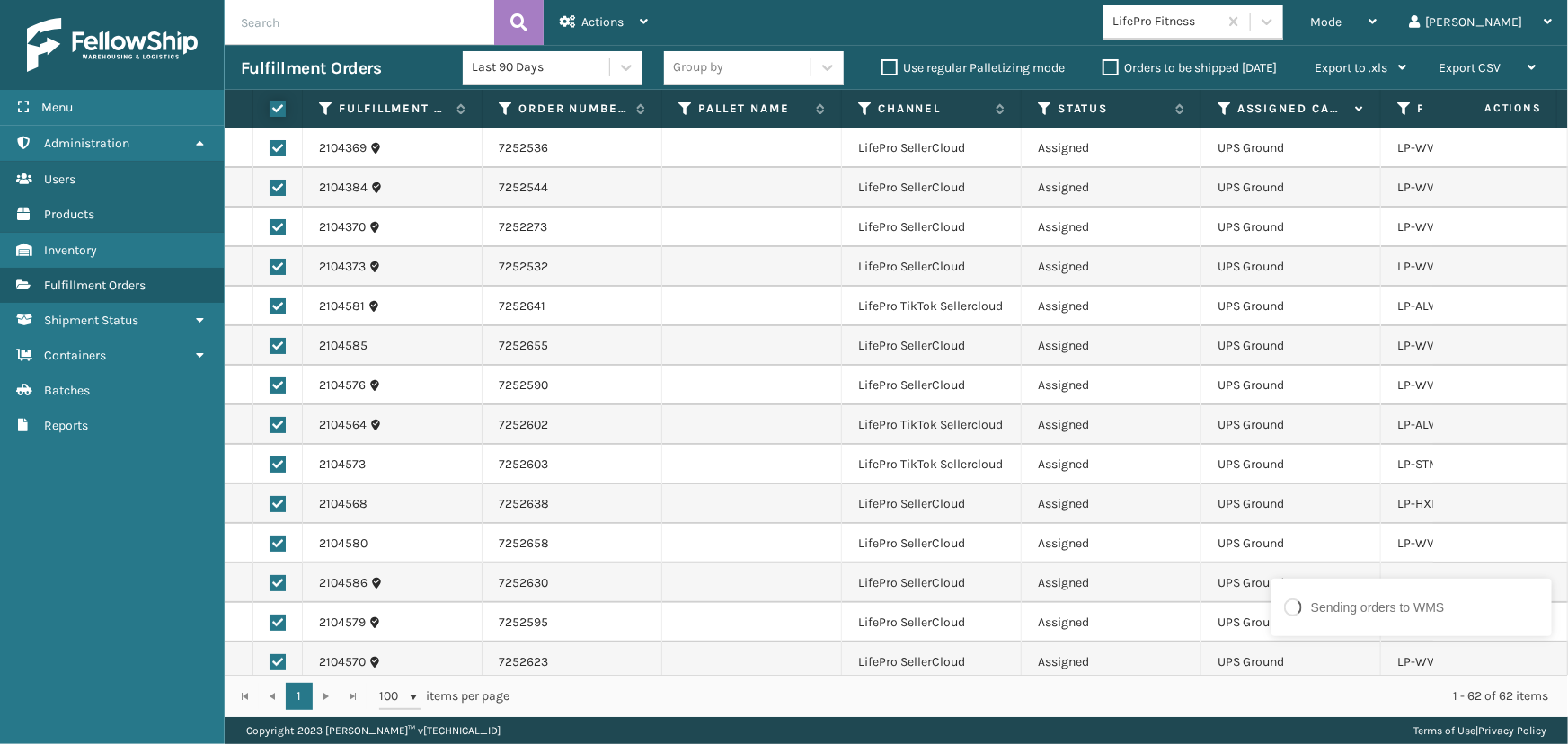
checkbox input "true"
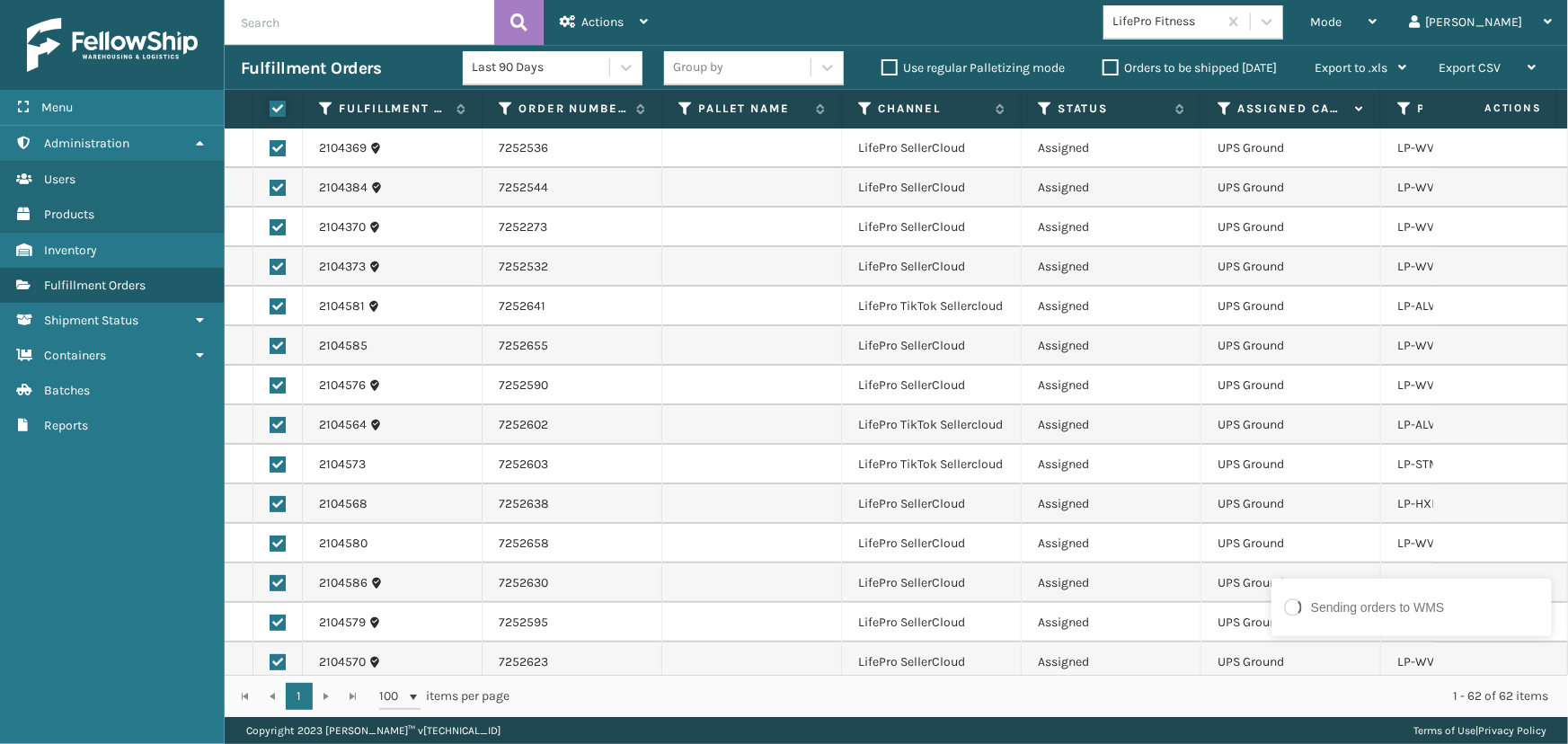
checkbox input "true"
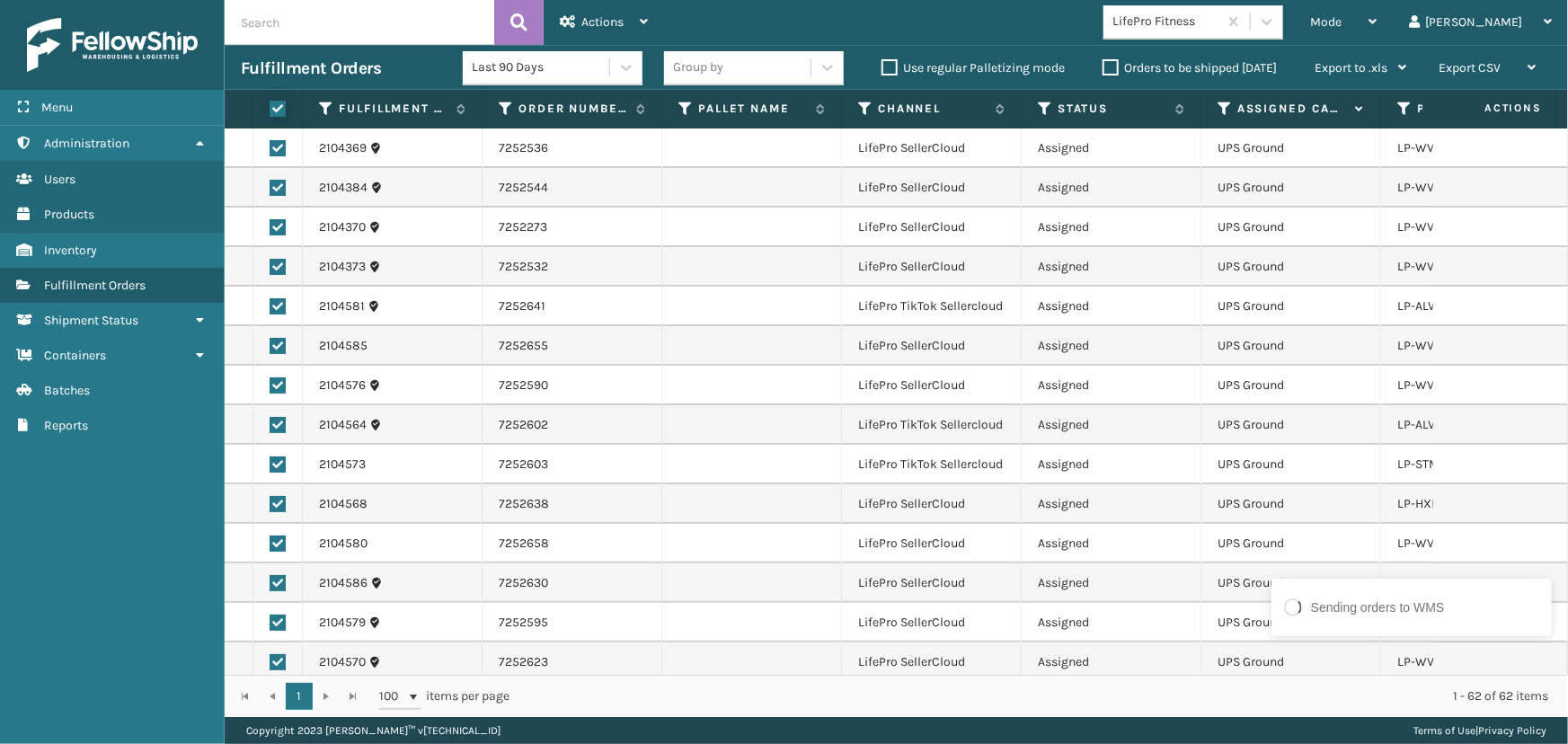
checkbox input "true"
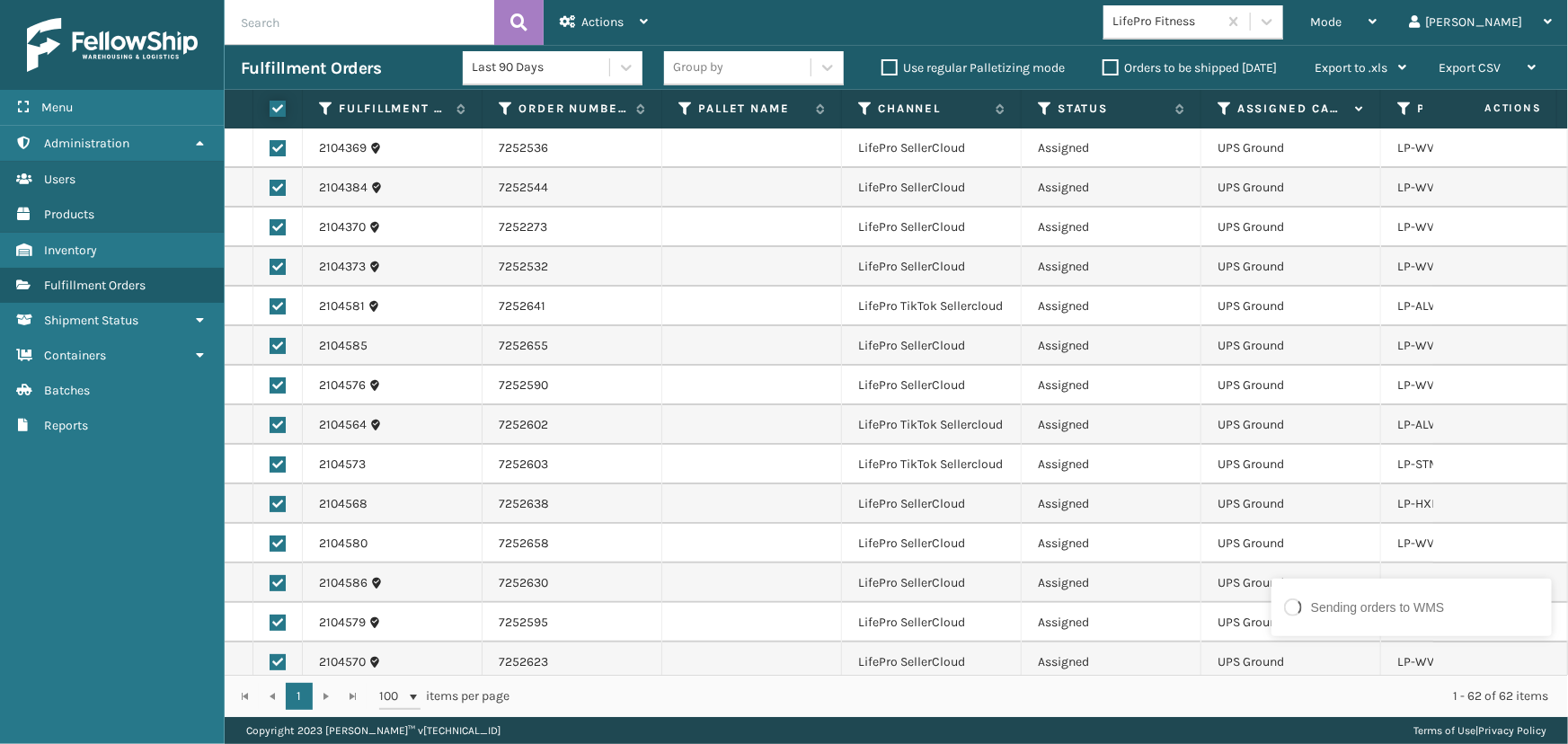
checkbox input "true"
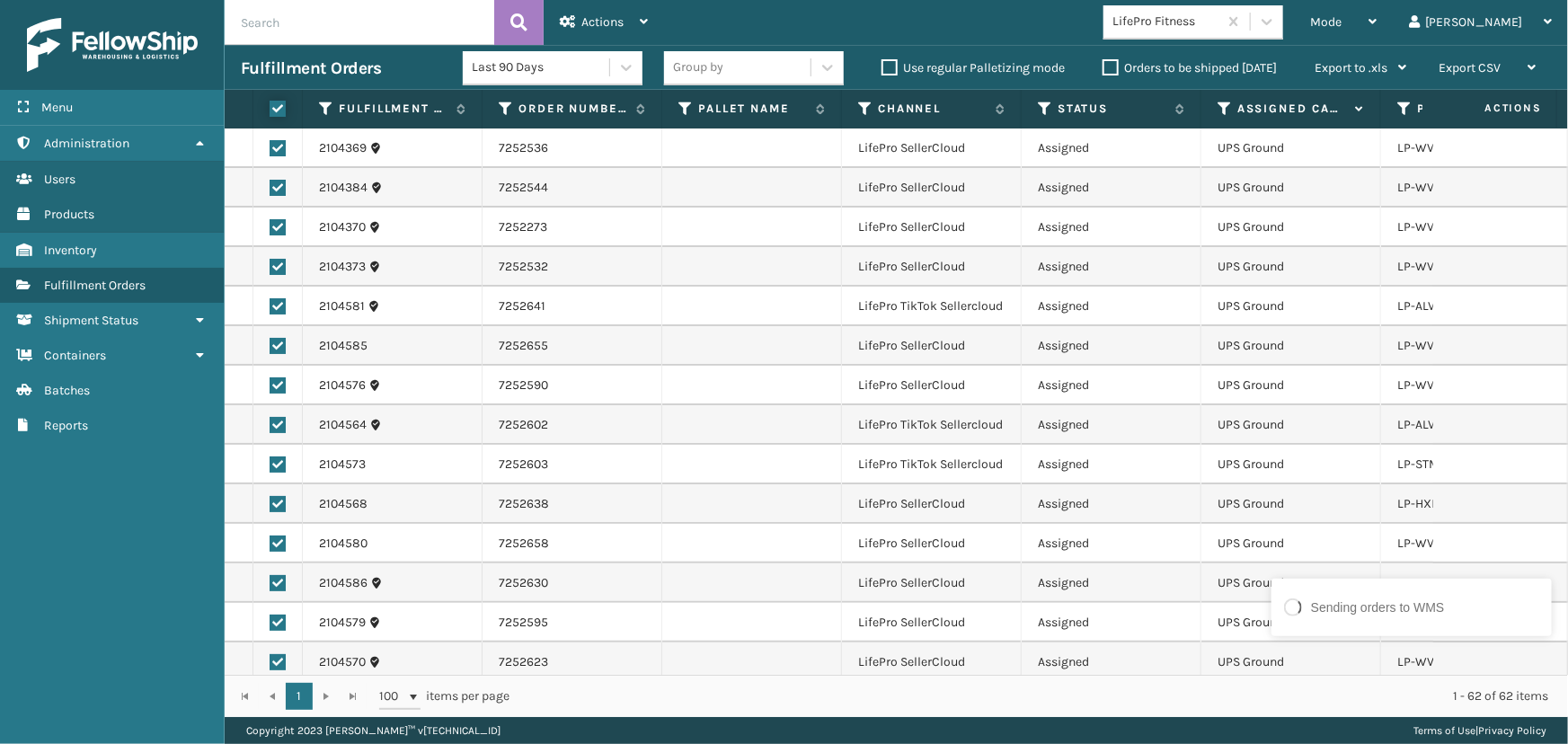
checkbox input "true"
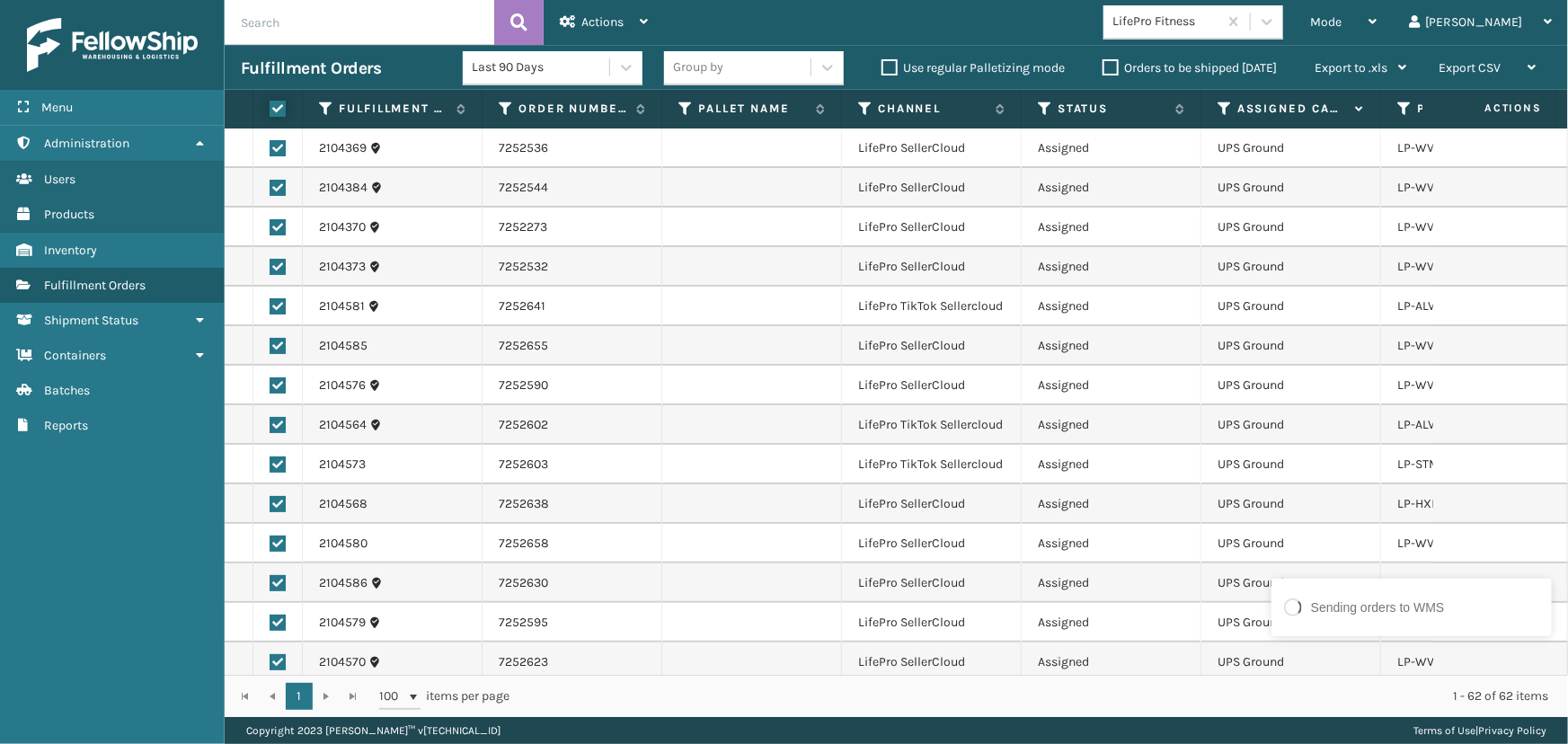
checkbox input "true"
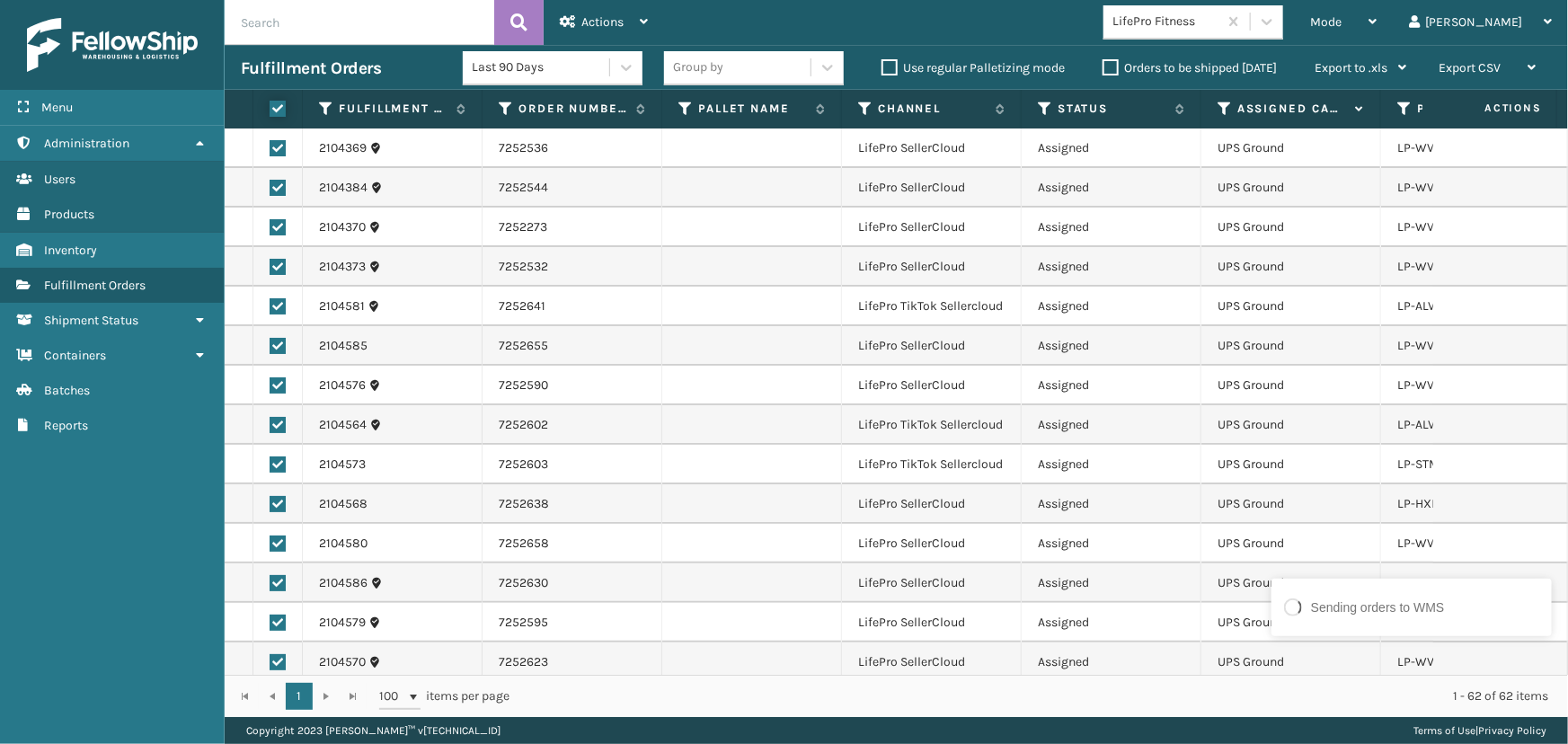
checkbox input "true"
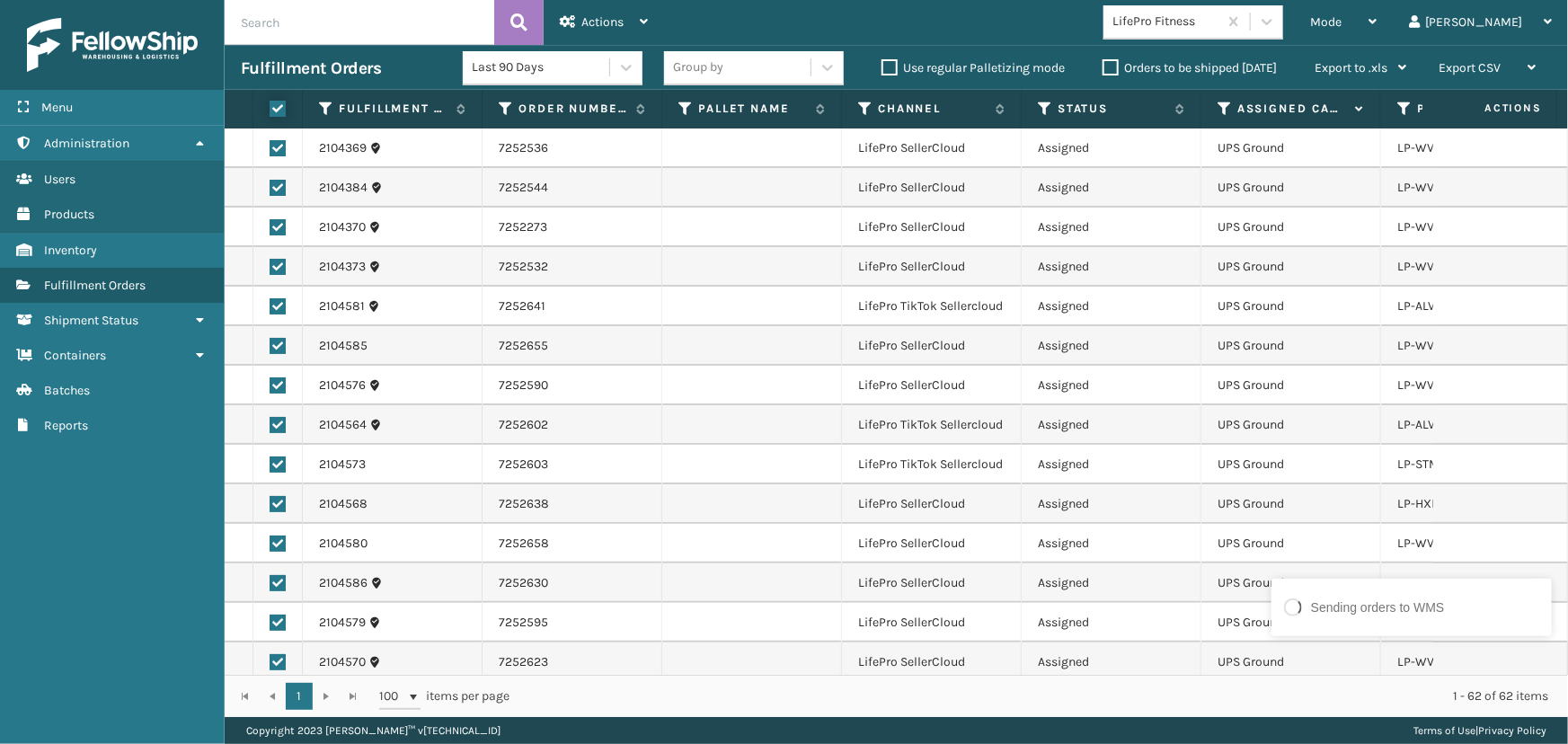
checkbox input "true"
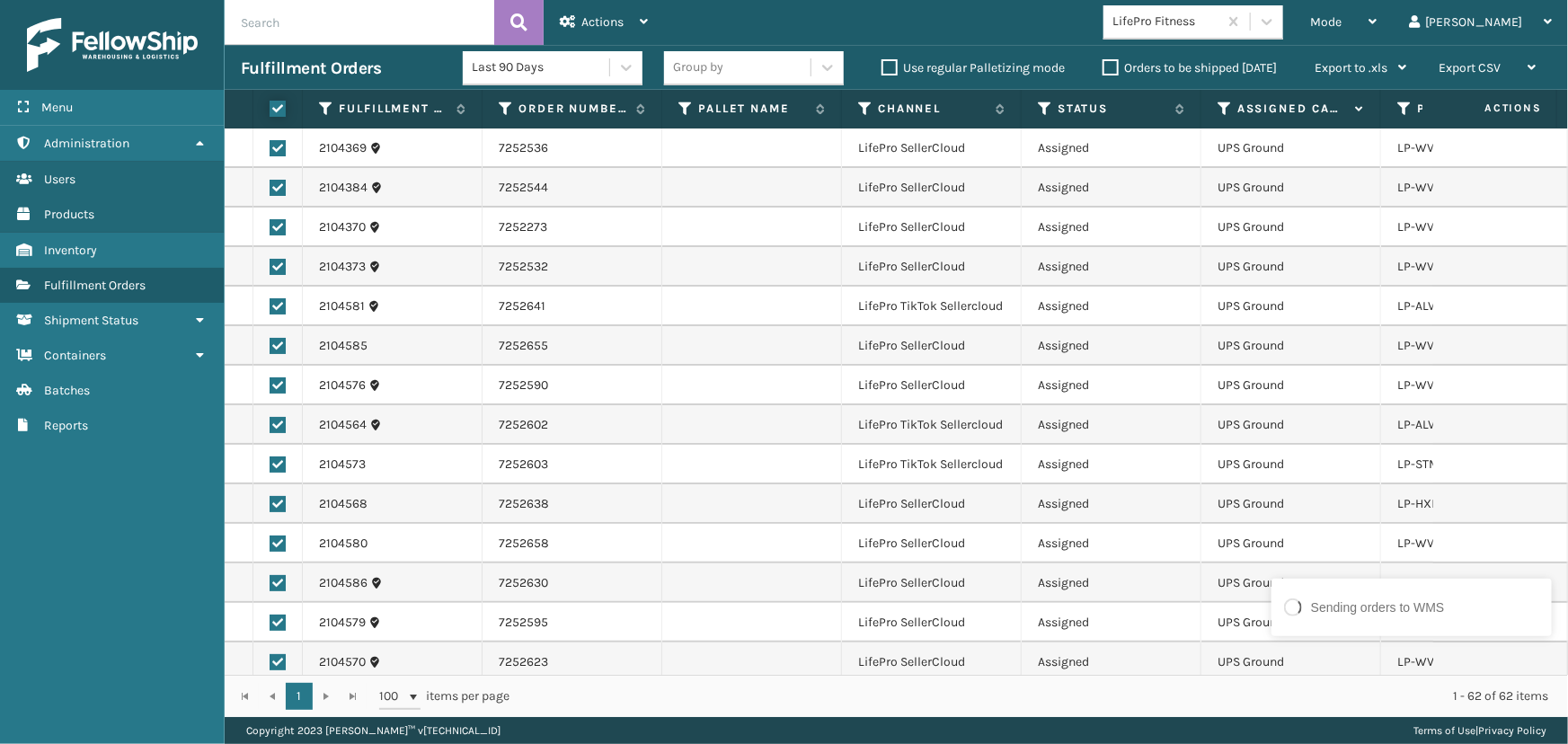
checkbox input "true"
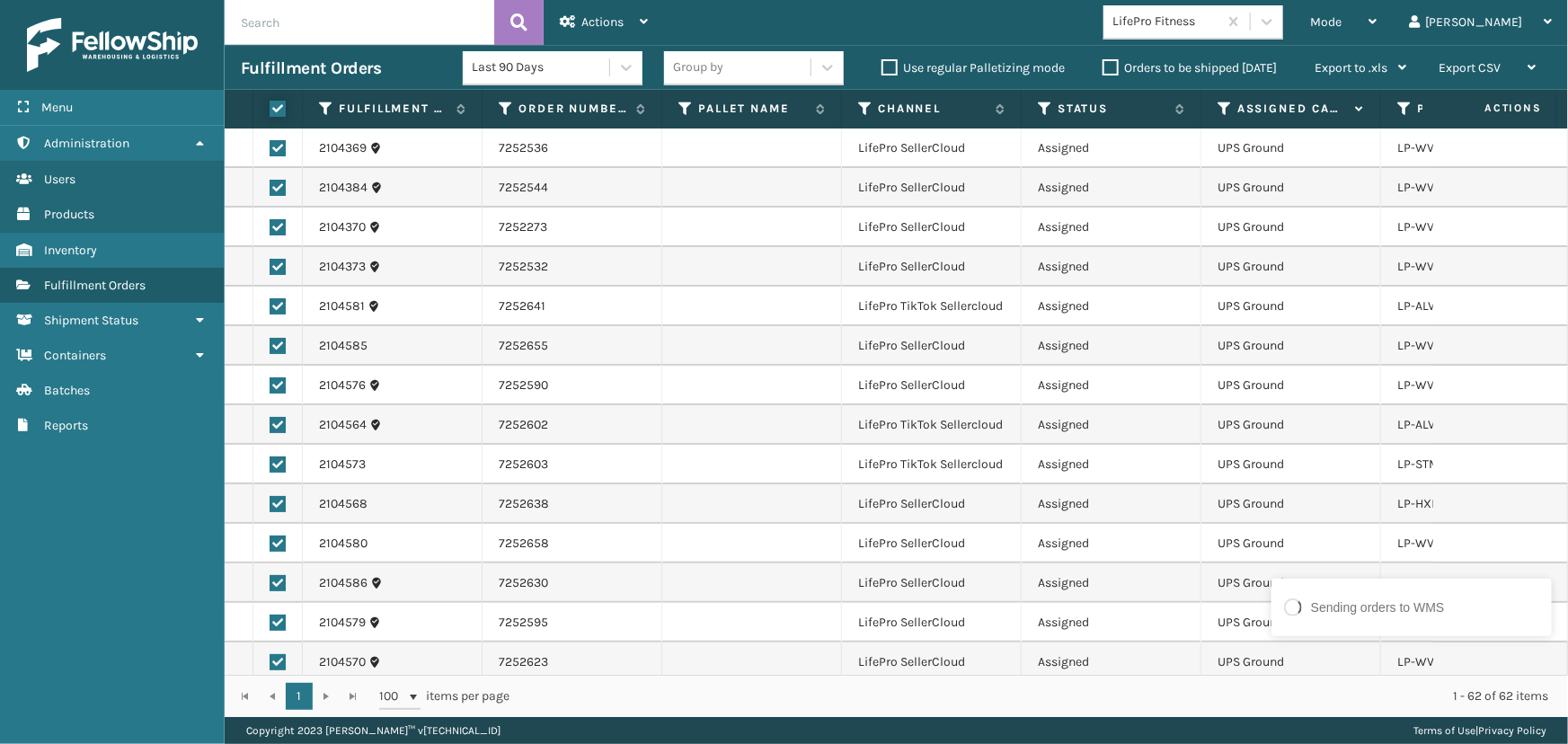
checkbox input "true"
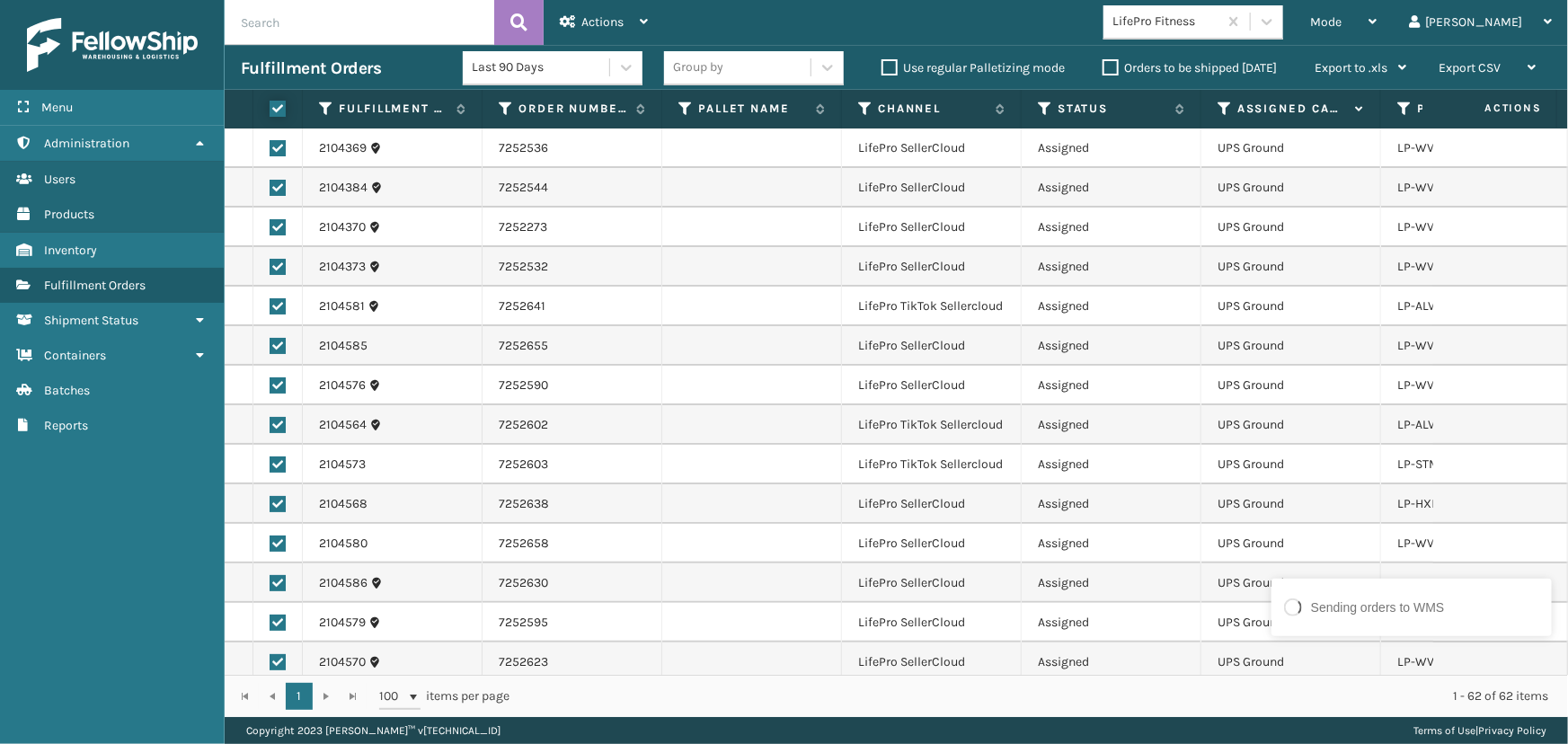
checkbox input "true"
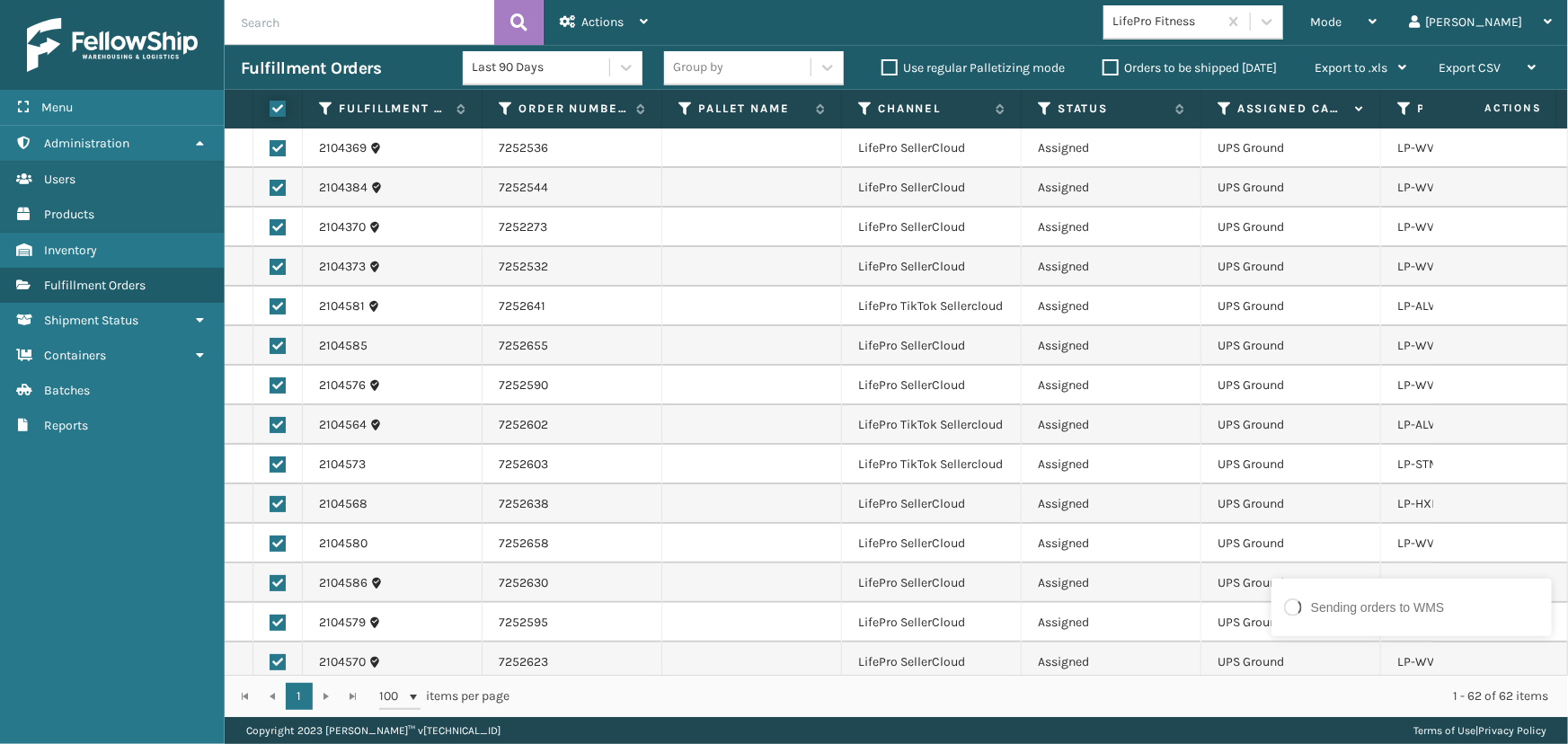
checkbox input "true"
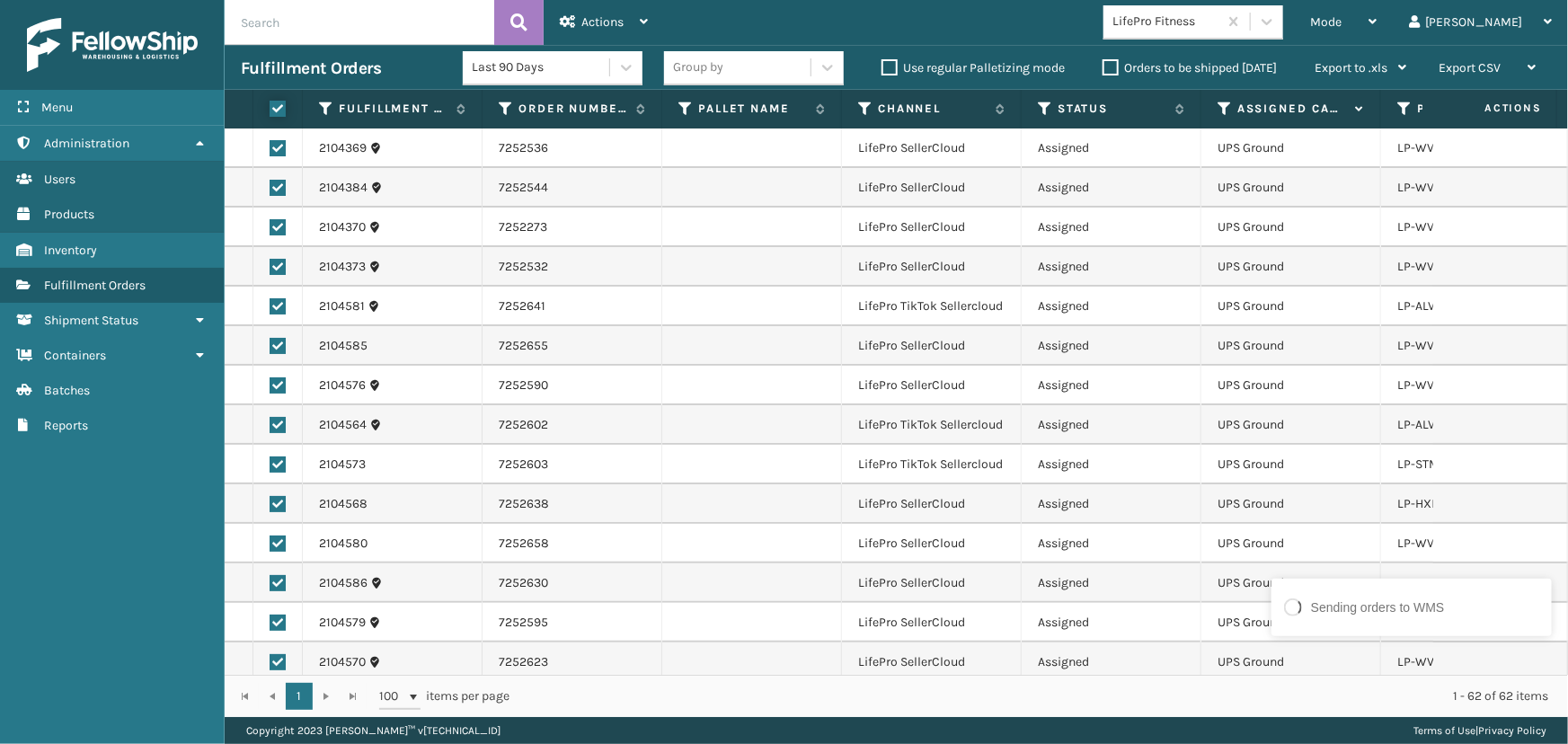
checkbox input "true"
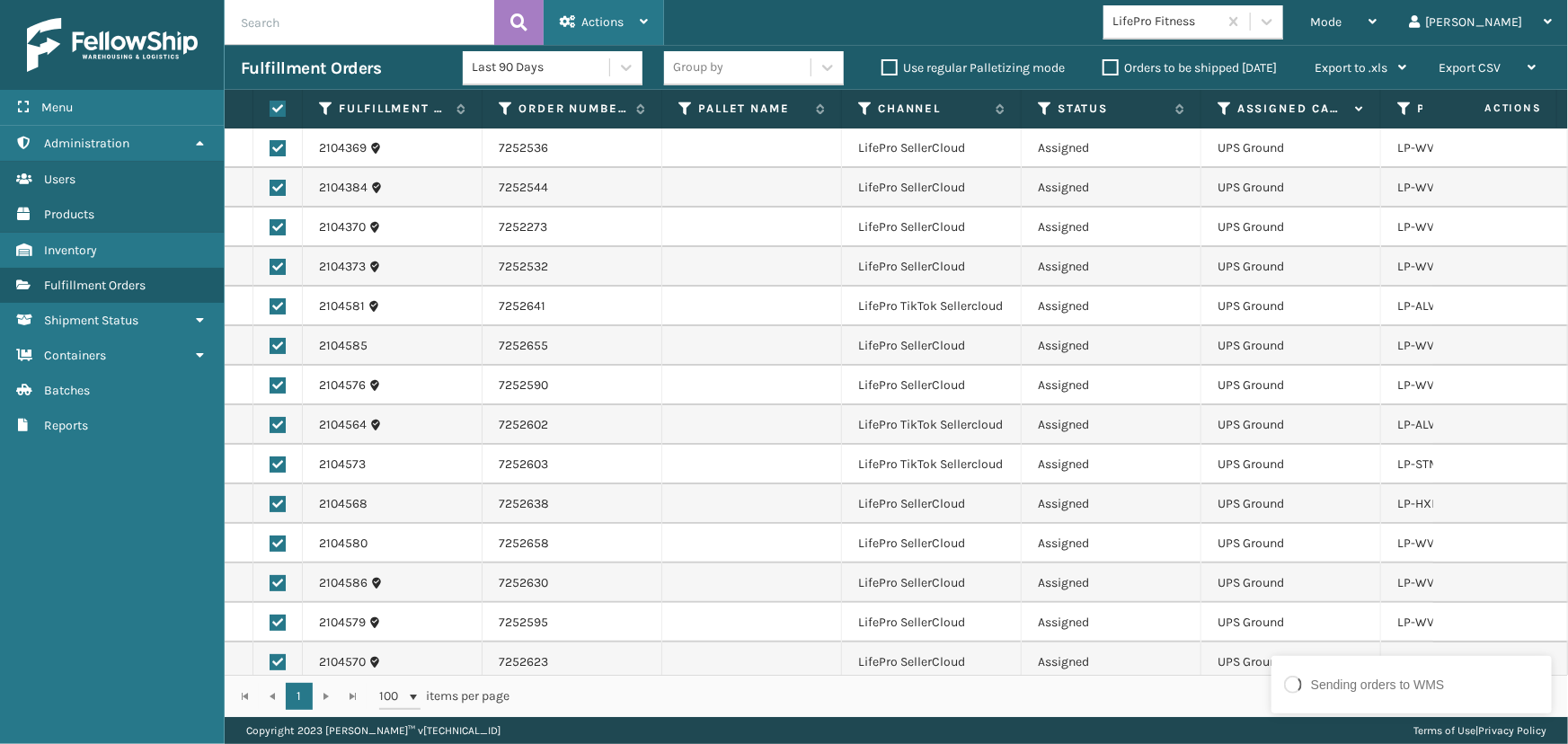
click at [607, 23] on span "Actions" at bounding box center [602, 22] width 42 height 15
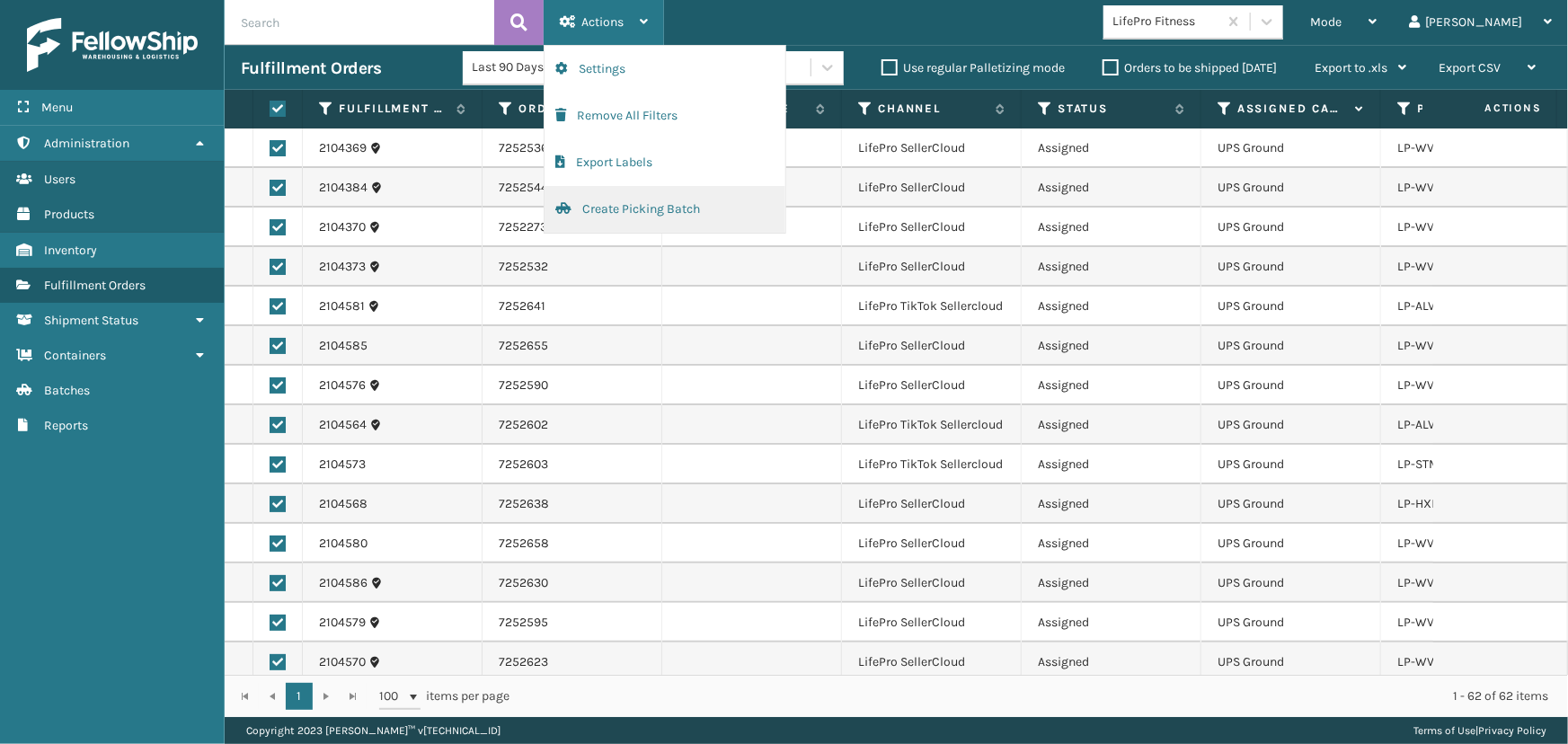
click at [648, 192] on button "Create Picking Batch" at bounding box center [664, 209] width 241 height 47
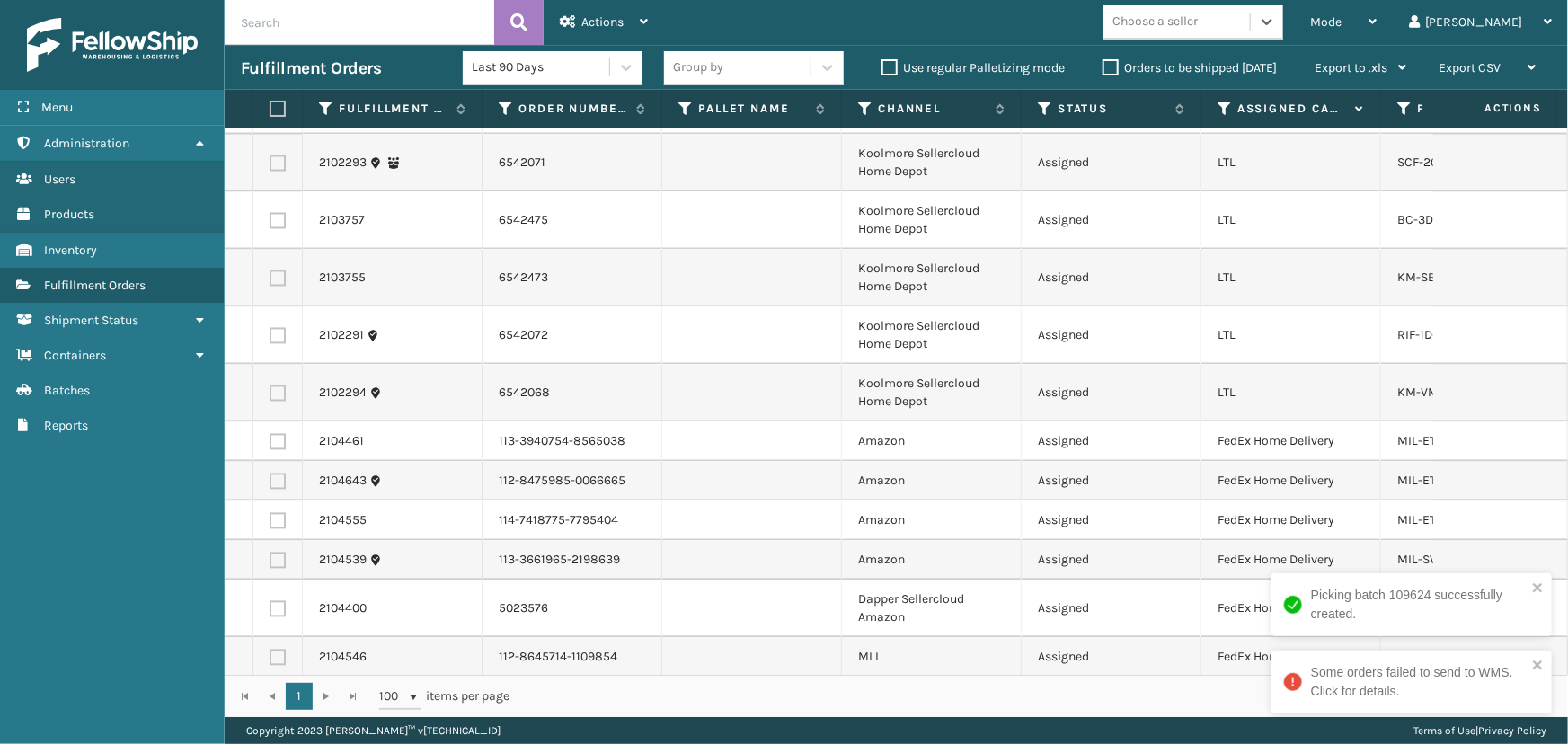
scroll to position [1794, 0]
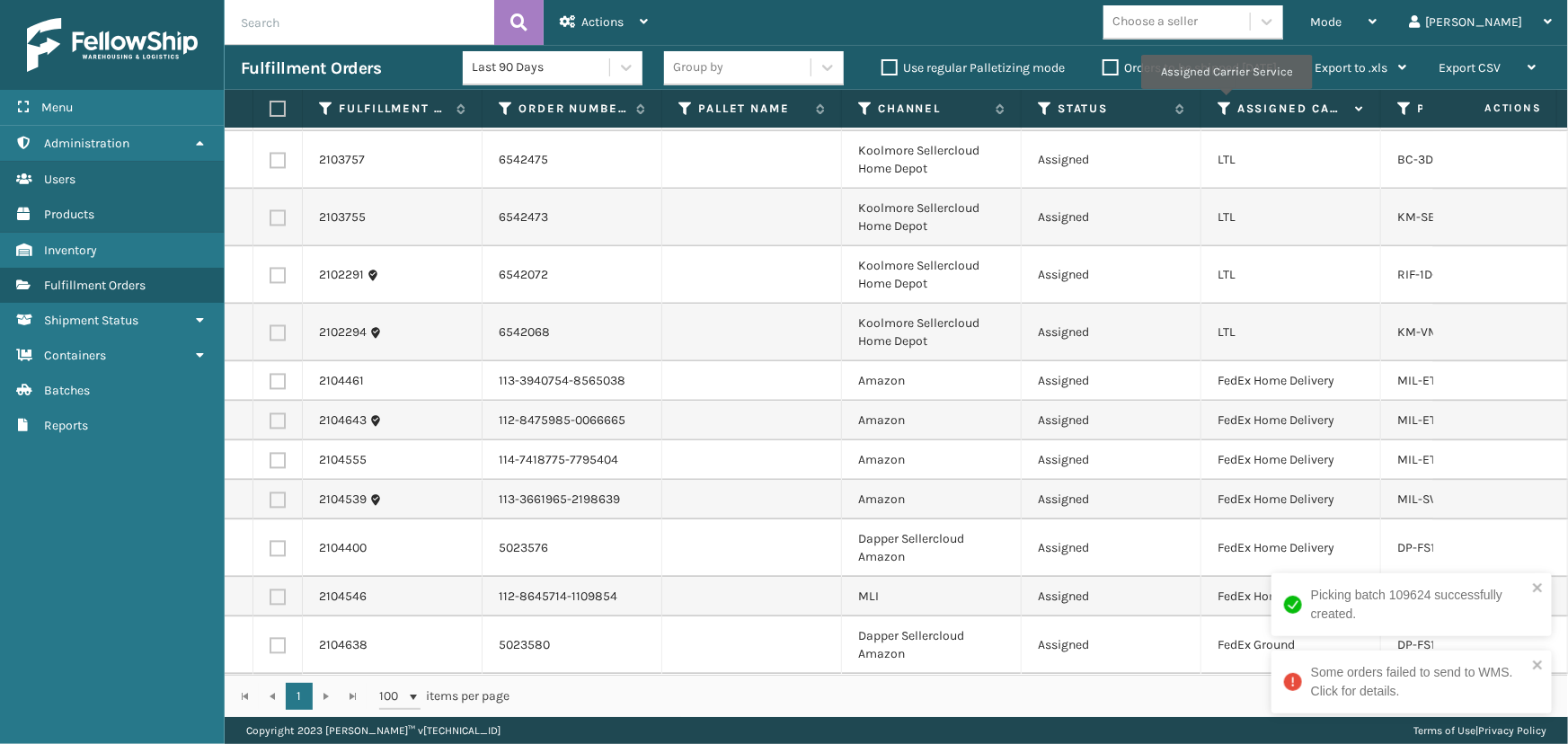
click at [1226, 102] on icon at bounding box center [1224, 108] width 14 height 16
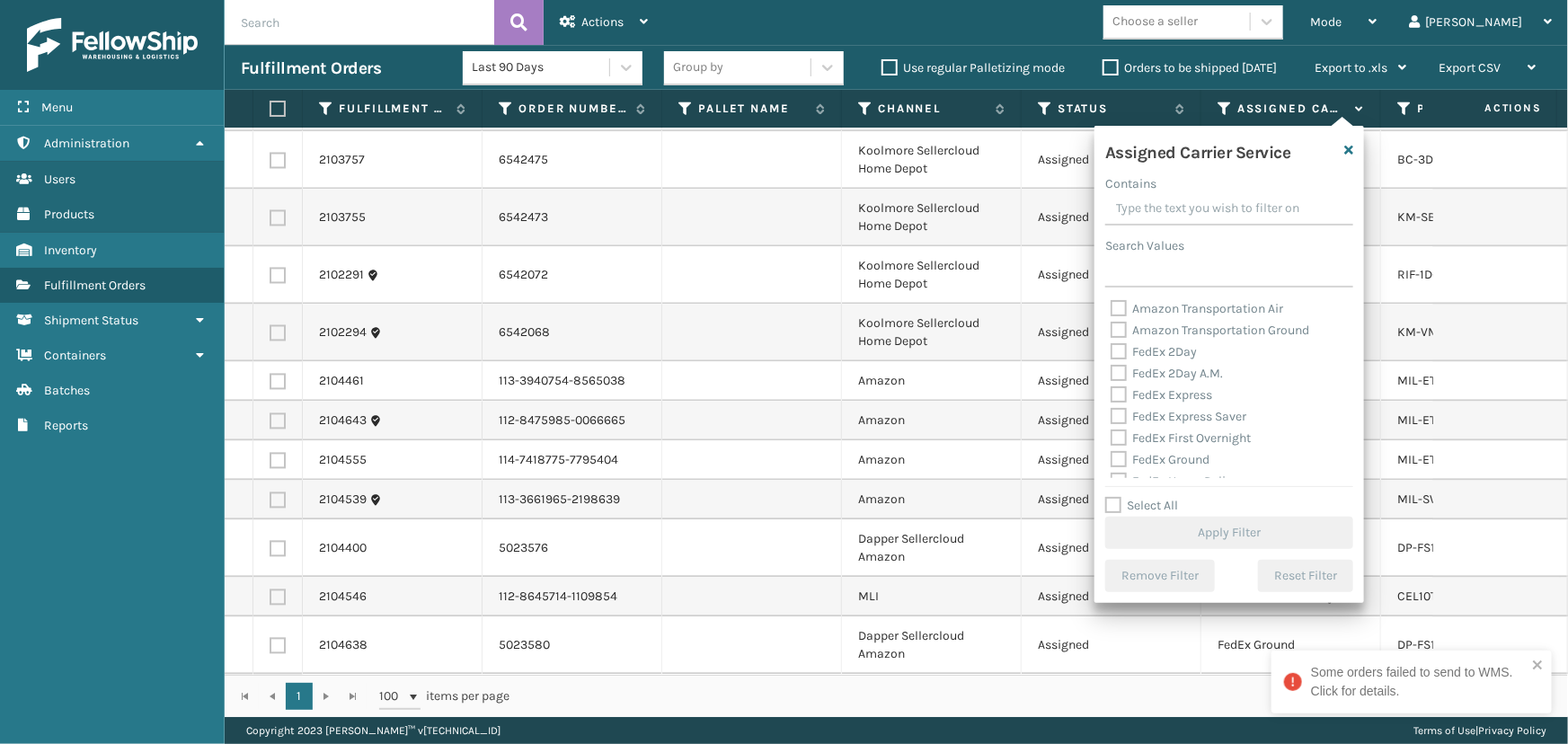
click at [1139, 501] on label "Select All" at bounding box center [1142, 506] width 73 height 15
click at [1139, 497] on input "Select All" at bounding box center [1240, 496] width 270 height 2
checkbox input "true"
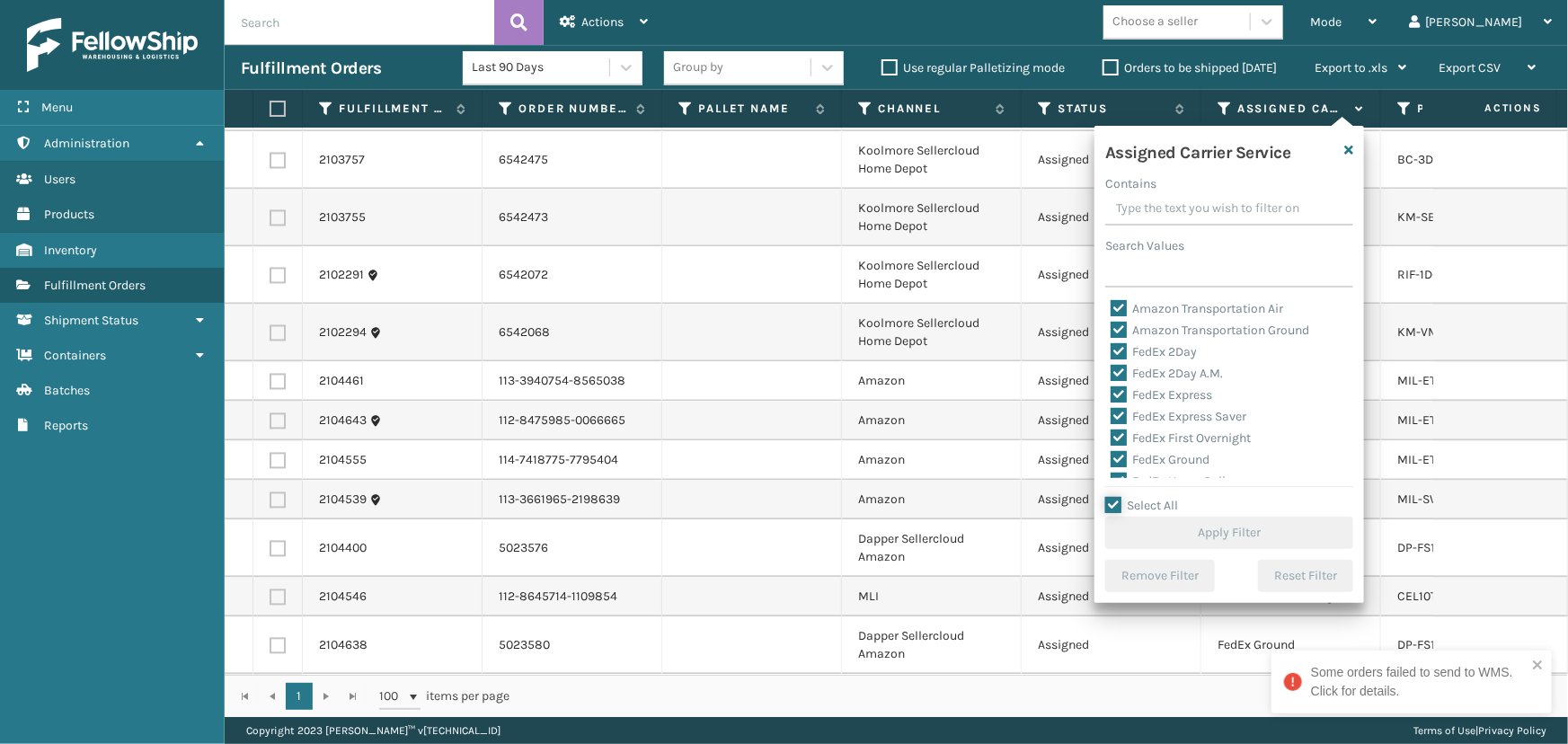
checkbox input "true"
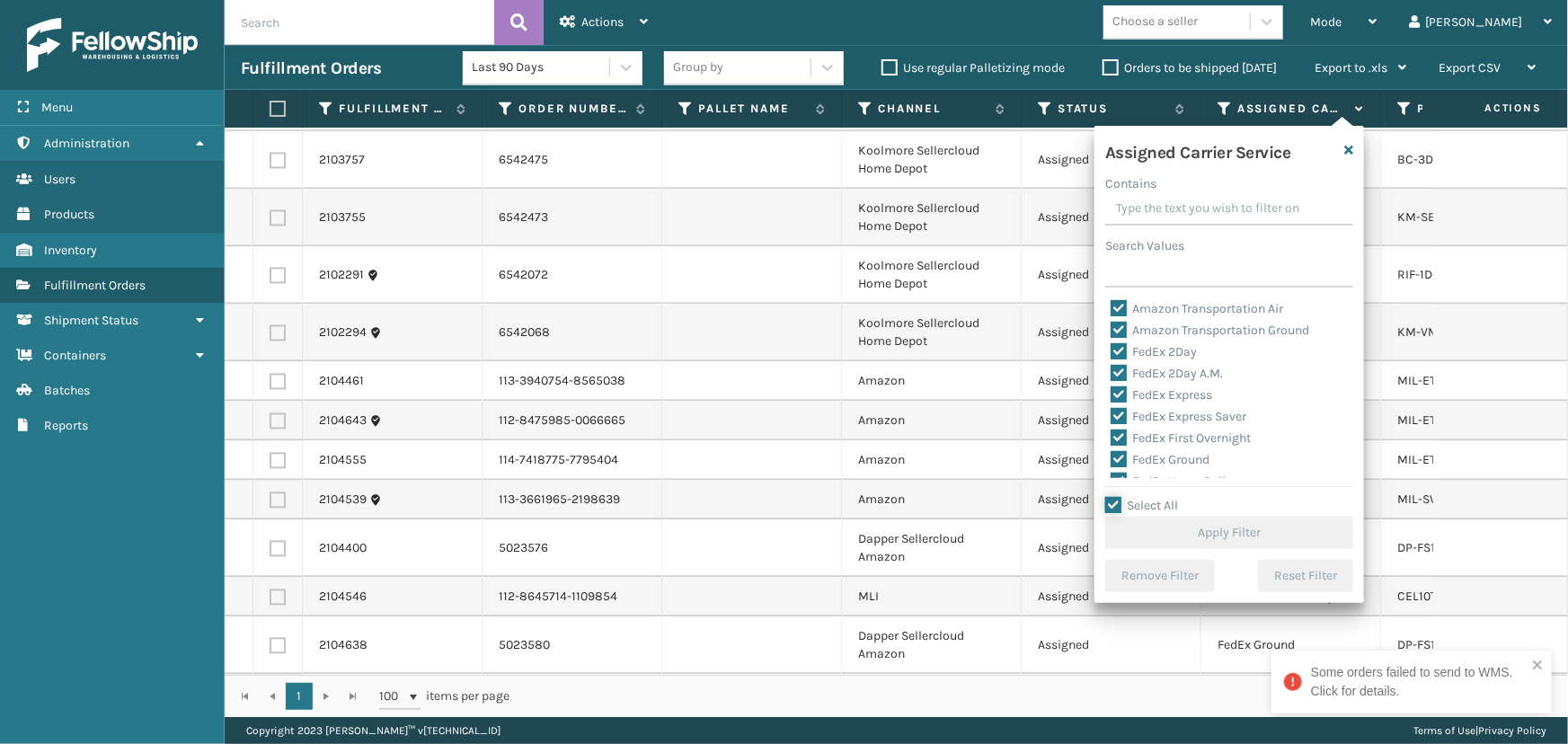
checkbox input "true"
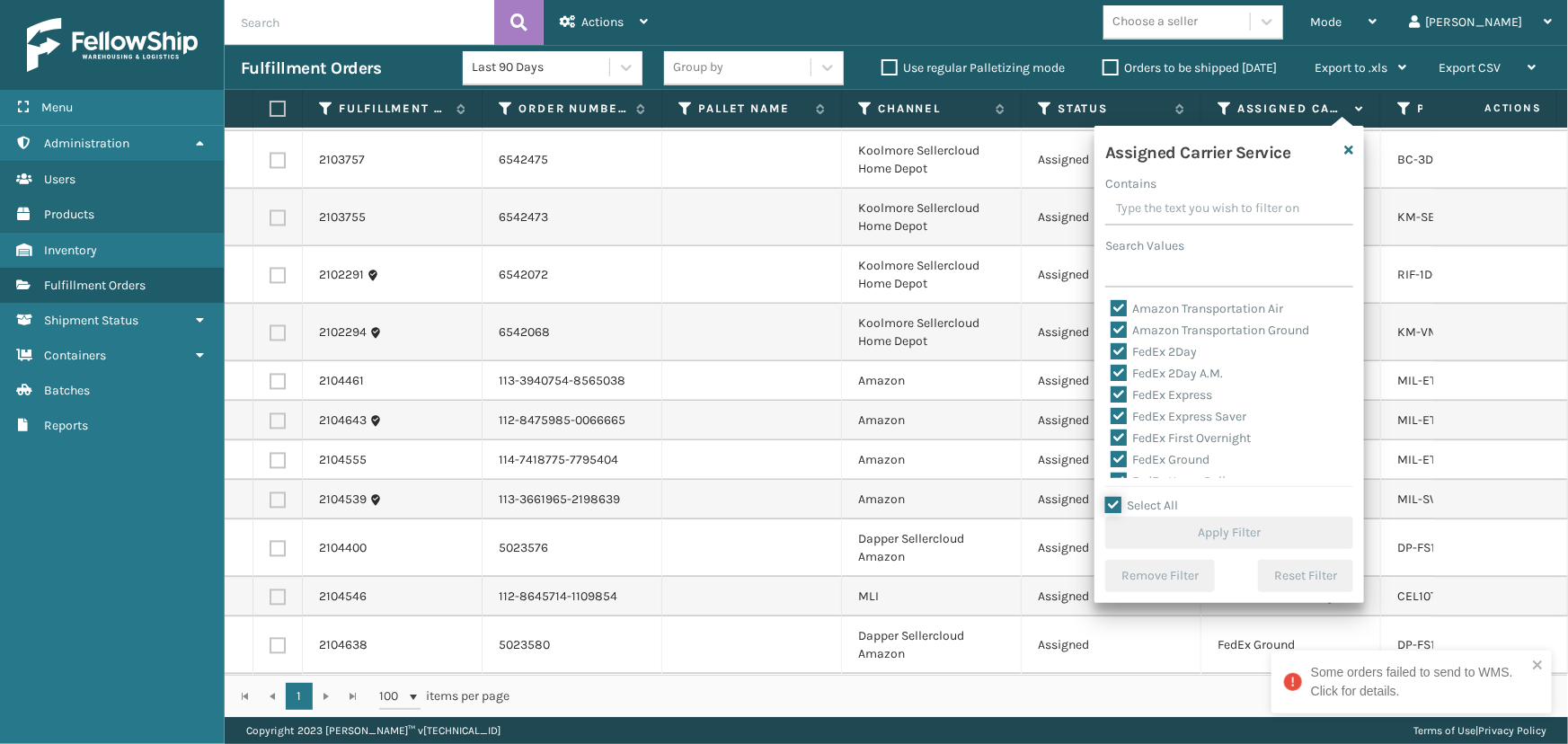
checkbox input "true"
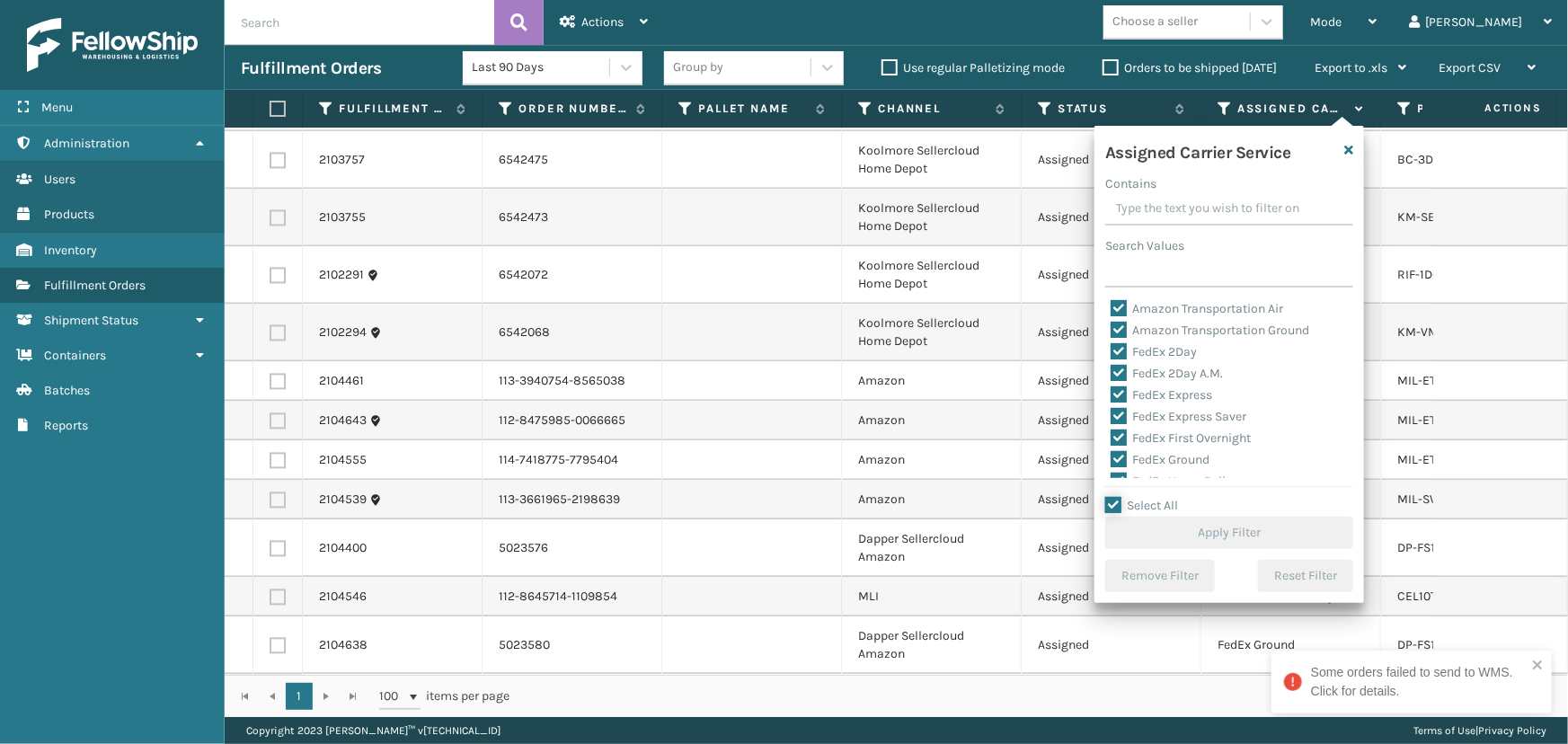
checkbox input "true"
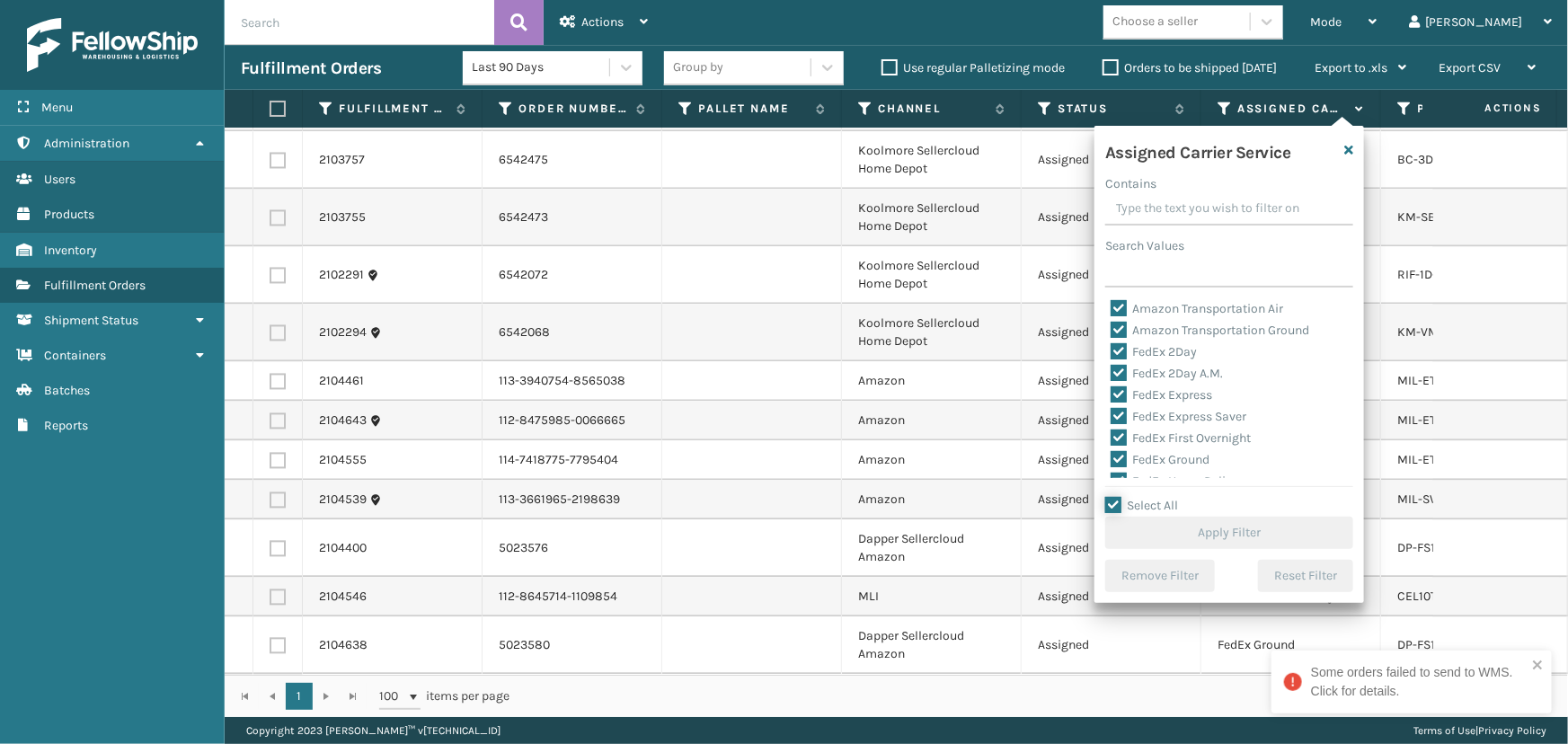
checkbox input "true"
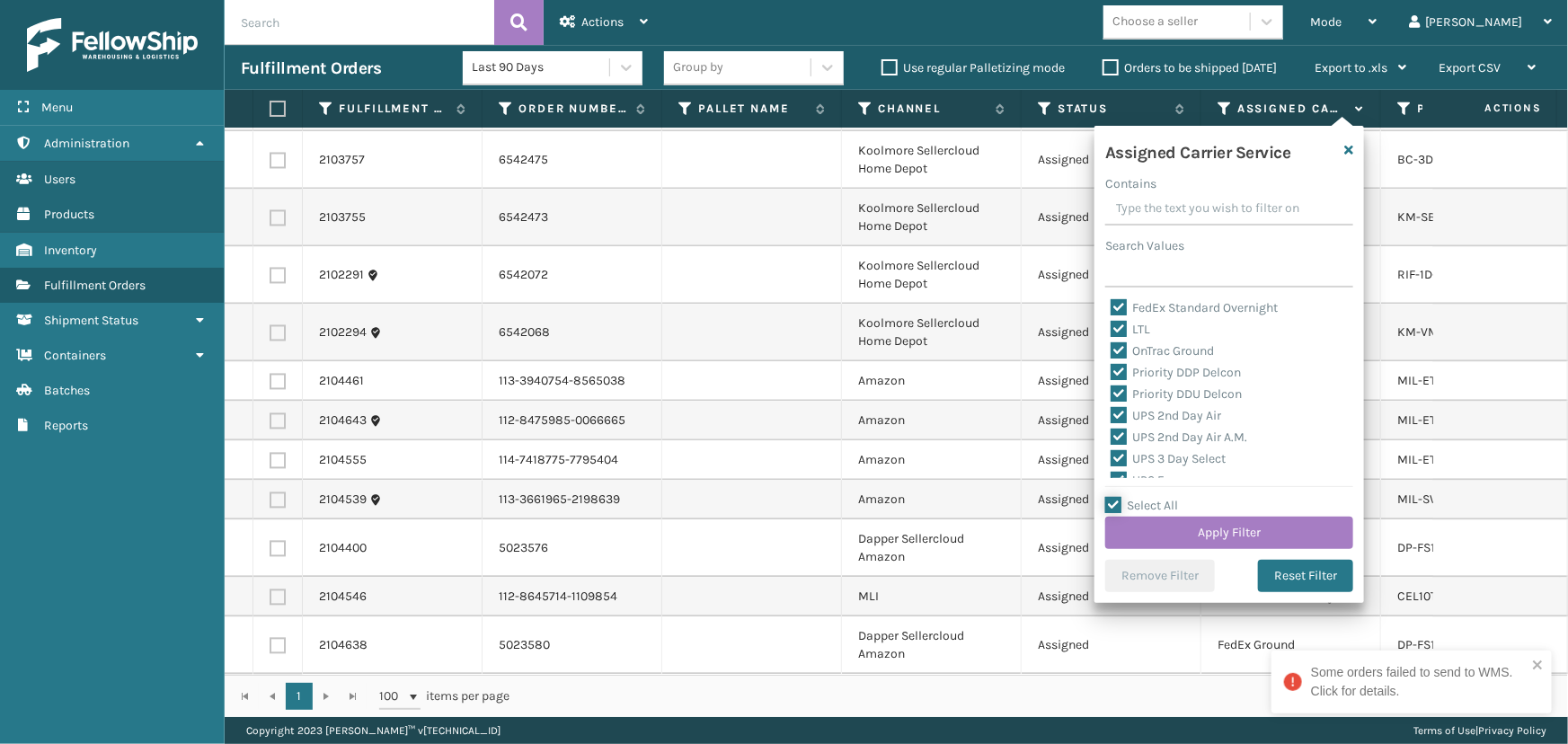
scroll to position [245, 0]
click at [1141, 323] on label "LTL" at bounding box center [1129, 323] width 39 height 15
click at [1111, 323] on input "LTL" at bounding box center [1110, 318] width 1 height 11
click at [1224, 514] on div "Select All Apply Filter" at bounding box center [1229, 522] width 248 height 54
click at [1229, 528] on button "Apply Filter" at bounding box center [1229, 533] width 248 height 33
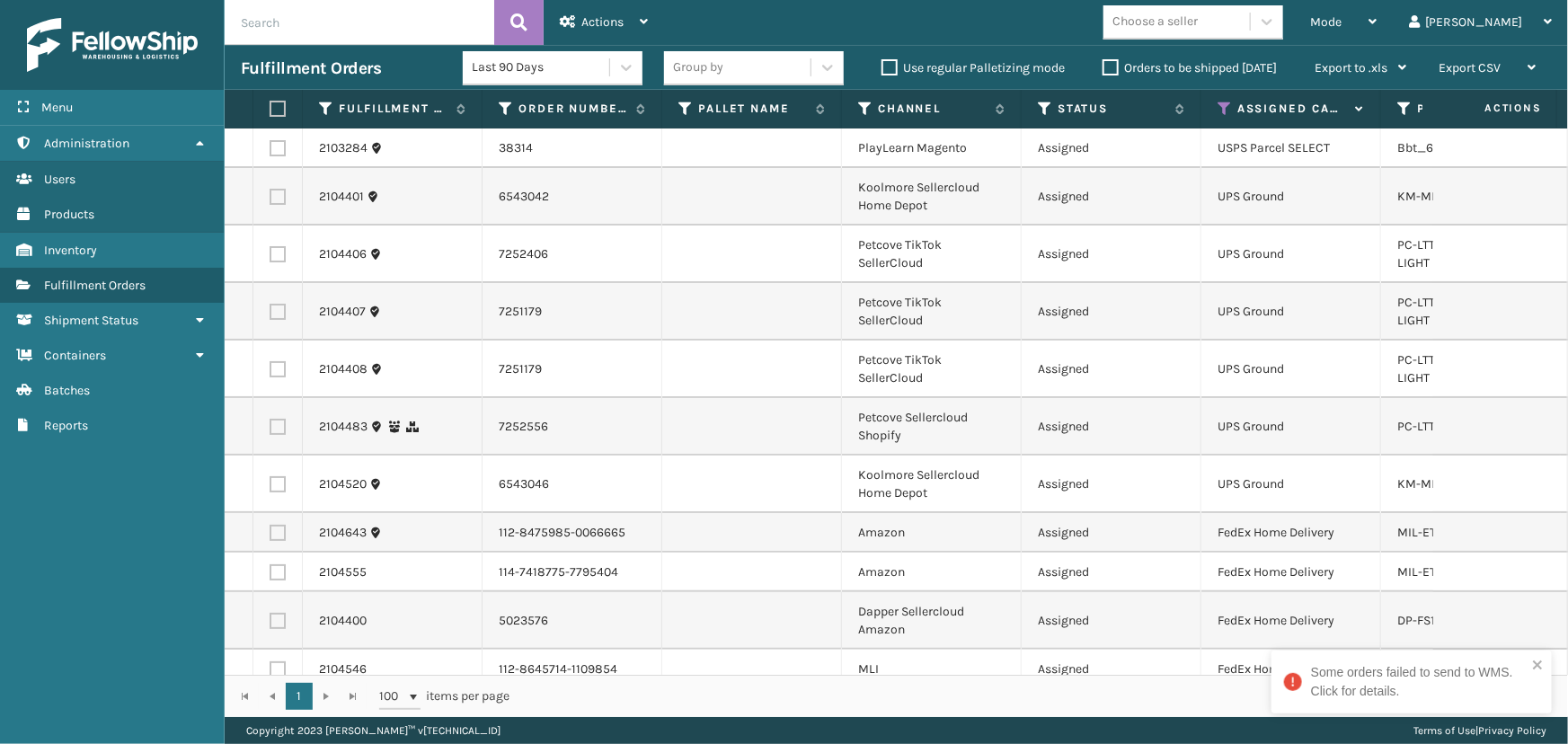
click at [1213, 368] on td "UPS Ground" at bounding box center [1291, 369] width 180 height 57
click at [1231, 325] on td "UPS Ground" at bounding box center [1291, 312] width 180 height 57
click at [1535, 663] on icon "close" at bounding box center [1536, 665] width 9 height 9
